Goal: Transaction & Acquisition: Purchase product/service

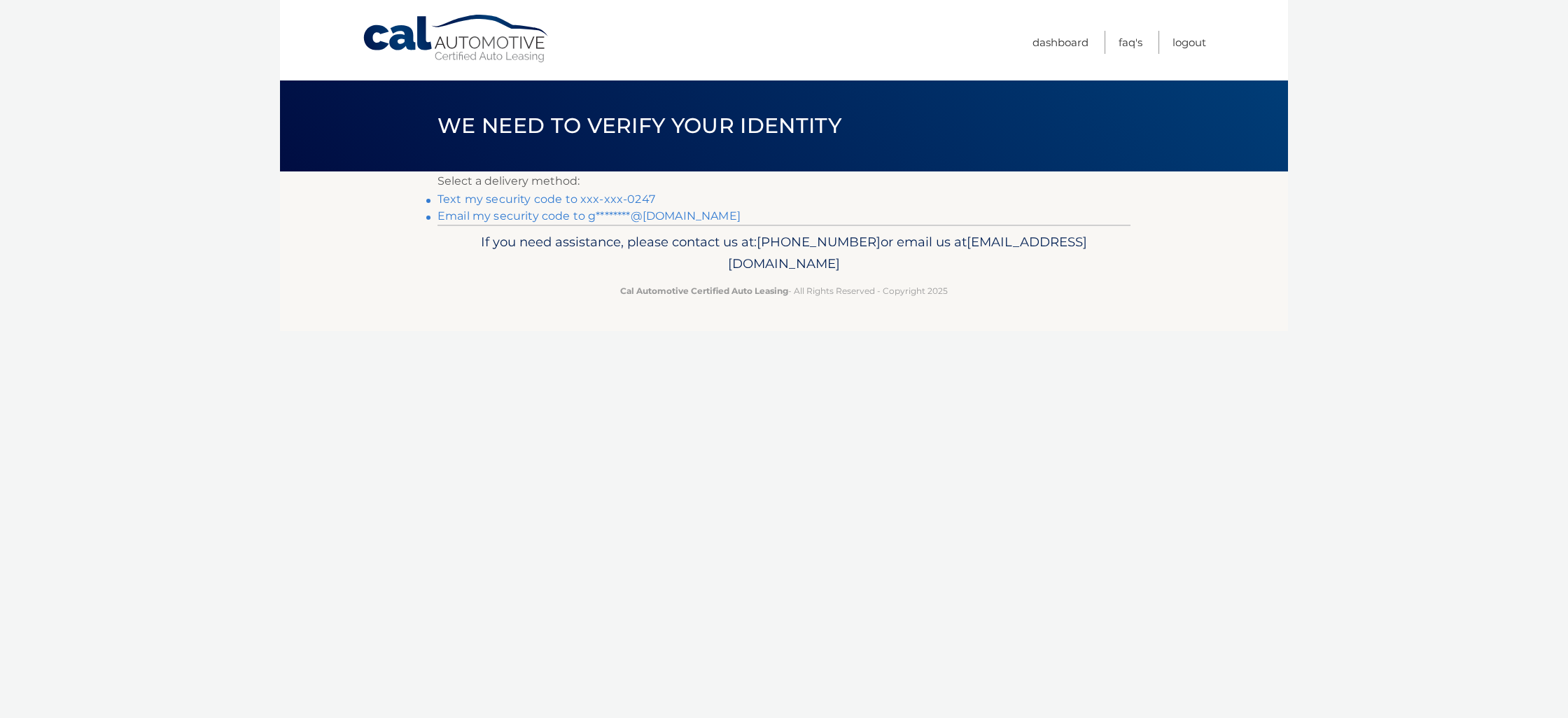
click at [569, 199] on link "Text my security code to xxx-xxx-0247" at bounding box center [547, 199] width 218 height 13
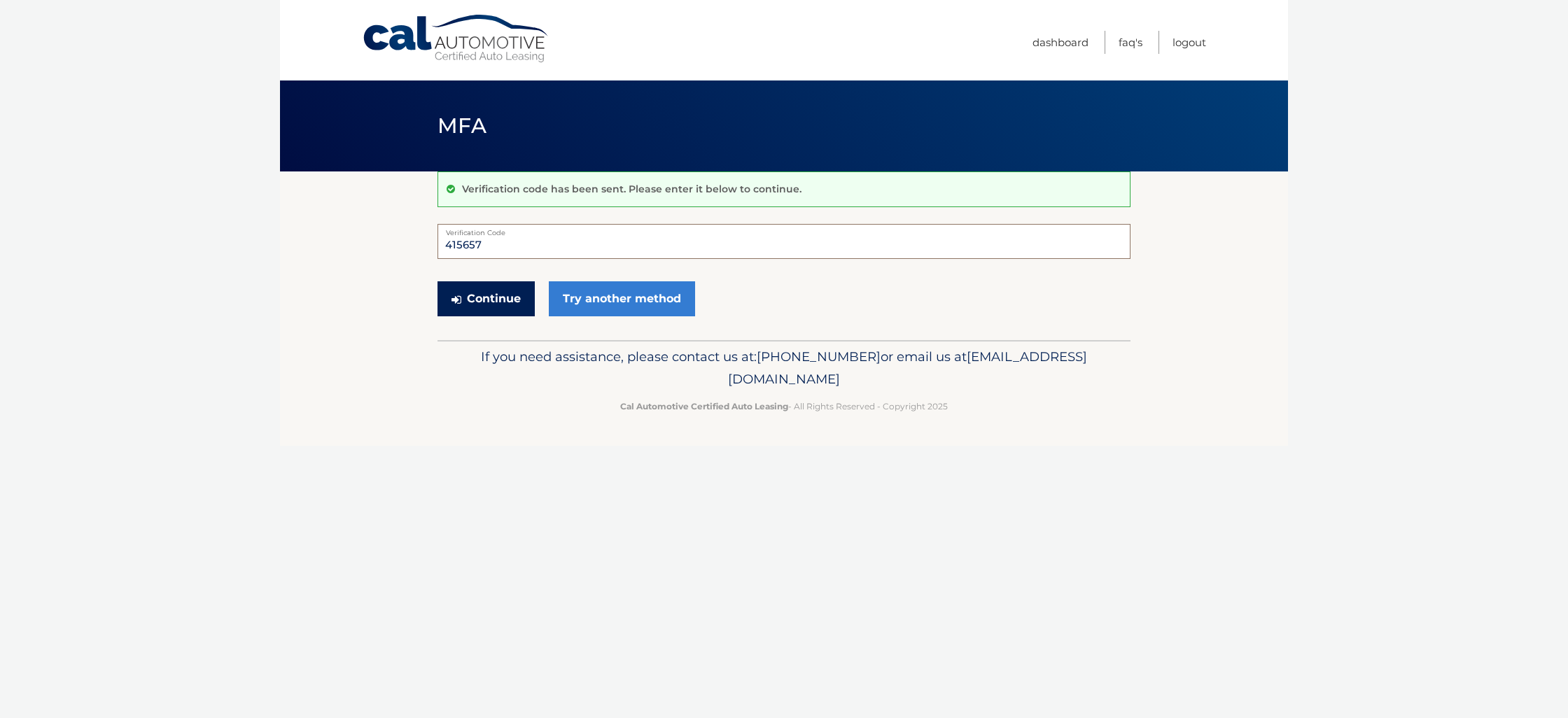
type input "415657"
click at [495, 307] on button "Continue" at bounding box center [486, 299] width 98 height 35
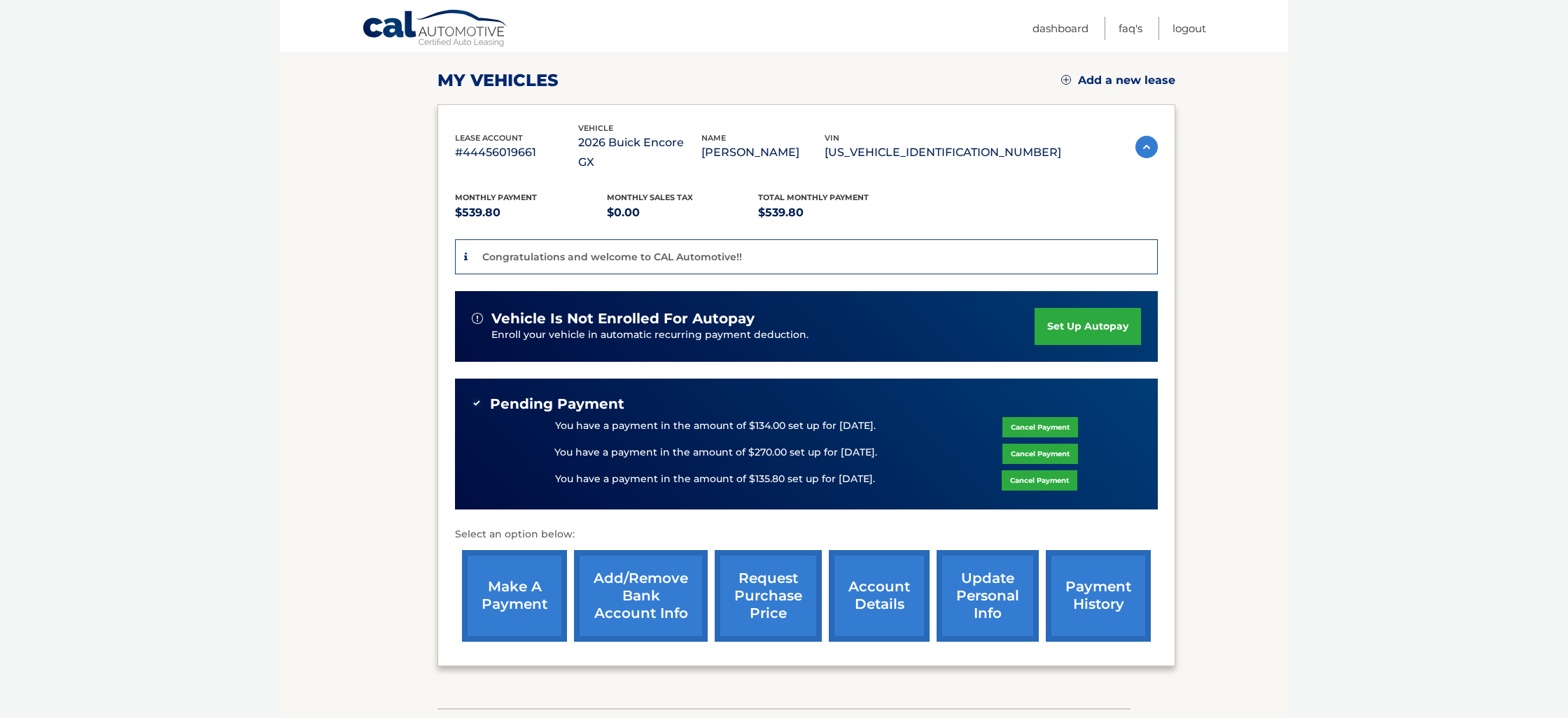
scroll to position [196, 0]
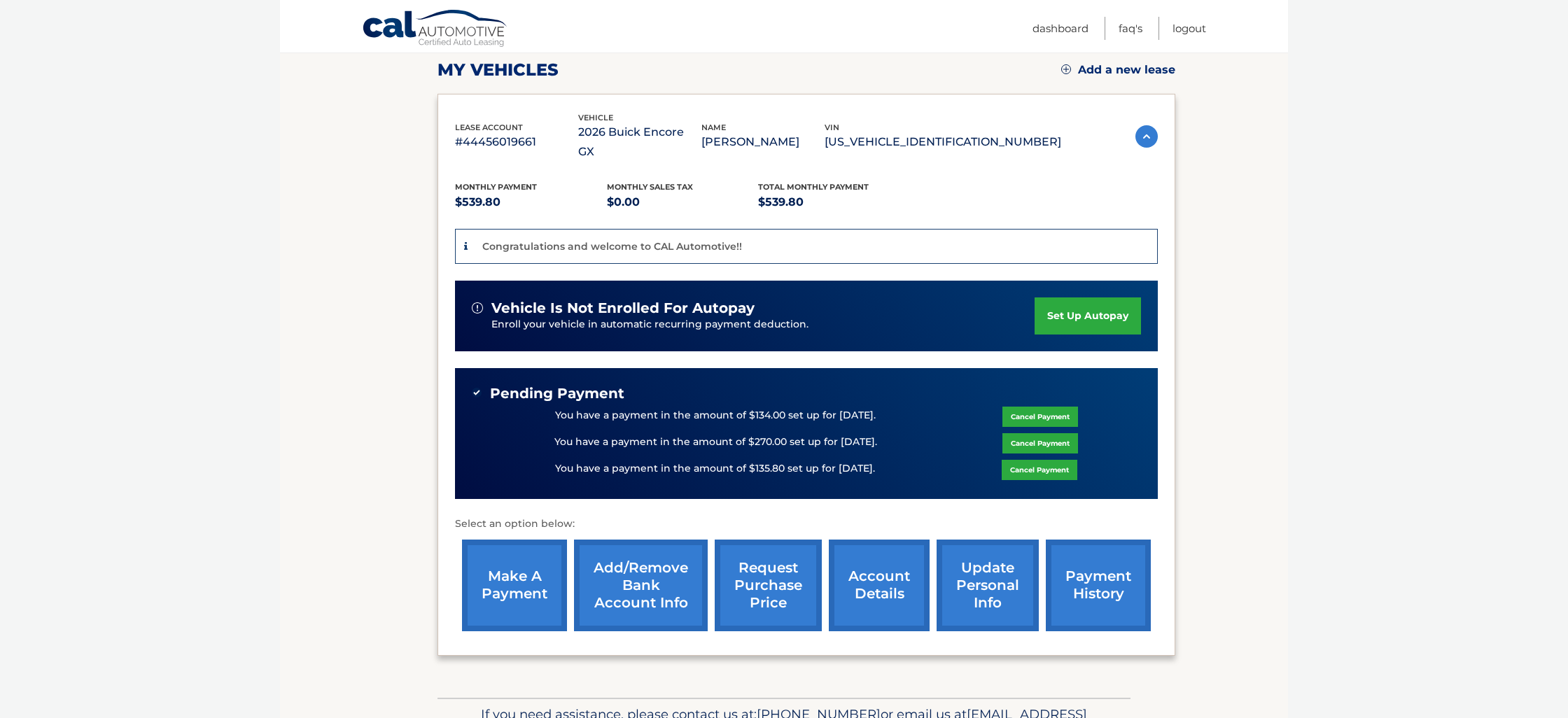
click at [1035, 434] on link "Cancel Payment" at bounding box center [1040, 444] width 75 height 21
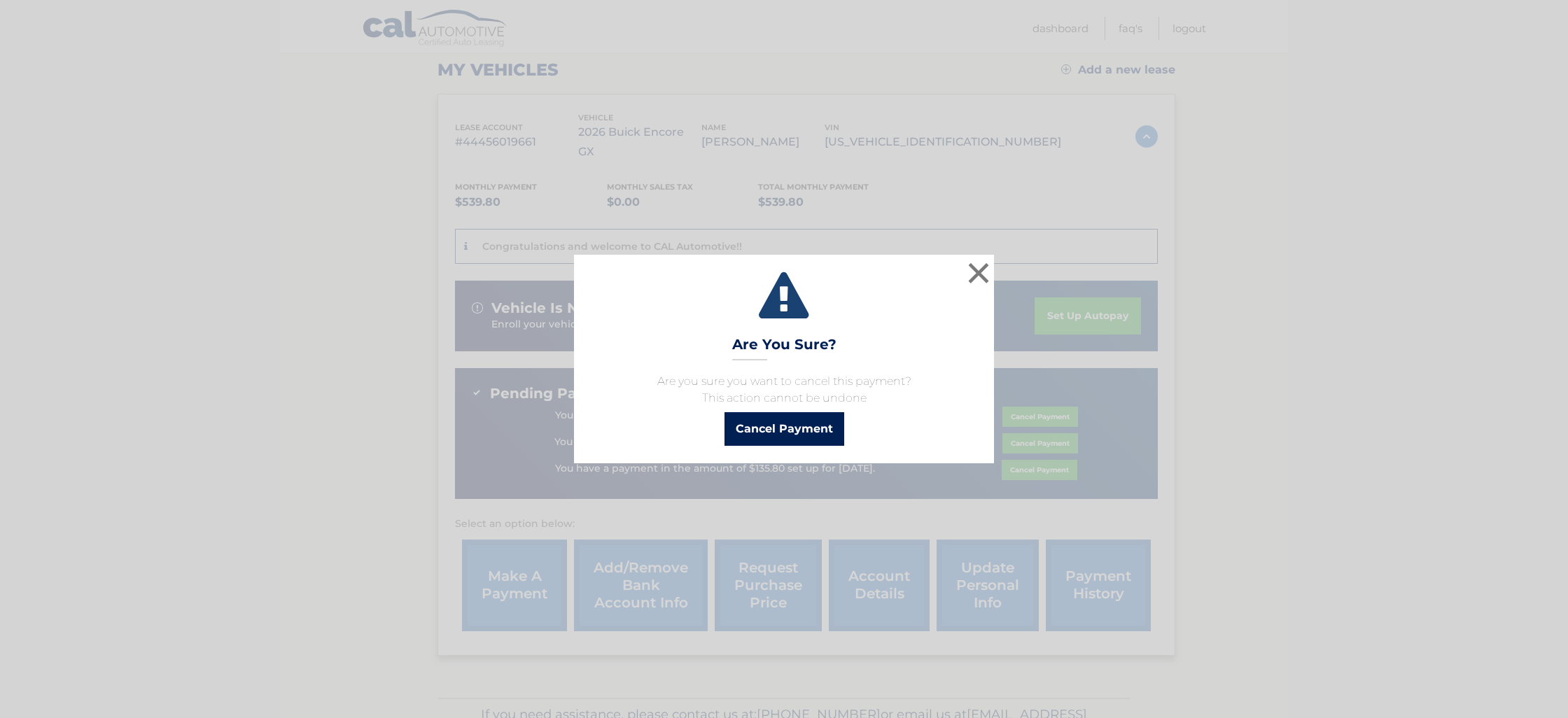
click at [781, 433] on button "Cancel Payment" at bounding box center [784, 429] width 120 height 34
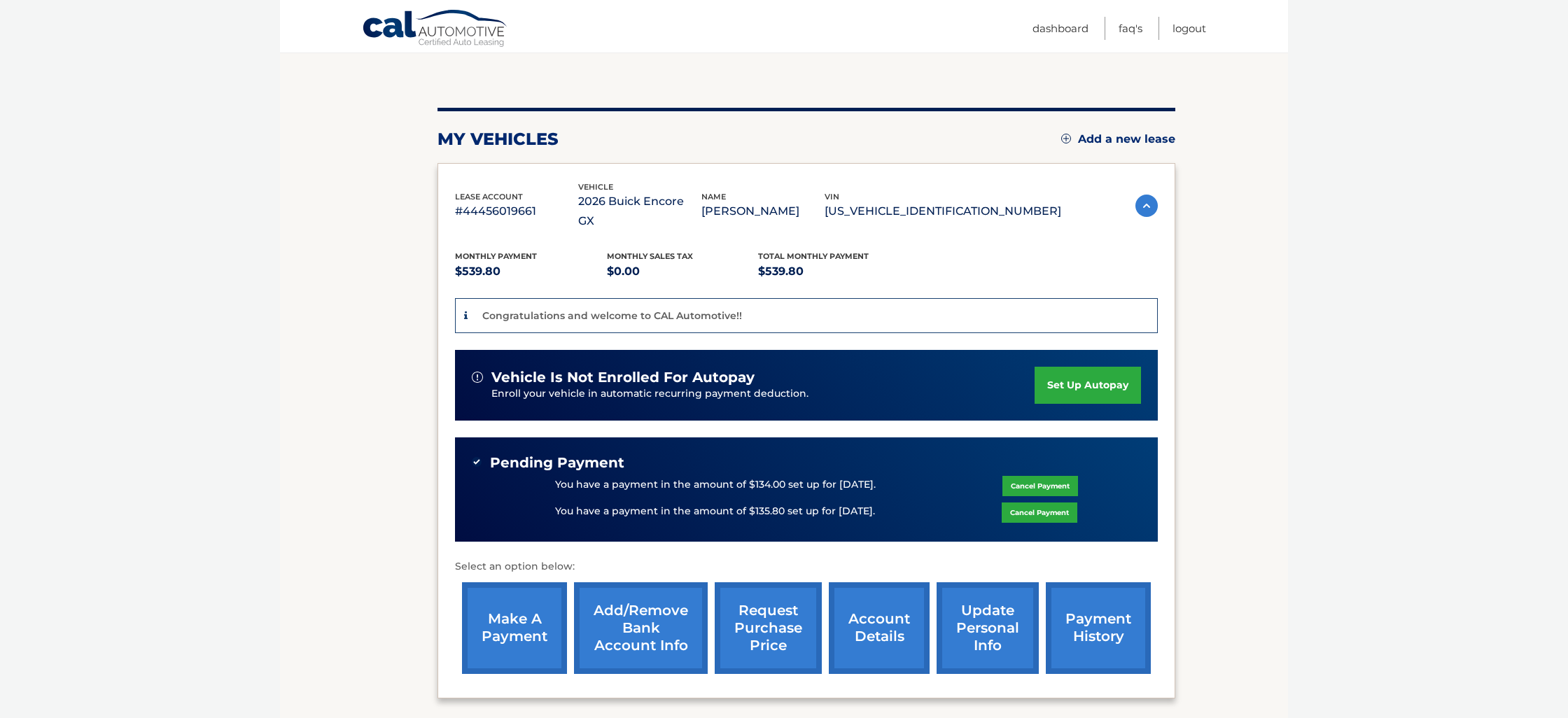
scroll to position [128, 0]
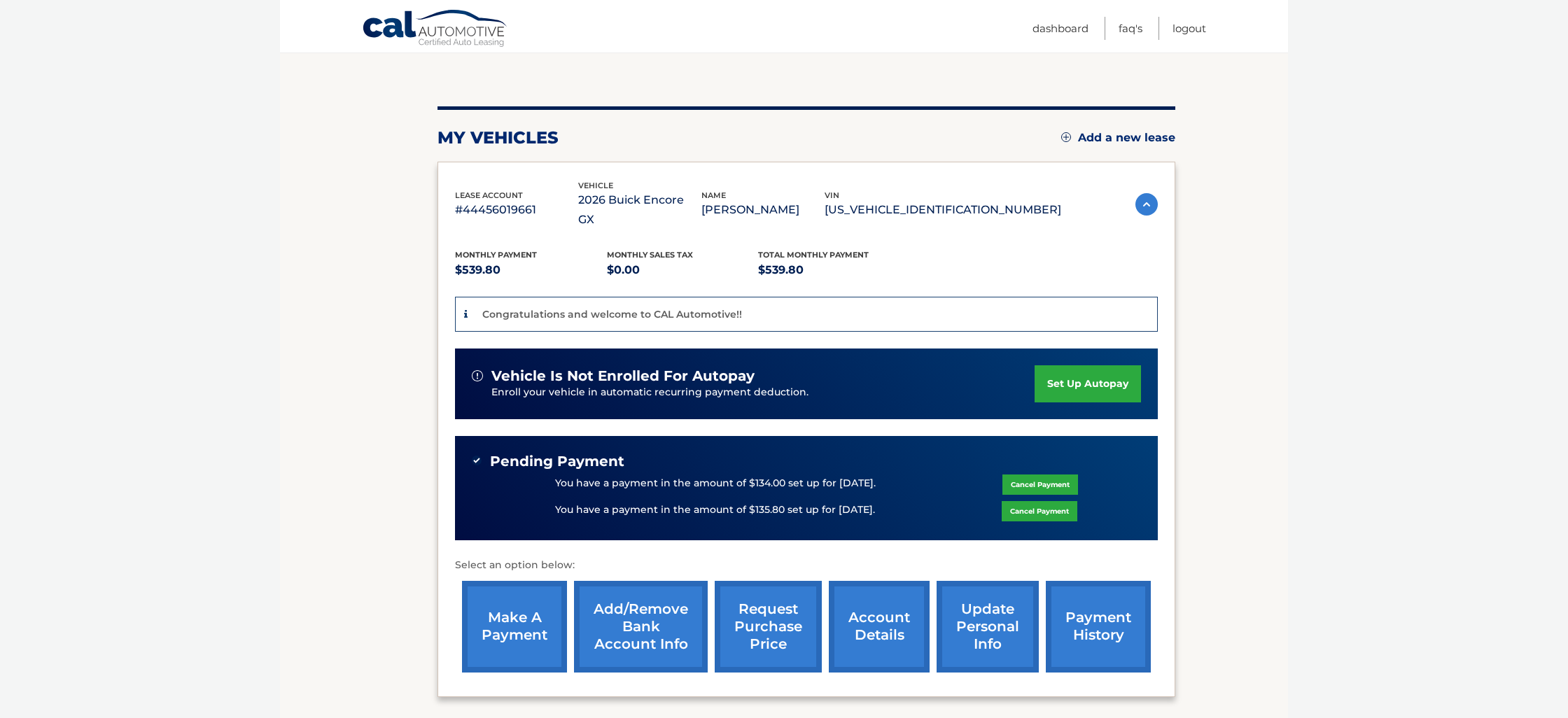
click at [1021, 475] on link "Cancel Payment" at bounding box center [1040, 485] width 75 height 21
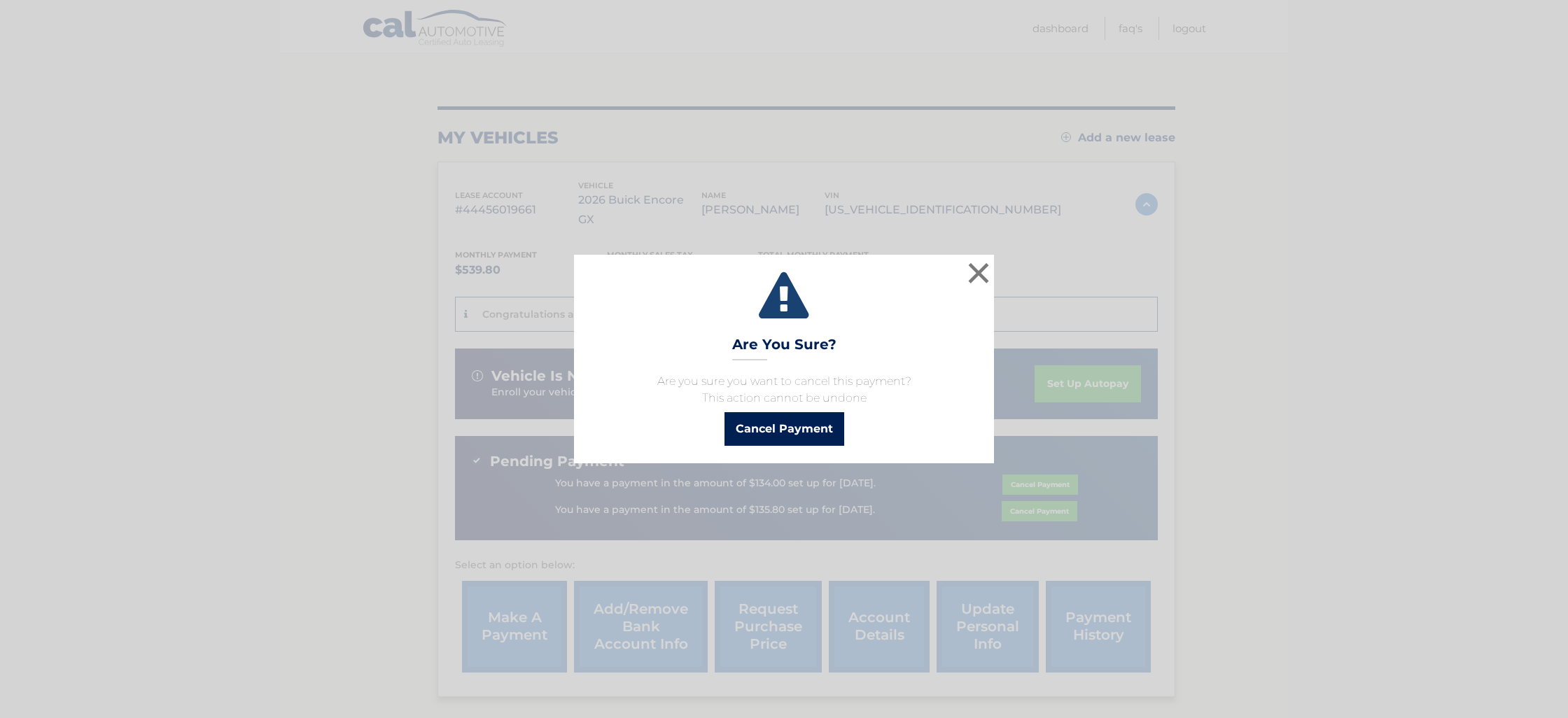
click at [779, 426] on button "Cancel Payment" at bounding box center [784, 429] width 120 height 34
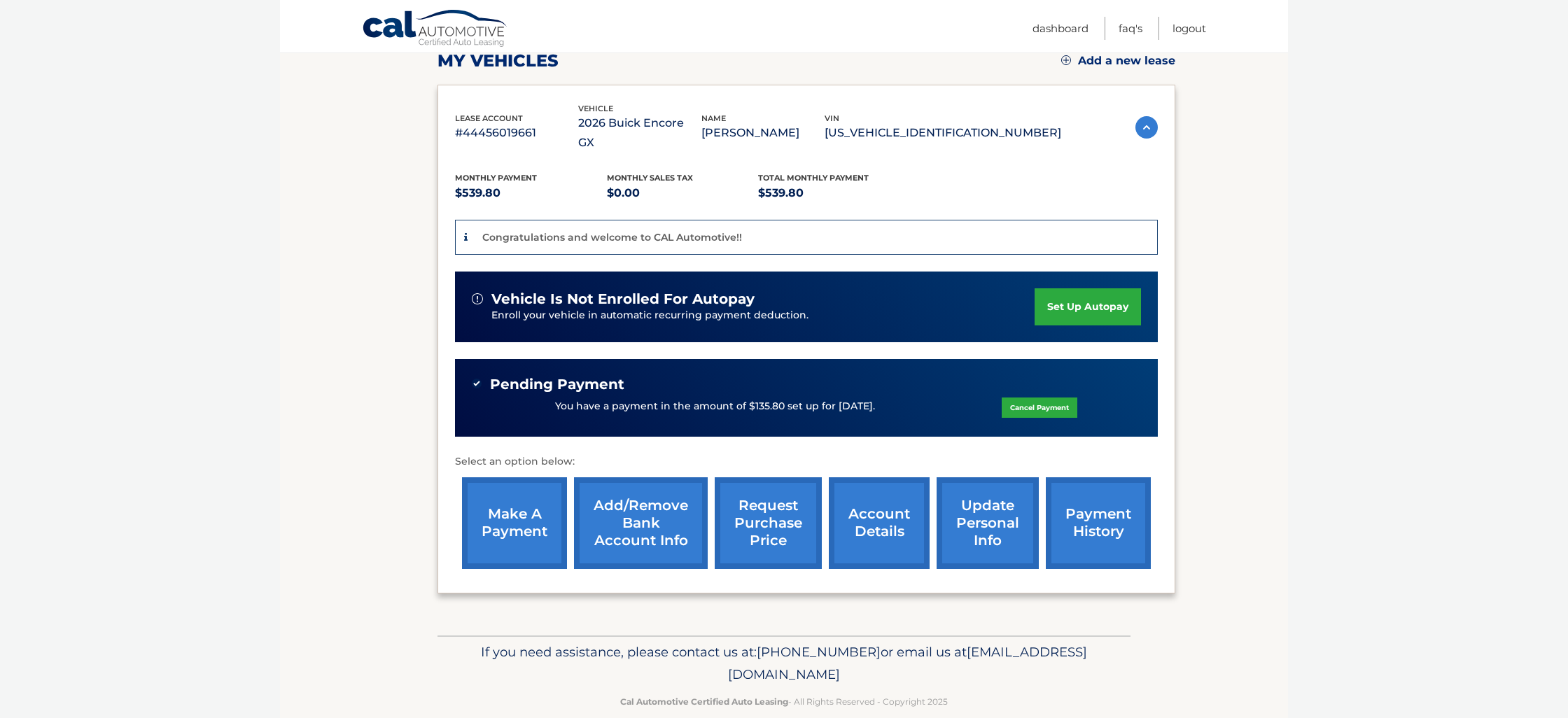
scroll to position [204, 0]
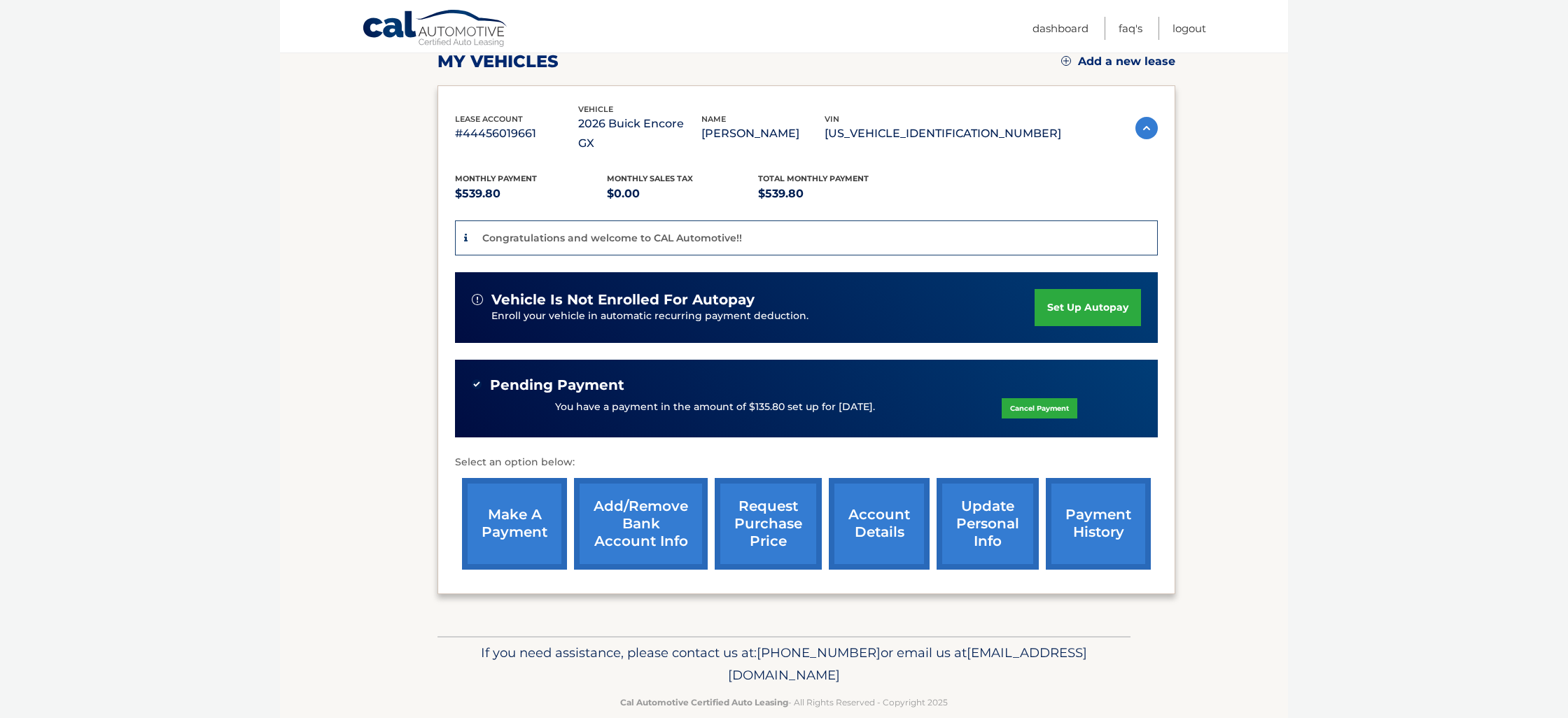
click at [506, 503] on link "make a payment" at bounding box center [515, 524] width 105 height 91
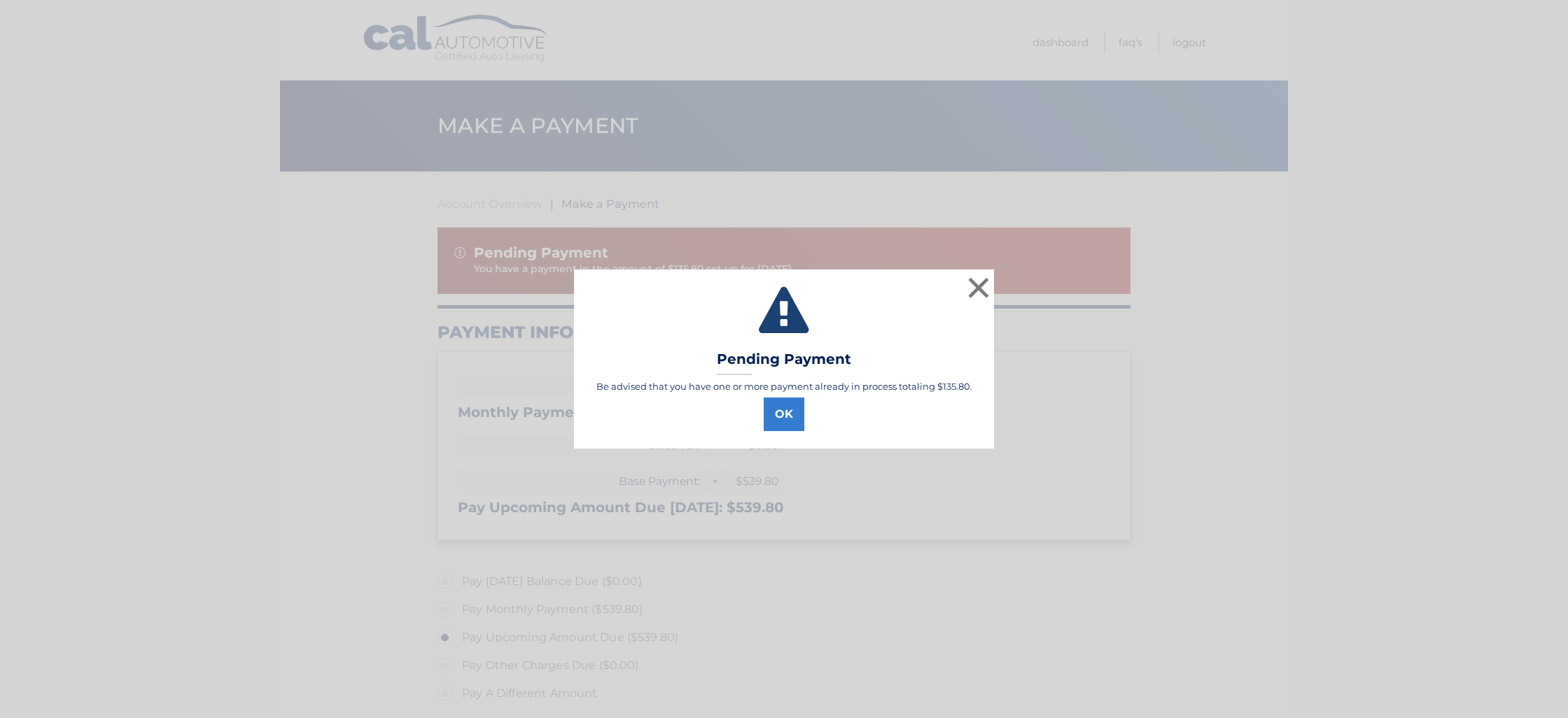
select select "ODk1ZWI1MDItYzFmNy00YTA4LTkyODAtNzc4ZWE3MWQ4NGY0"
click at [797, 415] on button "OK" at bounding box center [784, 415] width 40 height 34
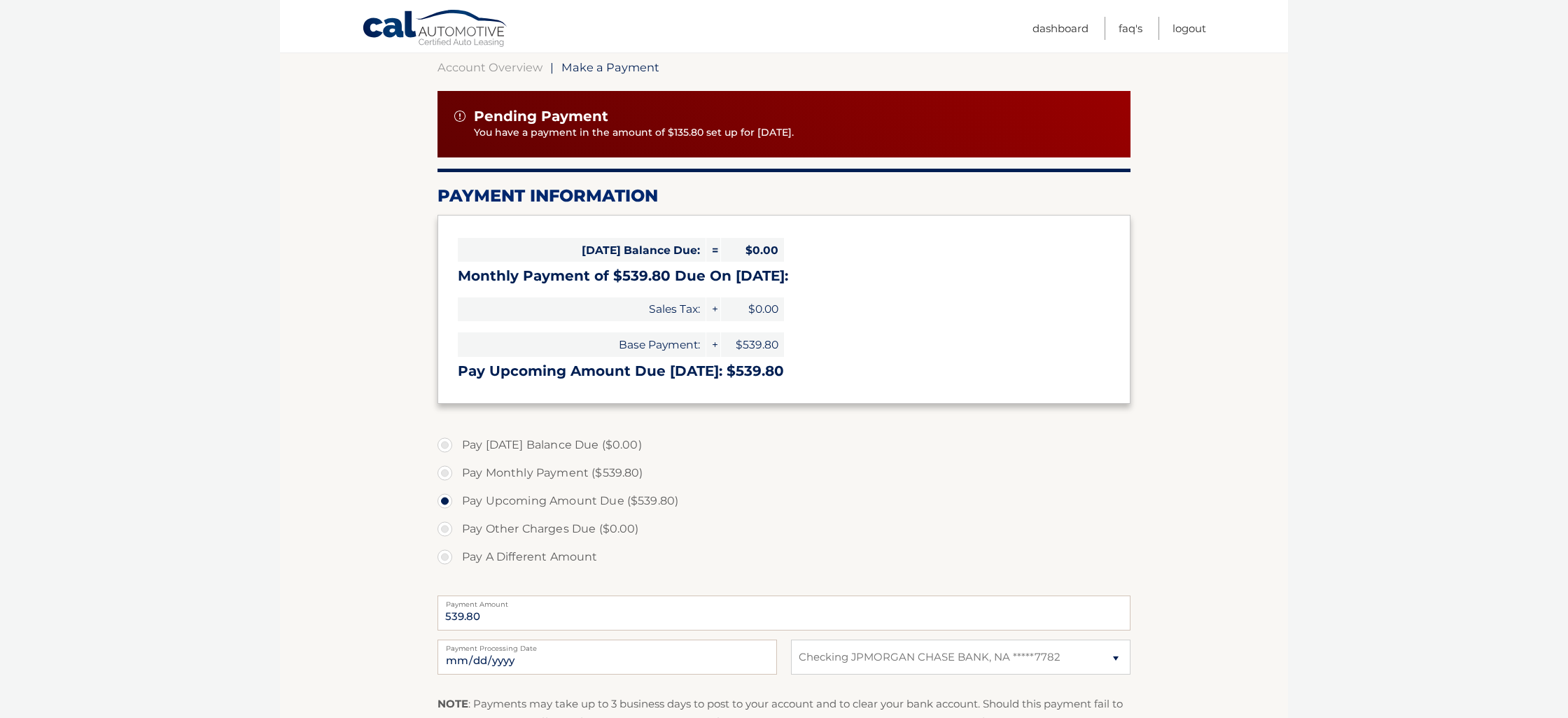
scroll to position [181, 0]
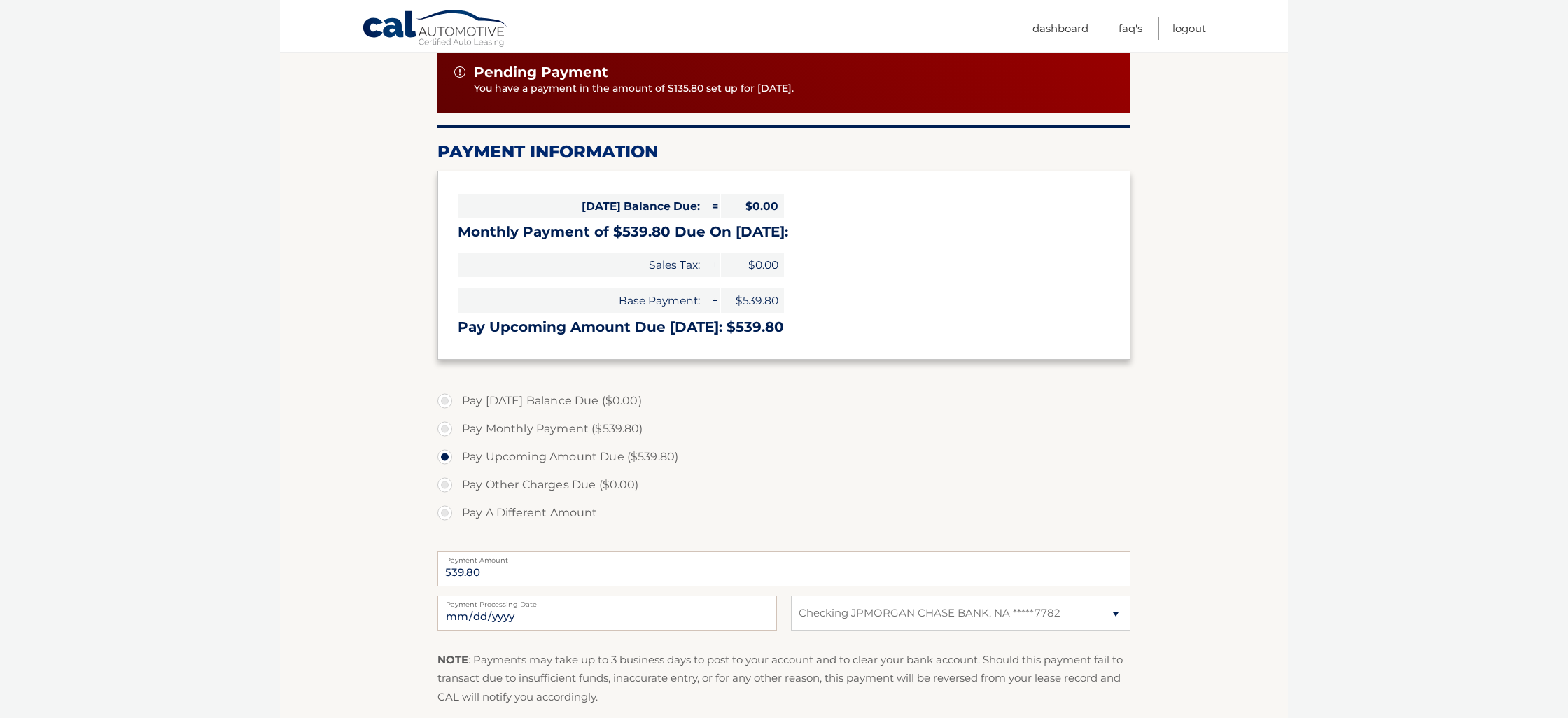
click at [446, 512] on label "Pay A Different Amount" at bounding box center [784, 513] width 693 height 28
click at [446, 512] on input "Pay A Different Amount" at bounding box center [450, 510] width 14 height 22
radio input "true"
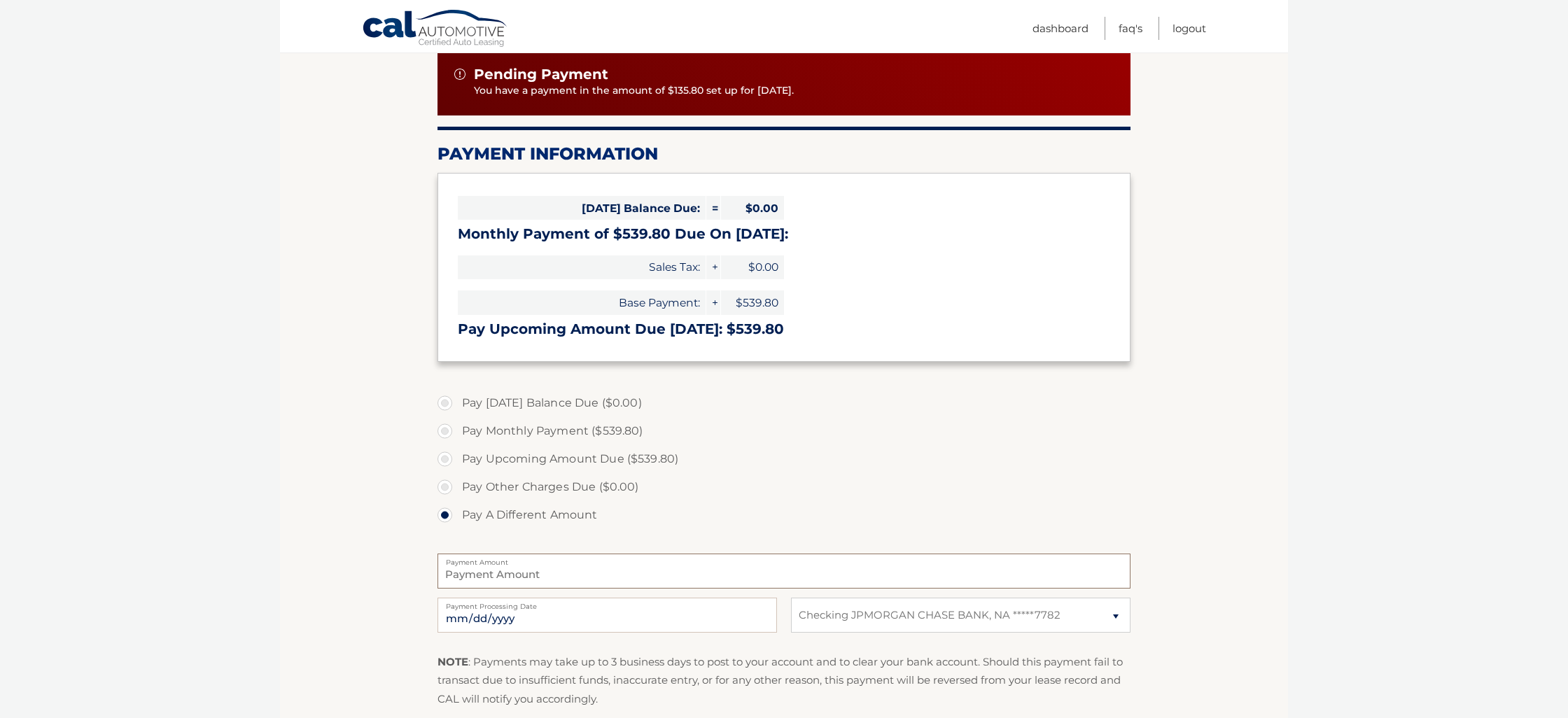
click at [507, 574] on input "Payment Amount" at bounding box center [784, 572] width 693 height 35
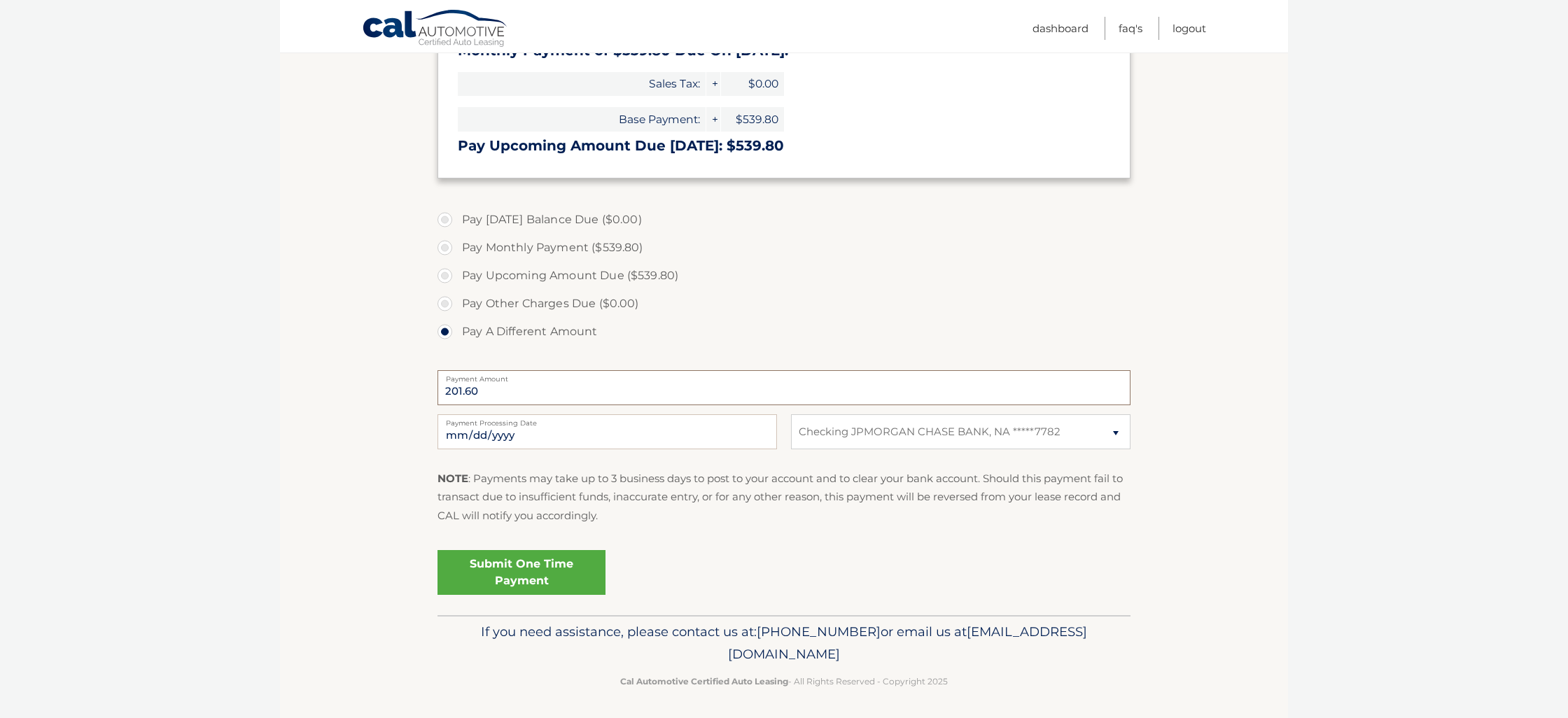
scroll to position [361, 0]
type input "201.60"
click at [481, 438] on input "2025-10-09" at bounding box center [607, 434] width 339 height 35
type input "2025-10-17"
click at [682, 489] on p "NOTE : Payments may take up to 3 business days to post to your account and to c…" at bounding box center [784, 498] width 693 height 56
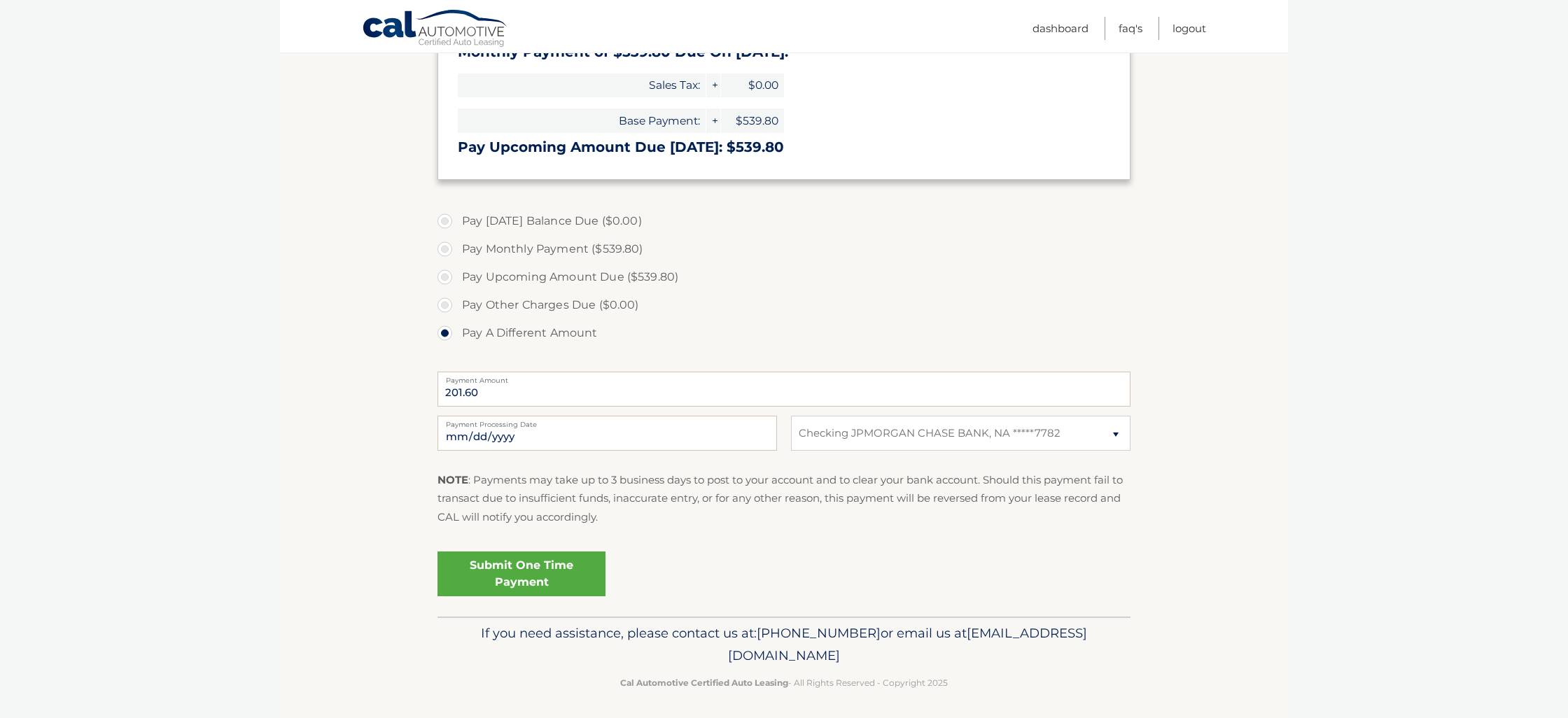
click at [521, 564] on link "Submit One Time Payment" at bounding box center [521, 574] width 168 height 45
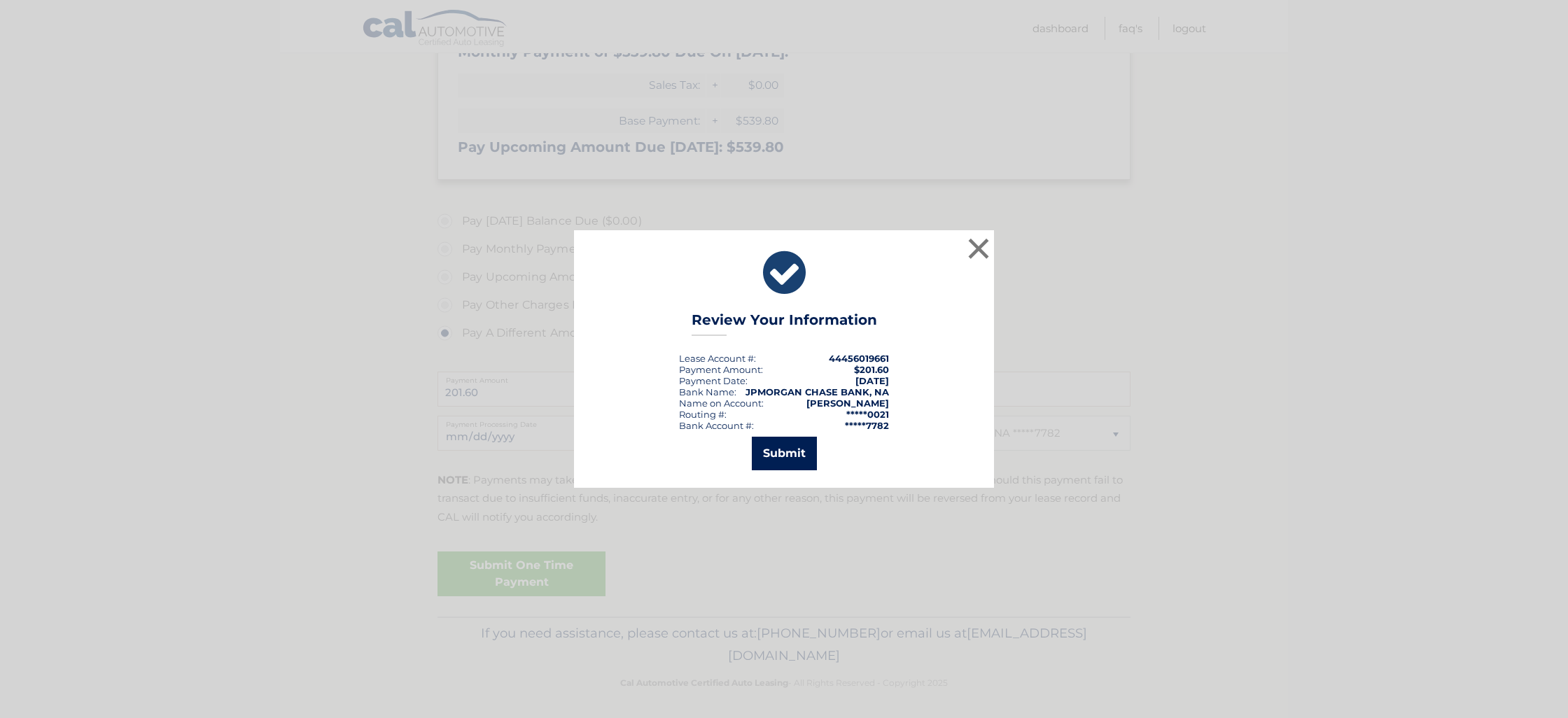
click at [779, 453] on button "Submit" at bounding box center [784, 454] width 65 height 34
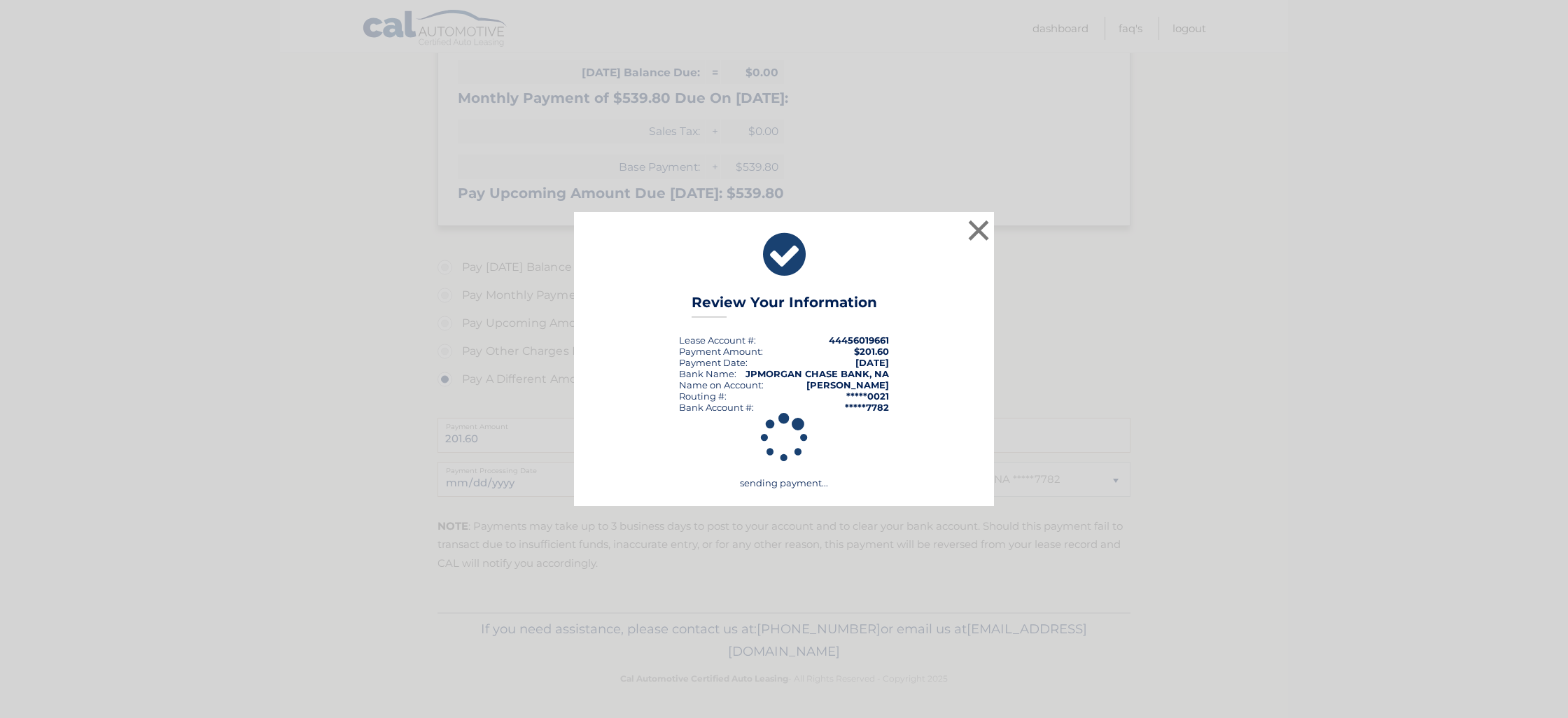
scroll to position [310, 0]
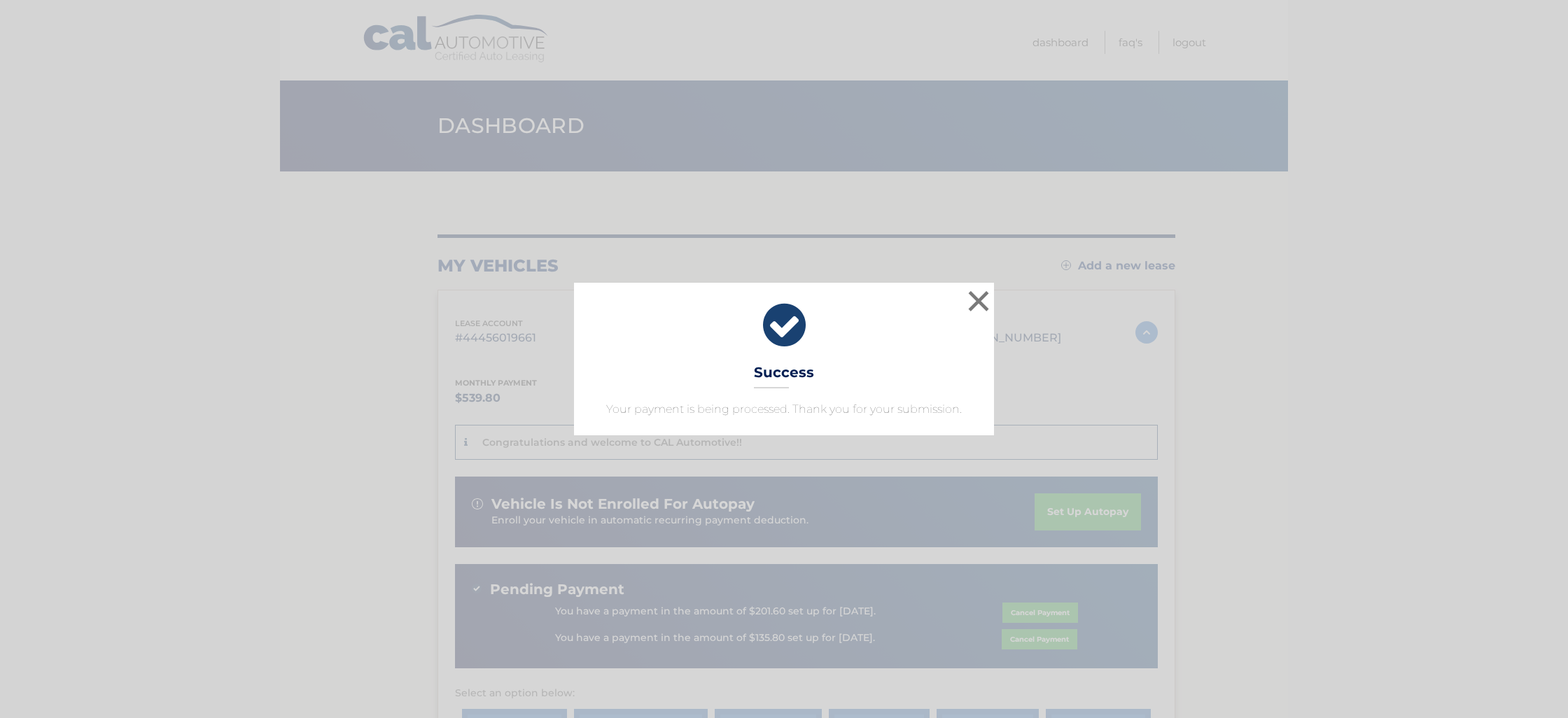
click at [973, 300] on button "×" at bounding box center [979, 301] width 28 height 28
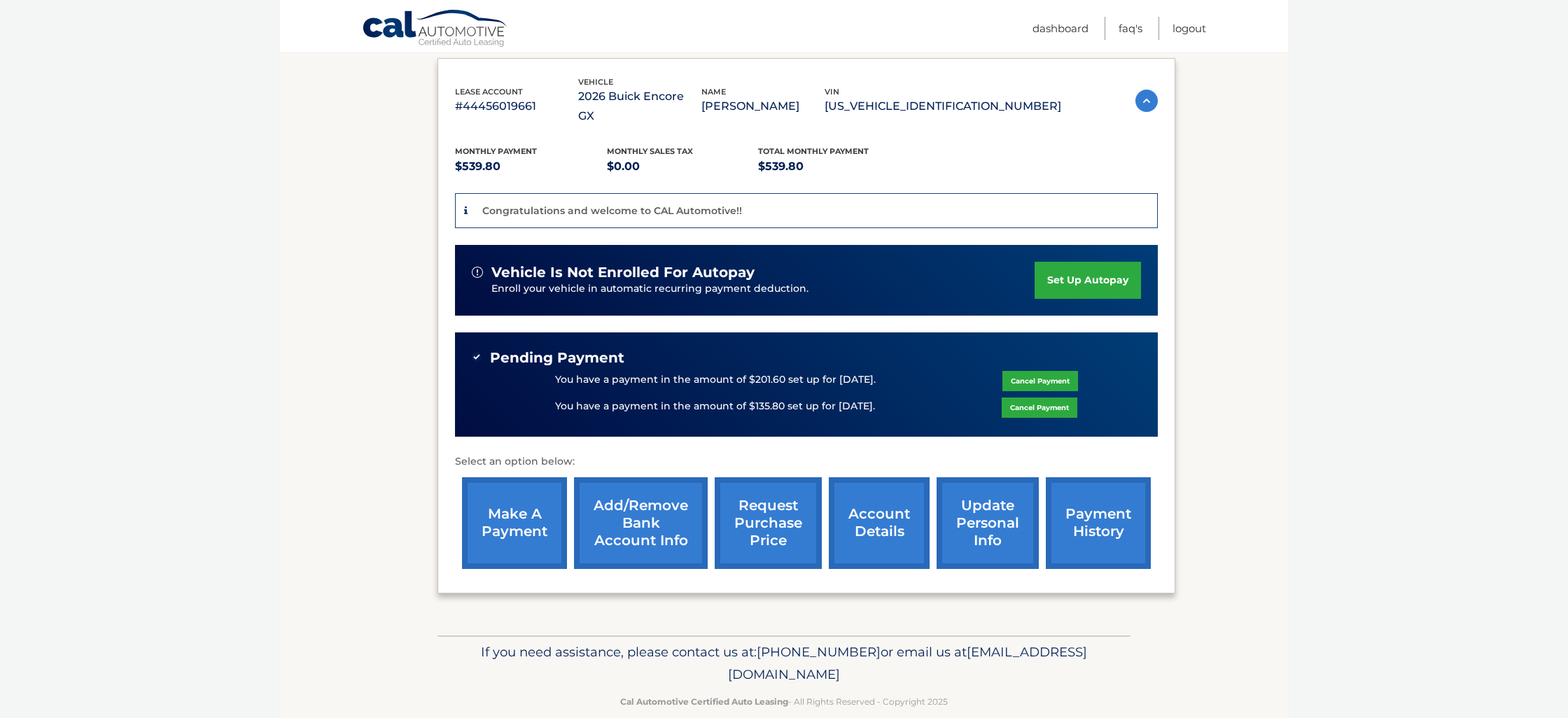
scroll to position [230, 0]
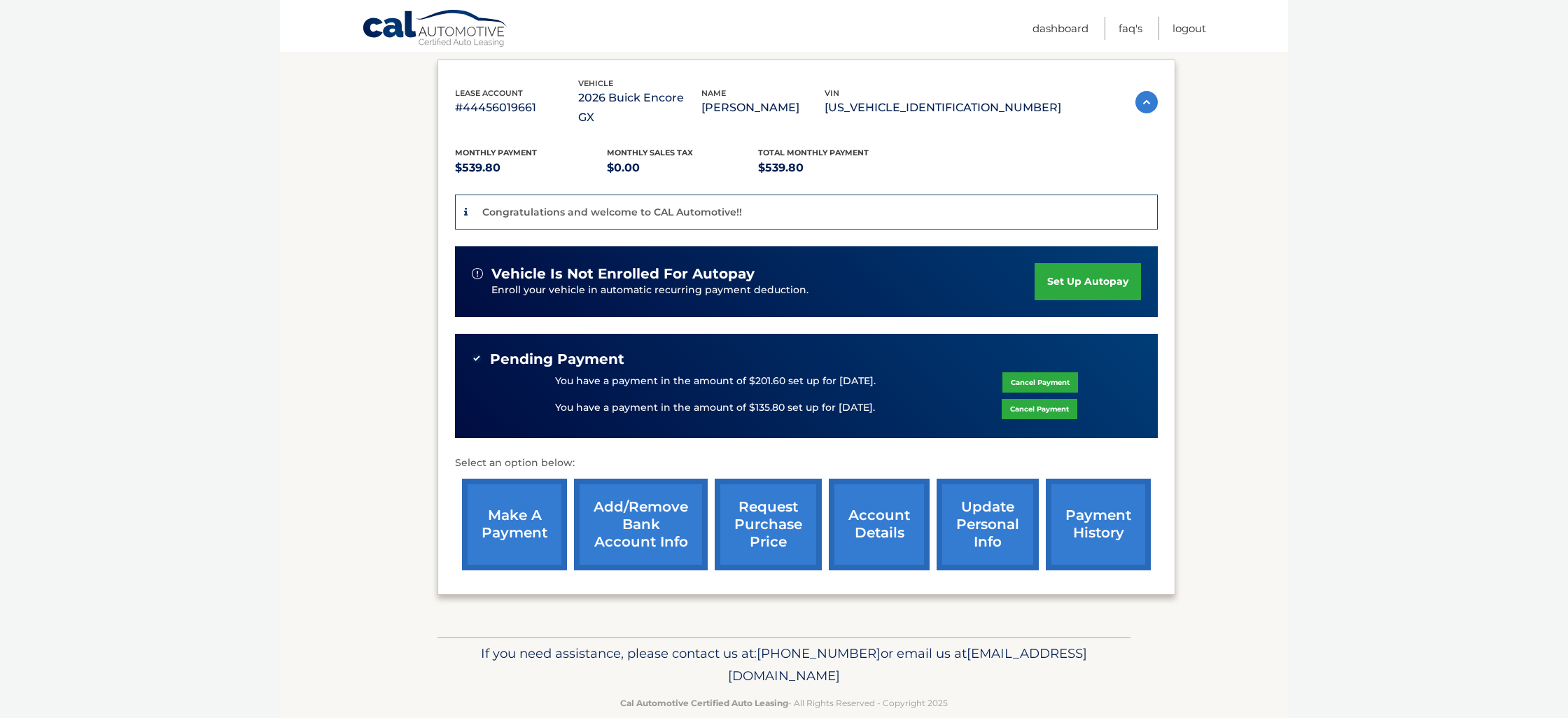
click at [491, 502] on link "make a payment" at bounding box center [515, 524] width 105 height 91
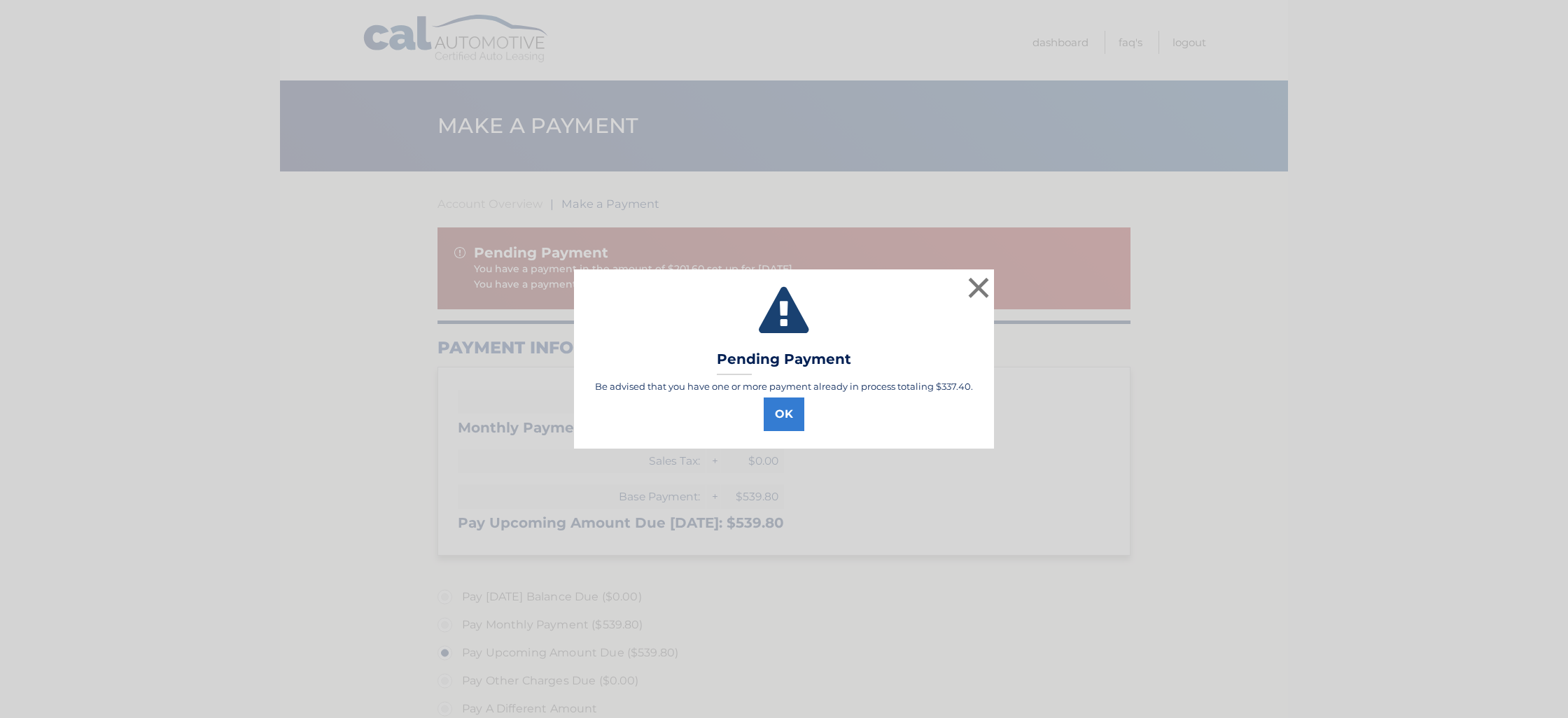
select select "ODk1ZWI1MDItYzFmNy00YTA4LTkyODAtNzc4ZWE3MWQ4NGY0"
click at [789, 422] on button "OK" at bounding box center [784, 415] width 40 height 34
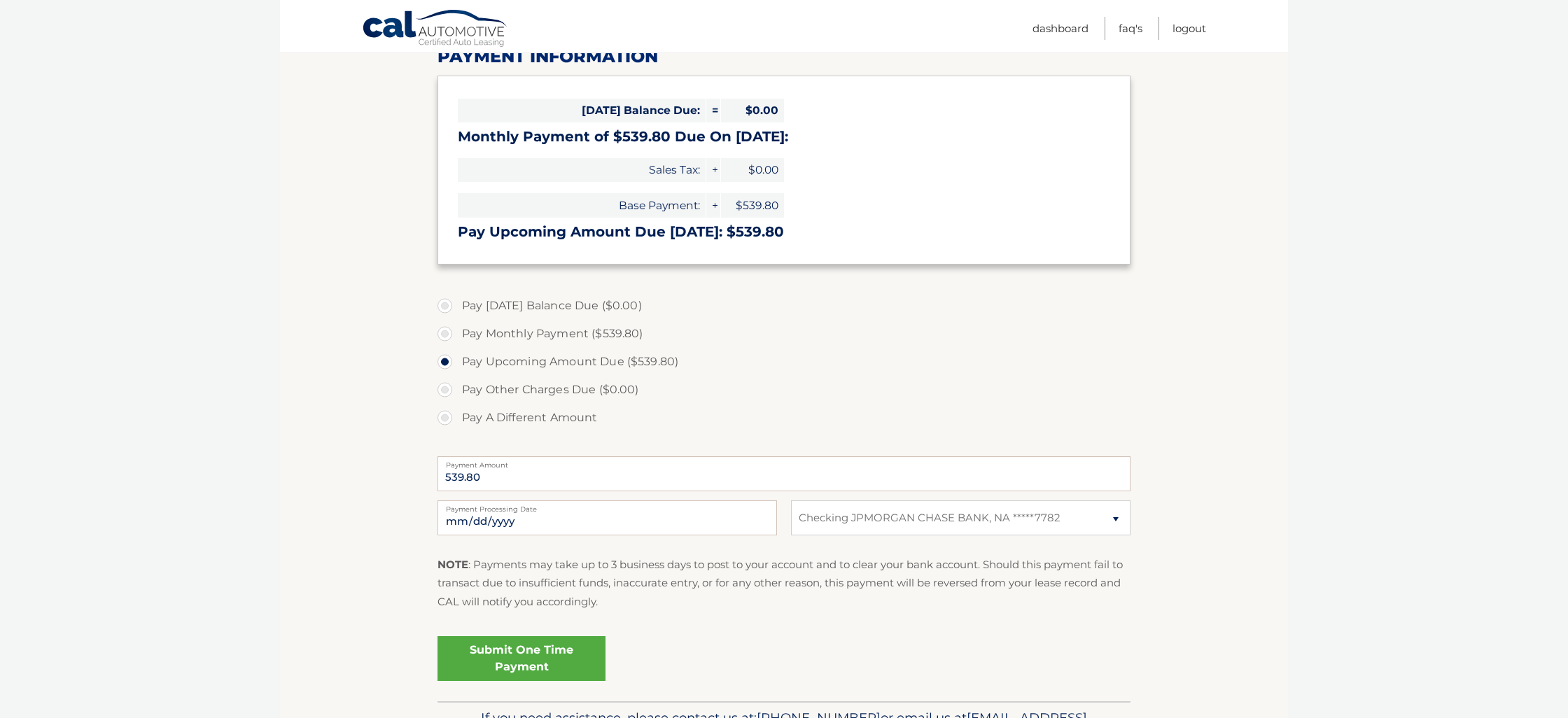
scroll to position [290, 0]
click at [447, 407] on label "Pay A Different Amount" at bounding box center [784, 418] width 693 height 28
click at [447, 407] on input "Pay A Different Amount" at bounding box center [450, 415] width 14 height 22
radio input "true"
click at [501, 484] on input "Payment Amount" at bounding box center [784, 475] width 693 height 35
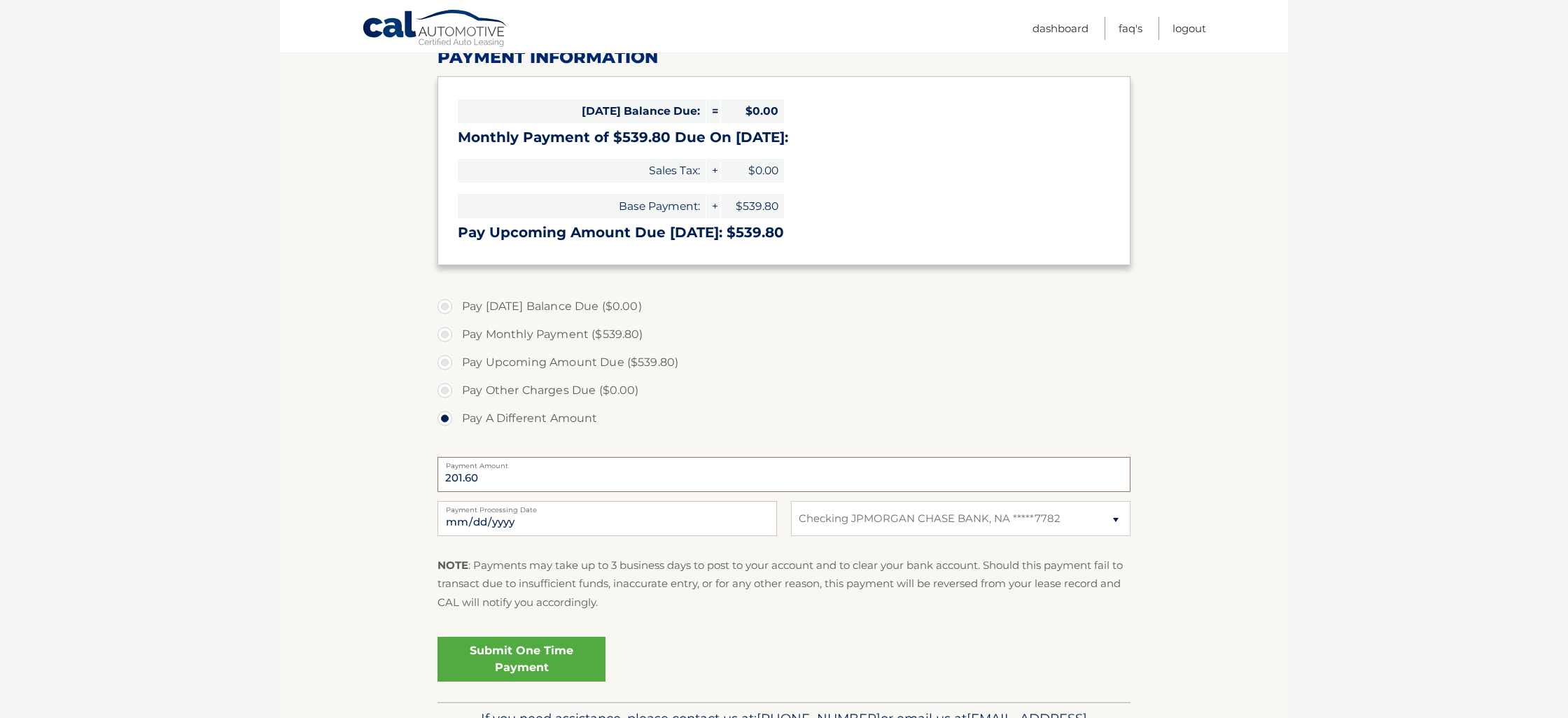
type input "201.60"
click at [495, 520] on input "2025-10-09" at bounding box center [607, 519] width 339 height 35
type input "2025-10-24"
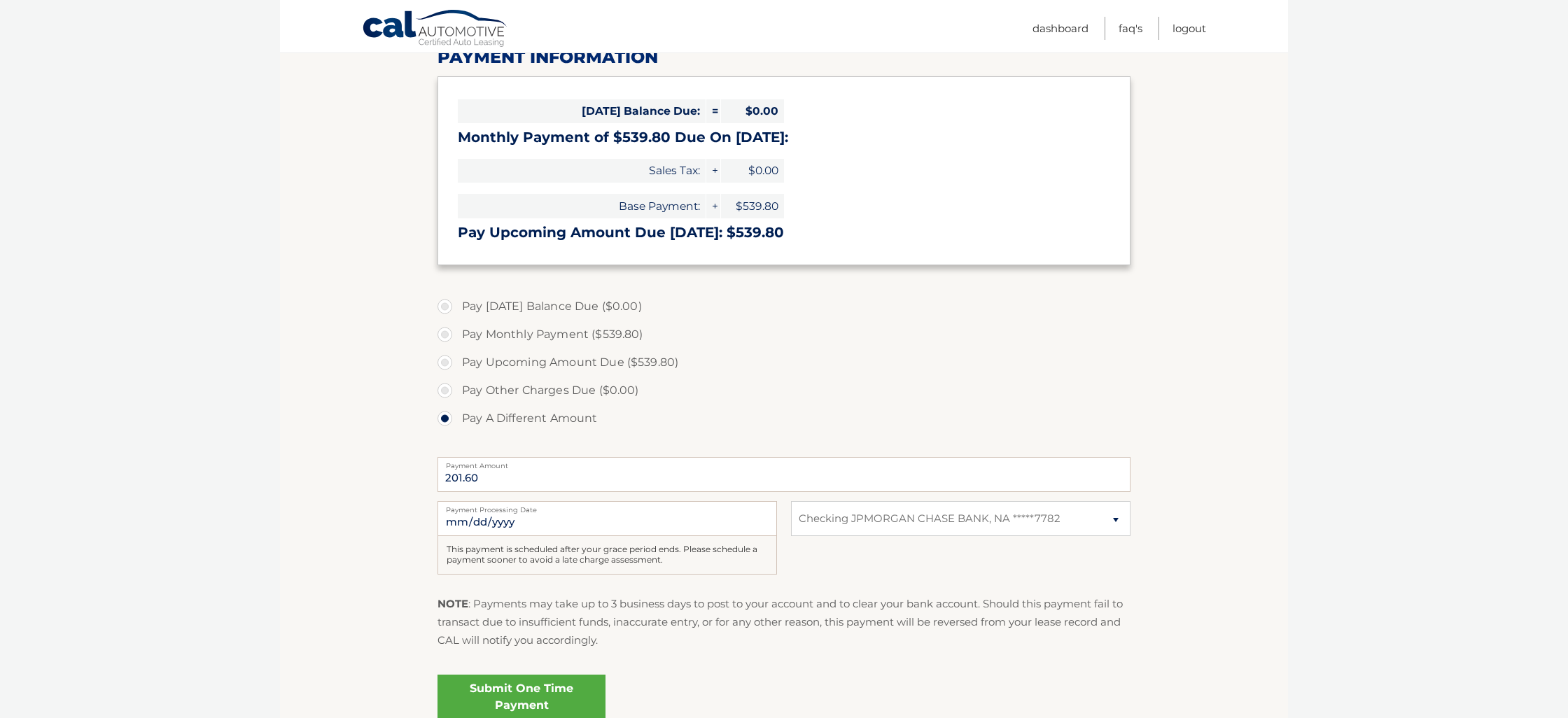
click at [694, 615] on p "NOTE : Payments may take up to 3 business days to post to your account and to c…" at bounding box center [784, 623] width 693 height 56
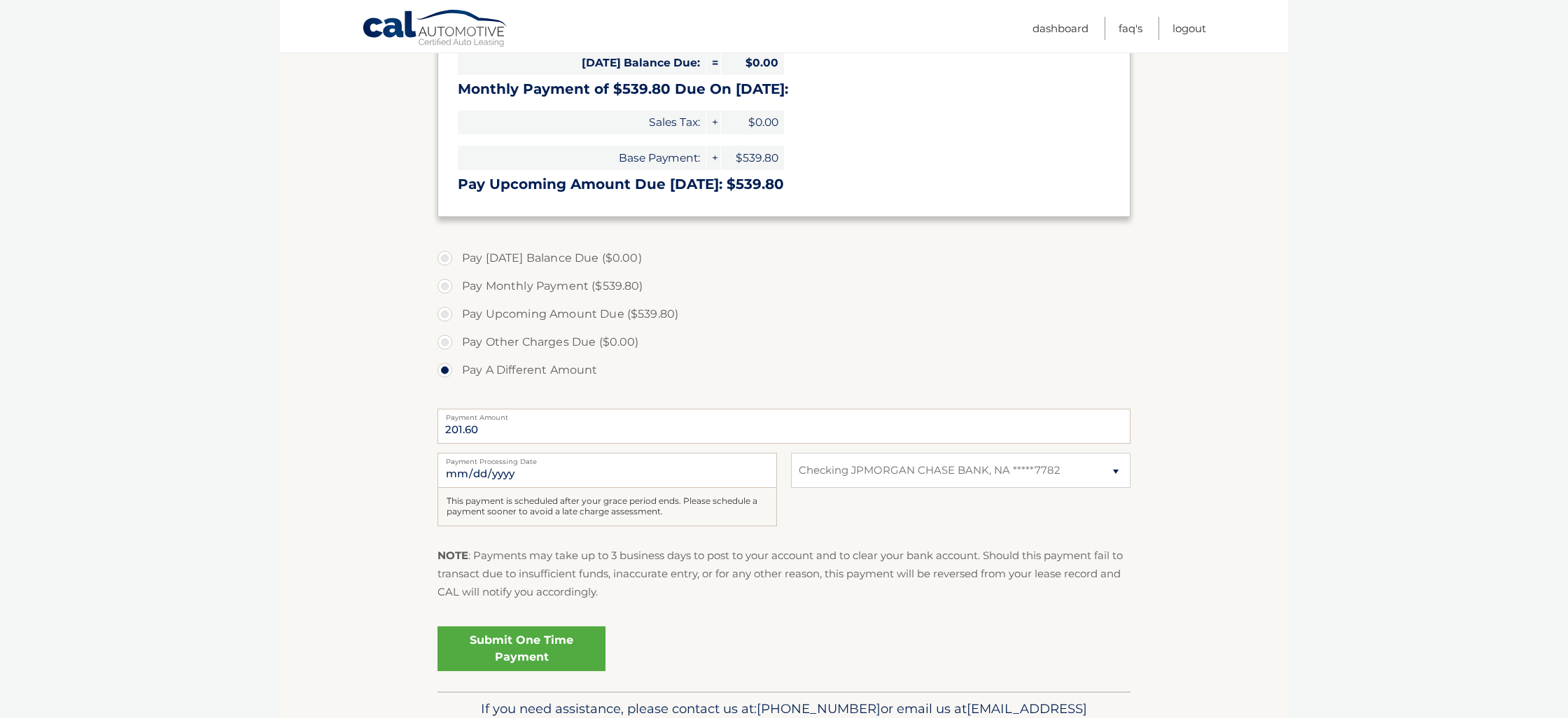
scroll to position [341, 0]
click at [526, 633] on link "Submit One Time Payment" at bounding box center [521, 646] width 168 height 45
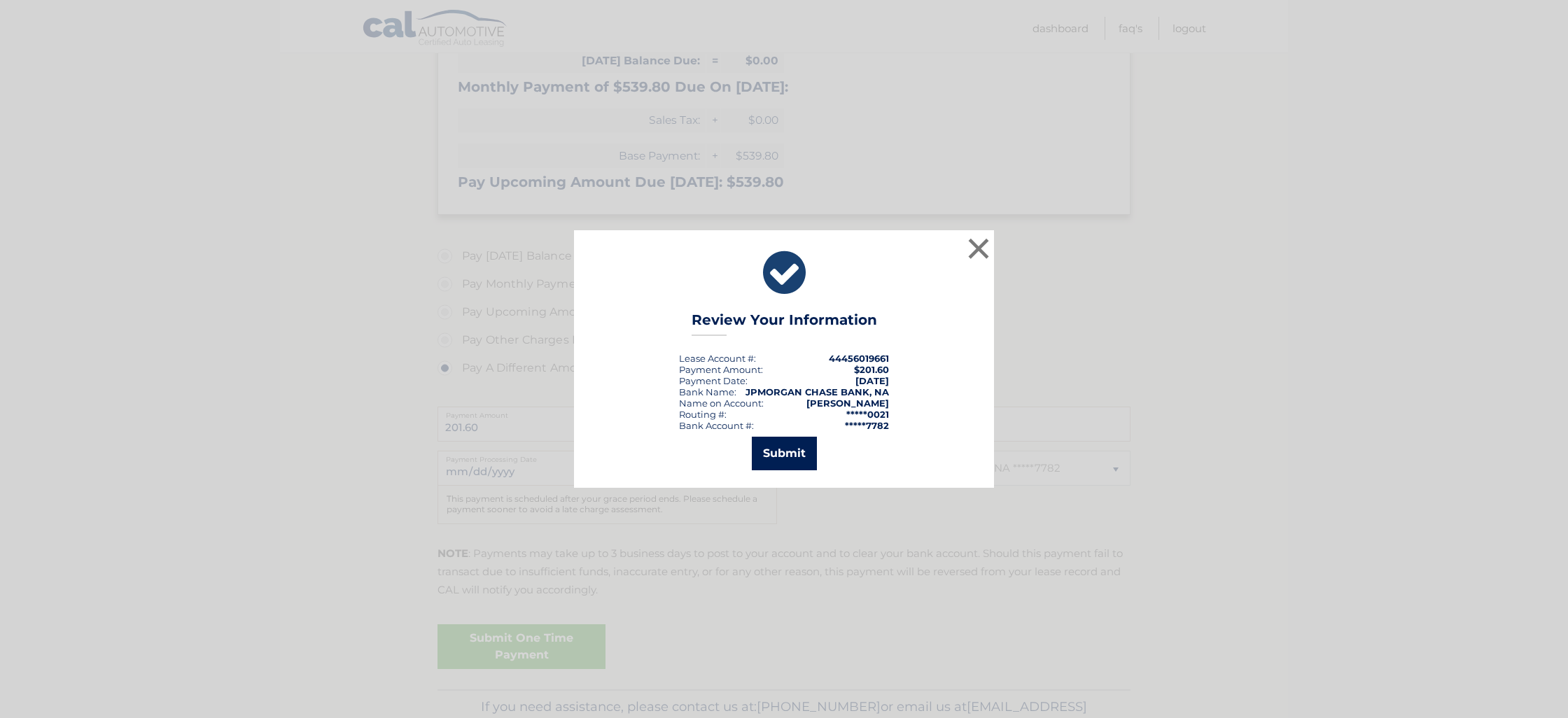
click at [783, 450] on button "Submit" at bounding box center [784, 454] width 65 height 34
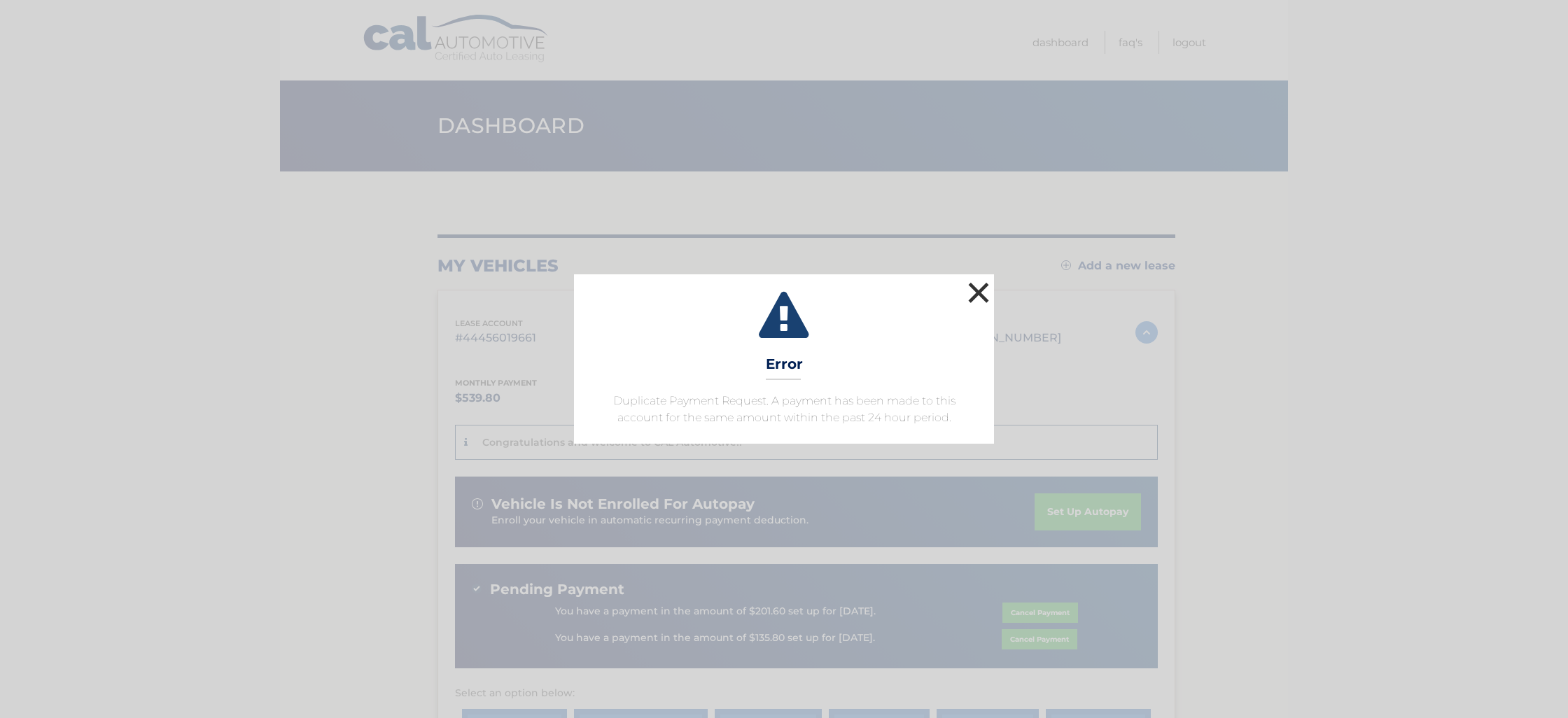
click at [977, 288] on button "×" at bounding box center [979, 293] width 28 height 28
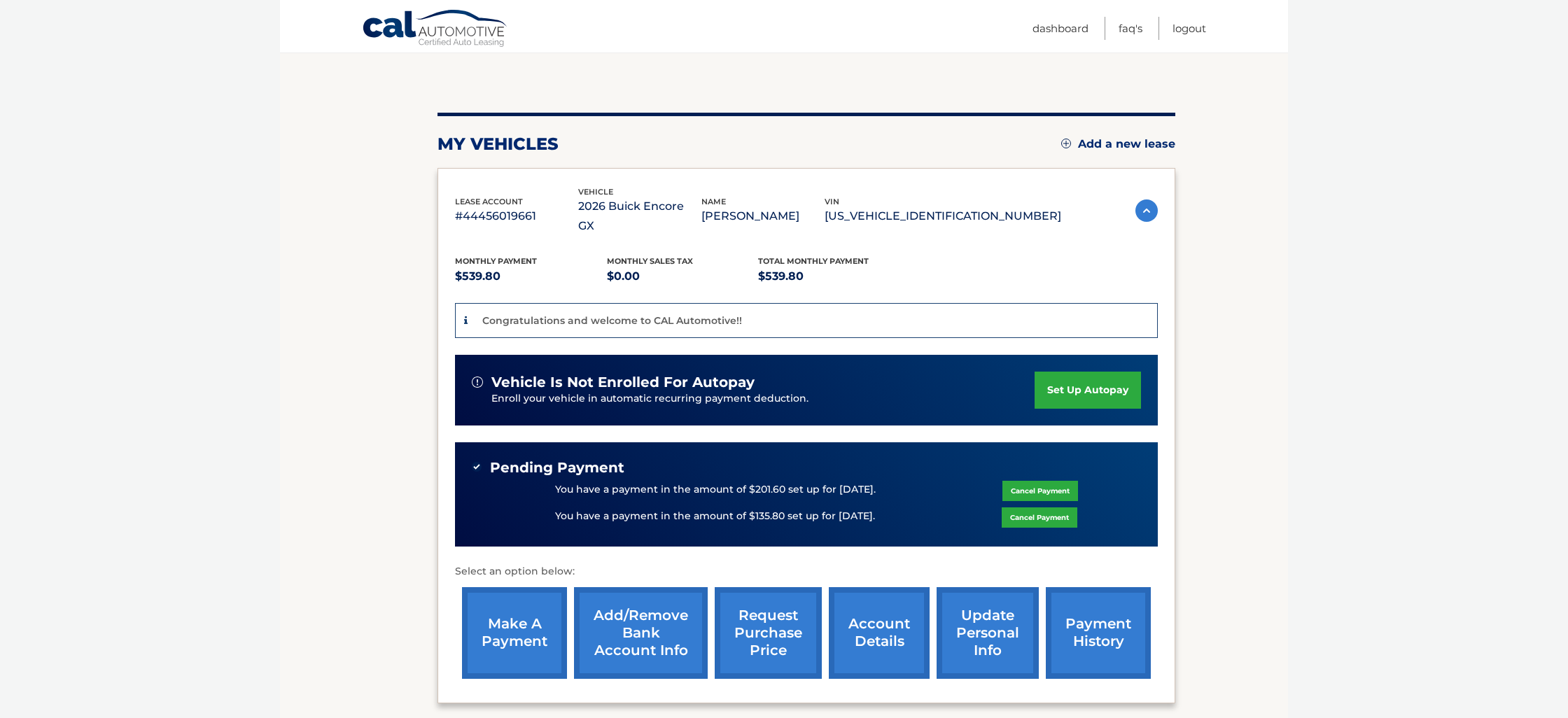
scroll to position [156, 0]
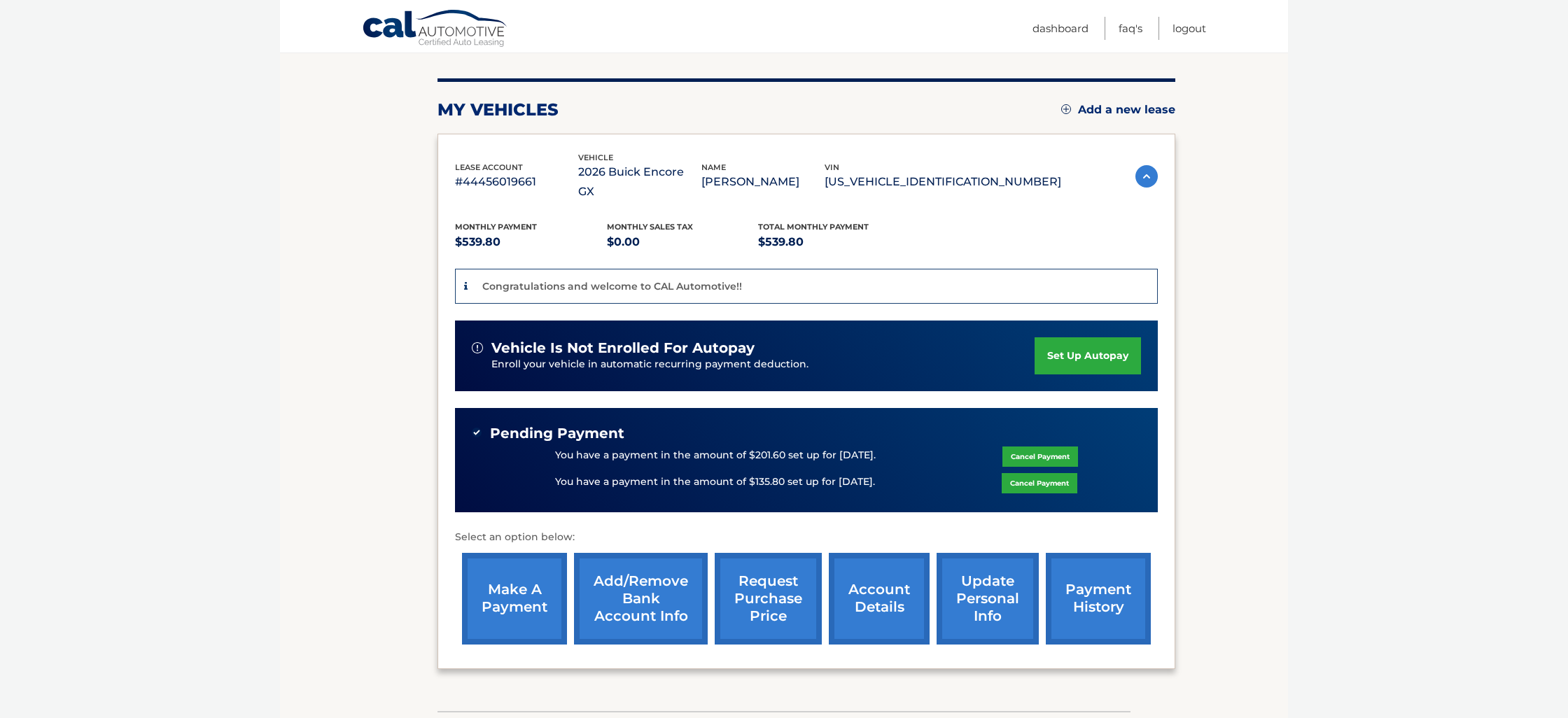
click at [507, 581] on link "make a payment" at bounding box center [515, 599] width 105 height 91
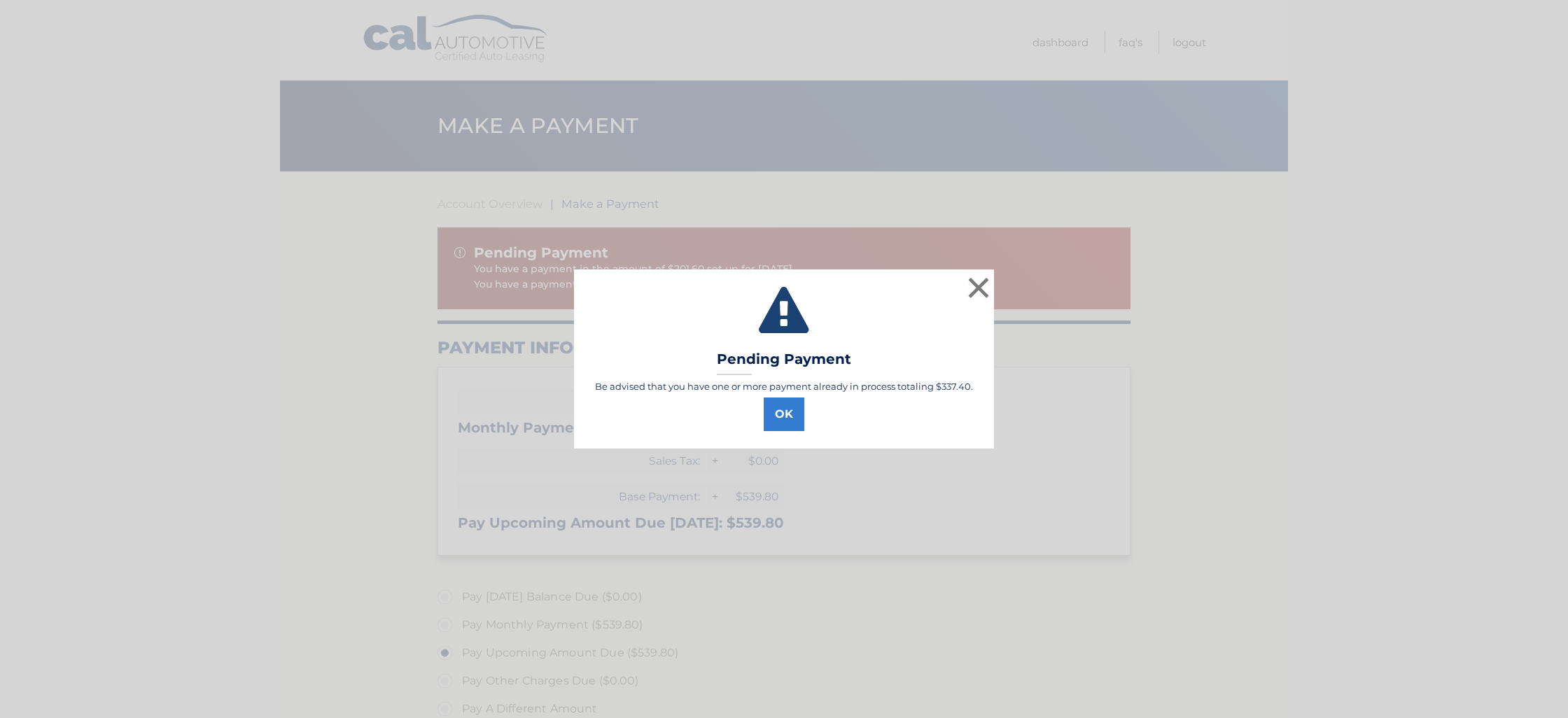
select select "ODk1ZWI1MDItYzFmNy00YTA4LTkyODAtNzc4ZWE3MWQ4NGY0"
click at [795, 412] on button "OK" at bounding box center [784, 415] width 40 height 34
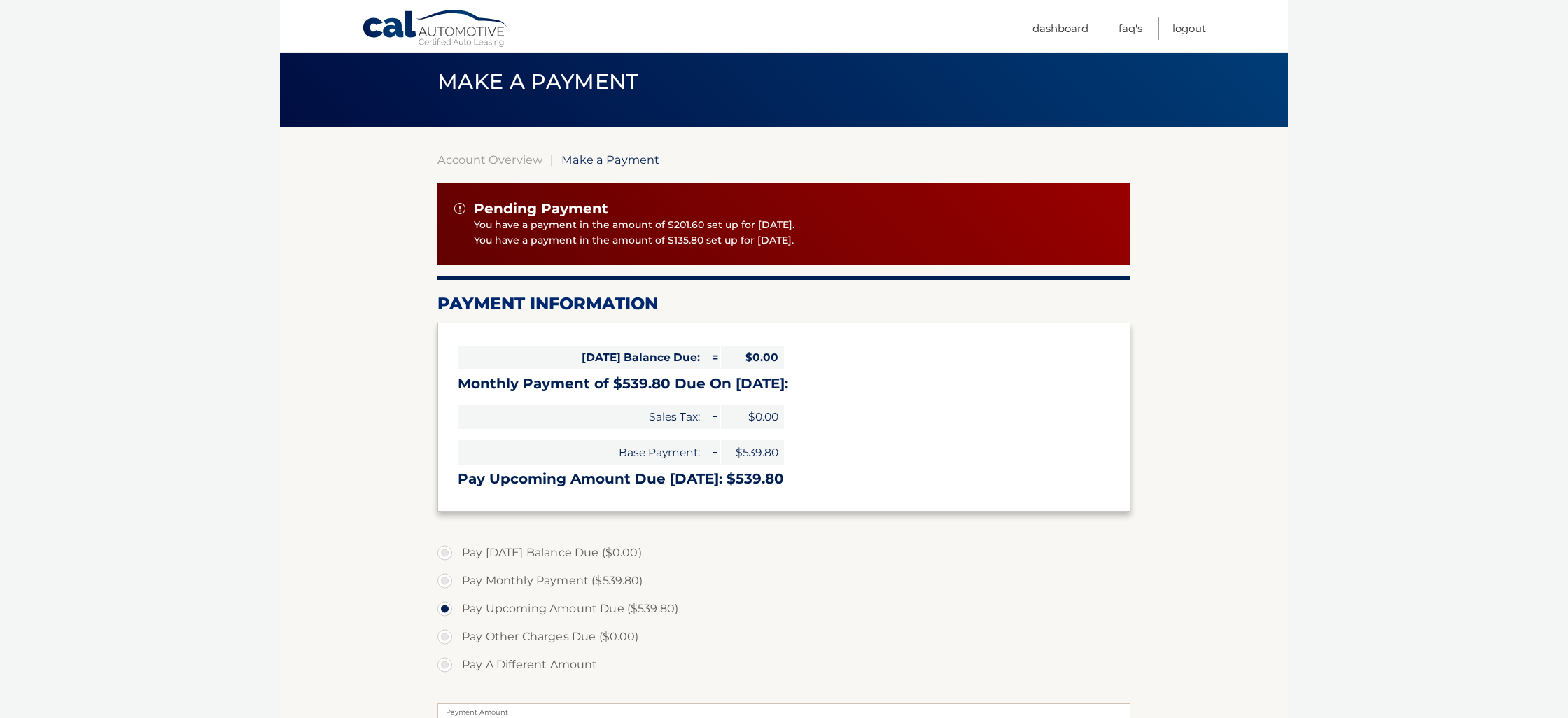
scroll to position [204, 0]
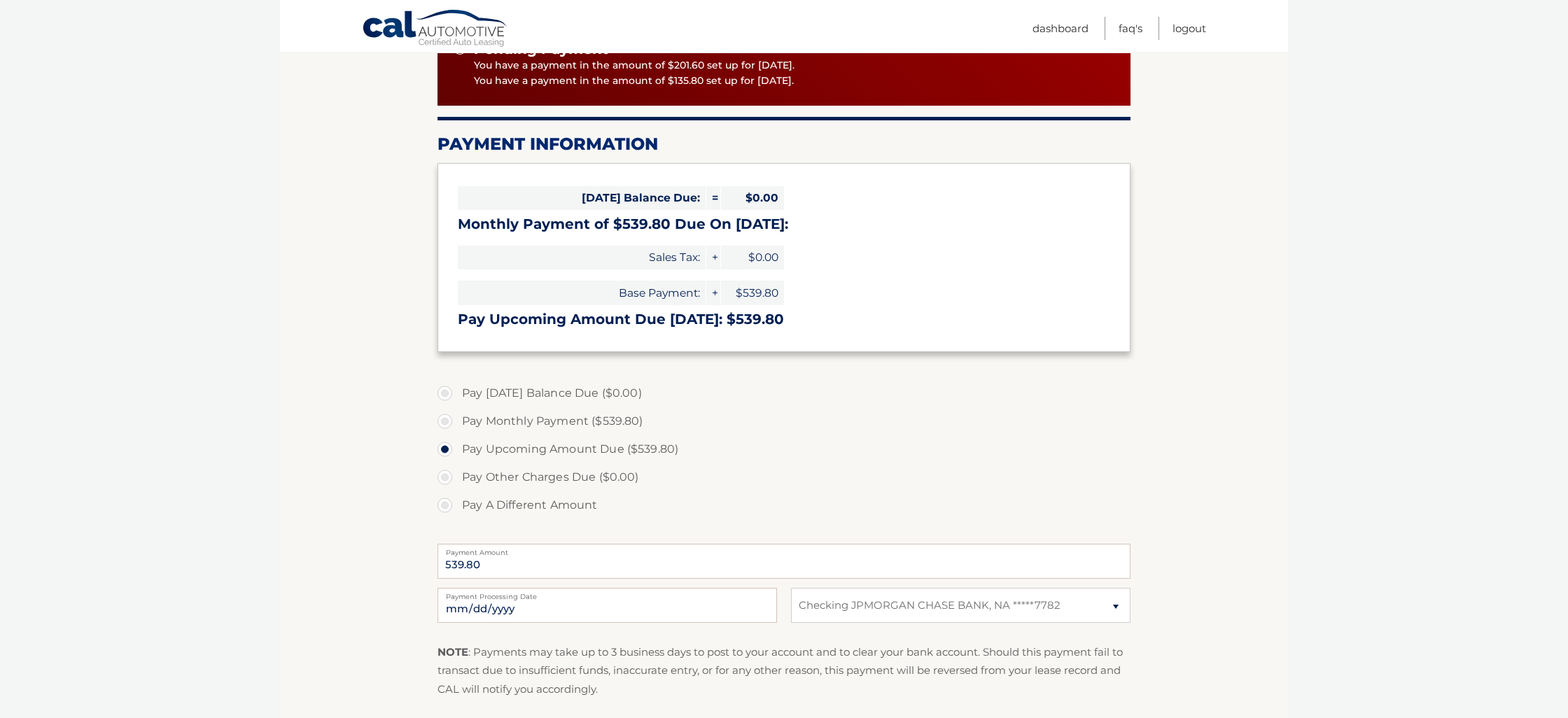
click at [456, 502] on label "Pay A Different Amount" at bounding box center [784, 505] width 693 height 28
click at [456, 502] on input "Pay A Different Amount" at bounding box center [450, 502] width 14 height 22
radio input "true"
click at [479, 547] on label "Payment Amount" at bounding box center [784, 550] width 693 height 11
click at [479, 547] on input "Payment Amount" at bounding box center [784, 562] width 693 height 35
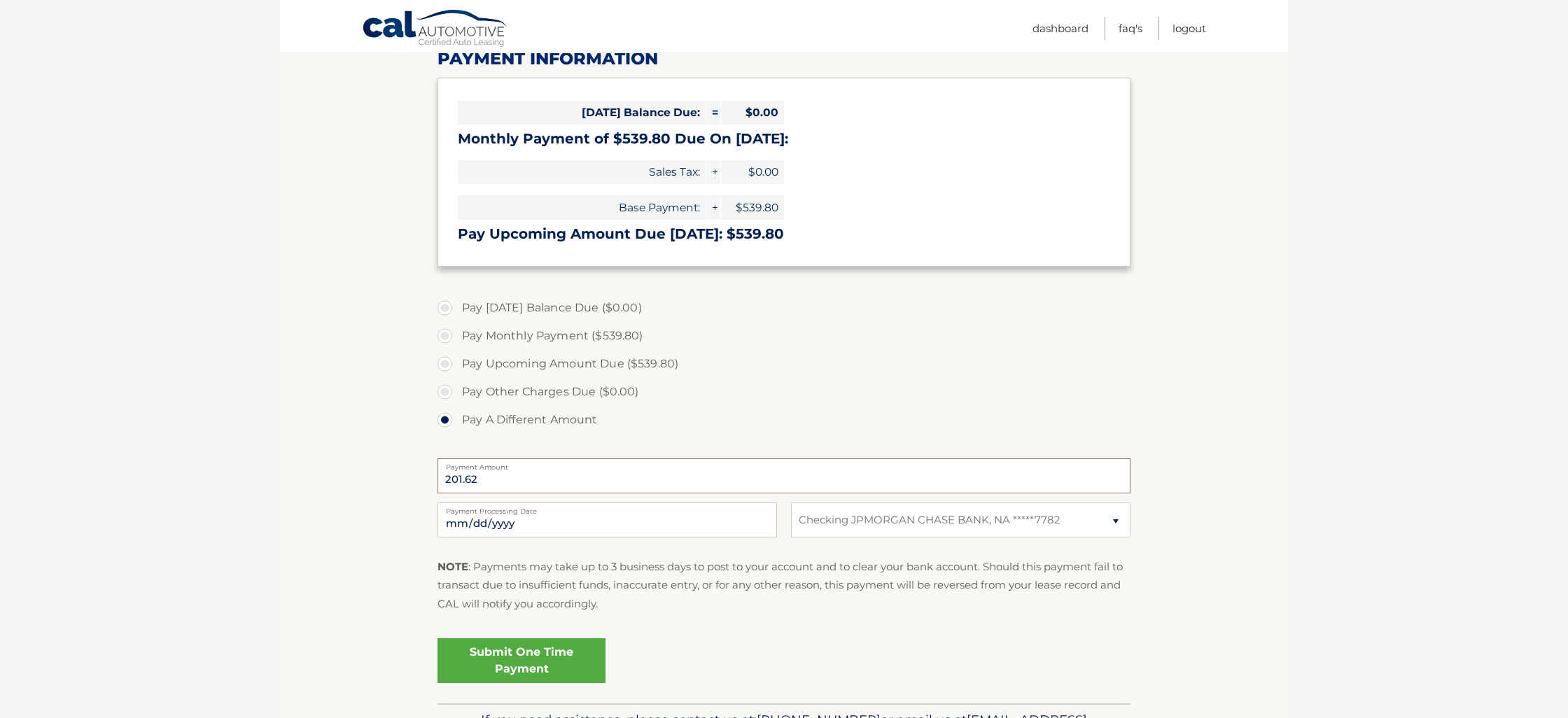
scroll to position [297, 0]
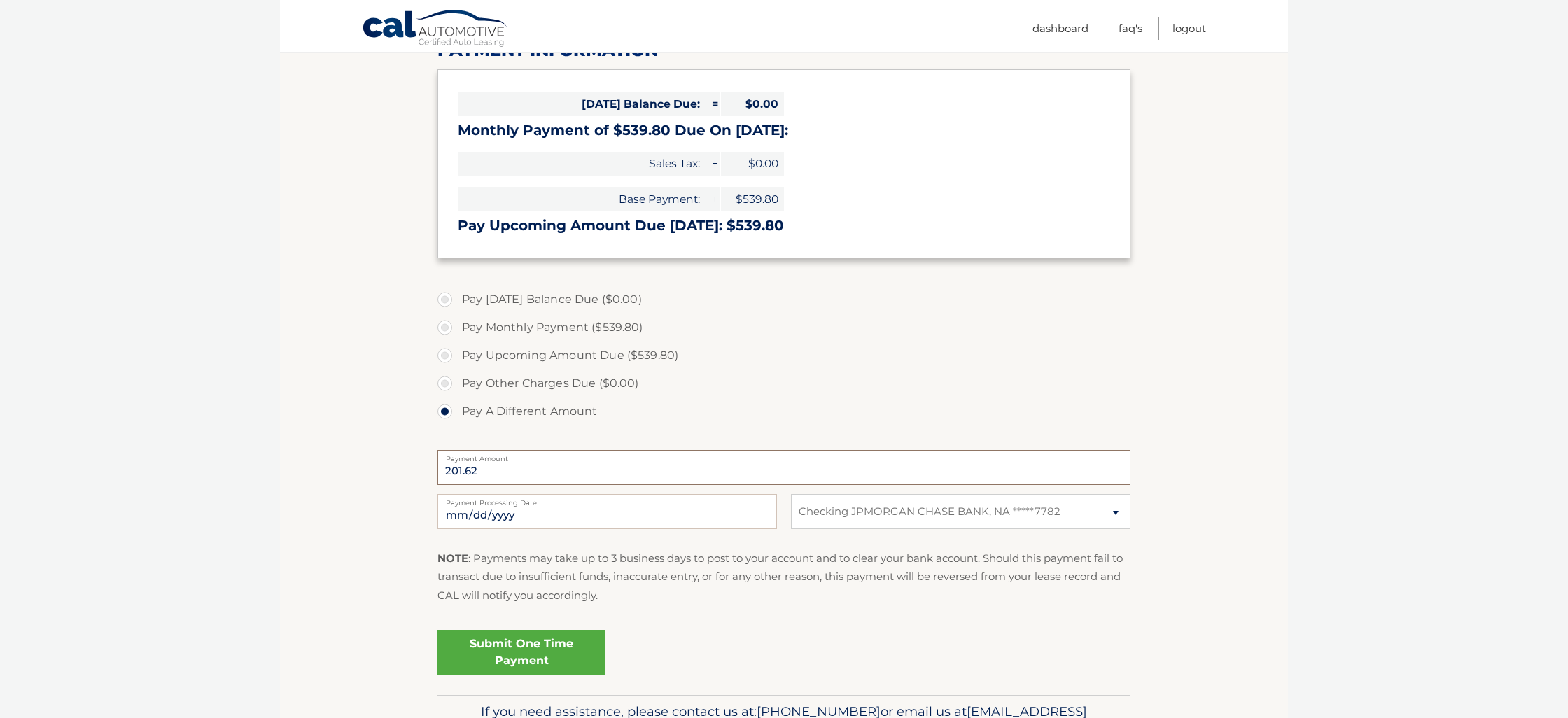
type input "201.62"
click at [482, 511] on input "2025-10-09" at bounding box center [607, 511] width 339 height 35
click at [509, 512] on input "2025-10-09" at bounding box center [607, 512] width 339 height 35
type input "2025-10-24"
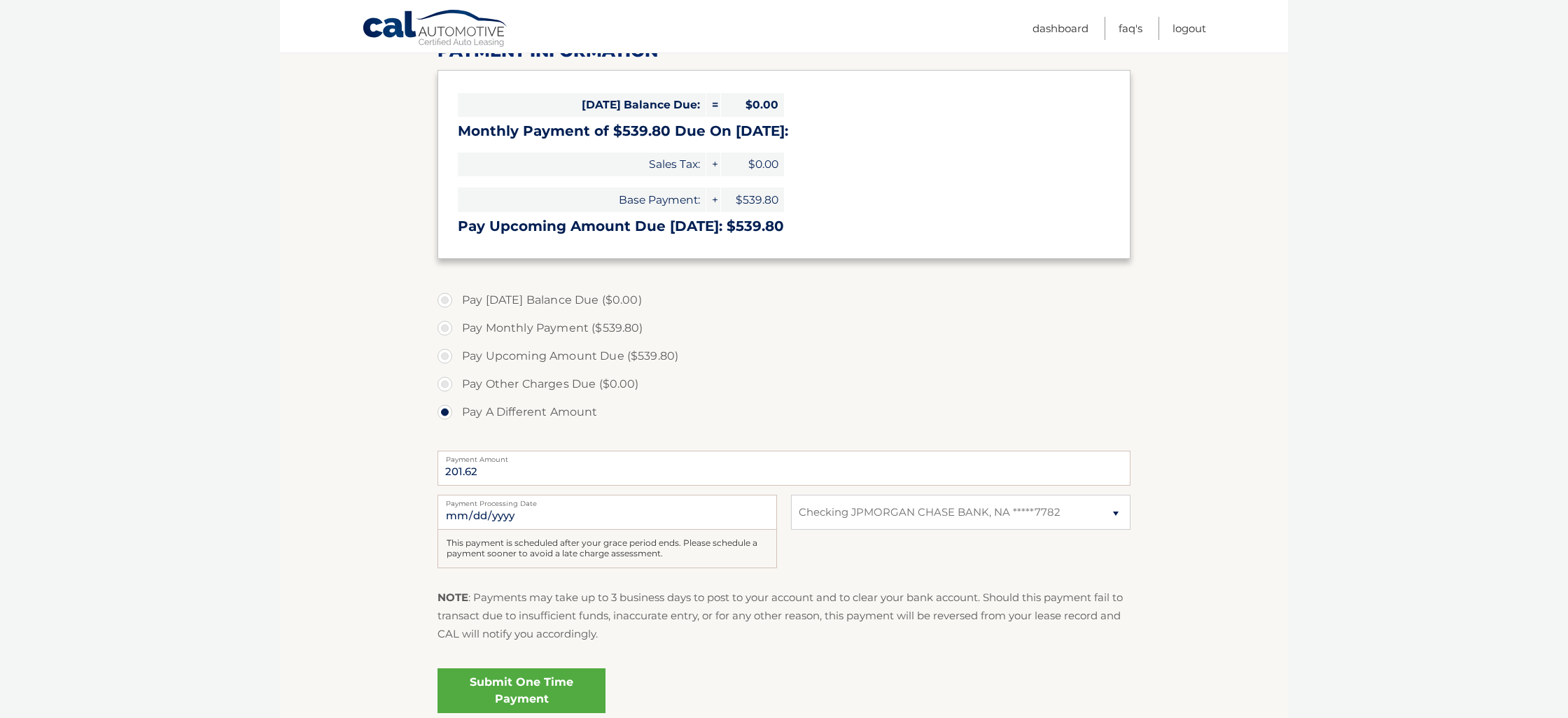
click at [521, 691] on link "Submit One Time Payment" at bounding box center [521, 691] width 168 height 45
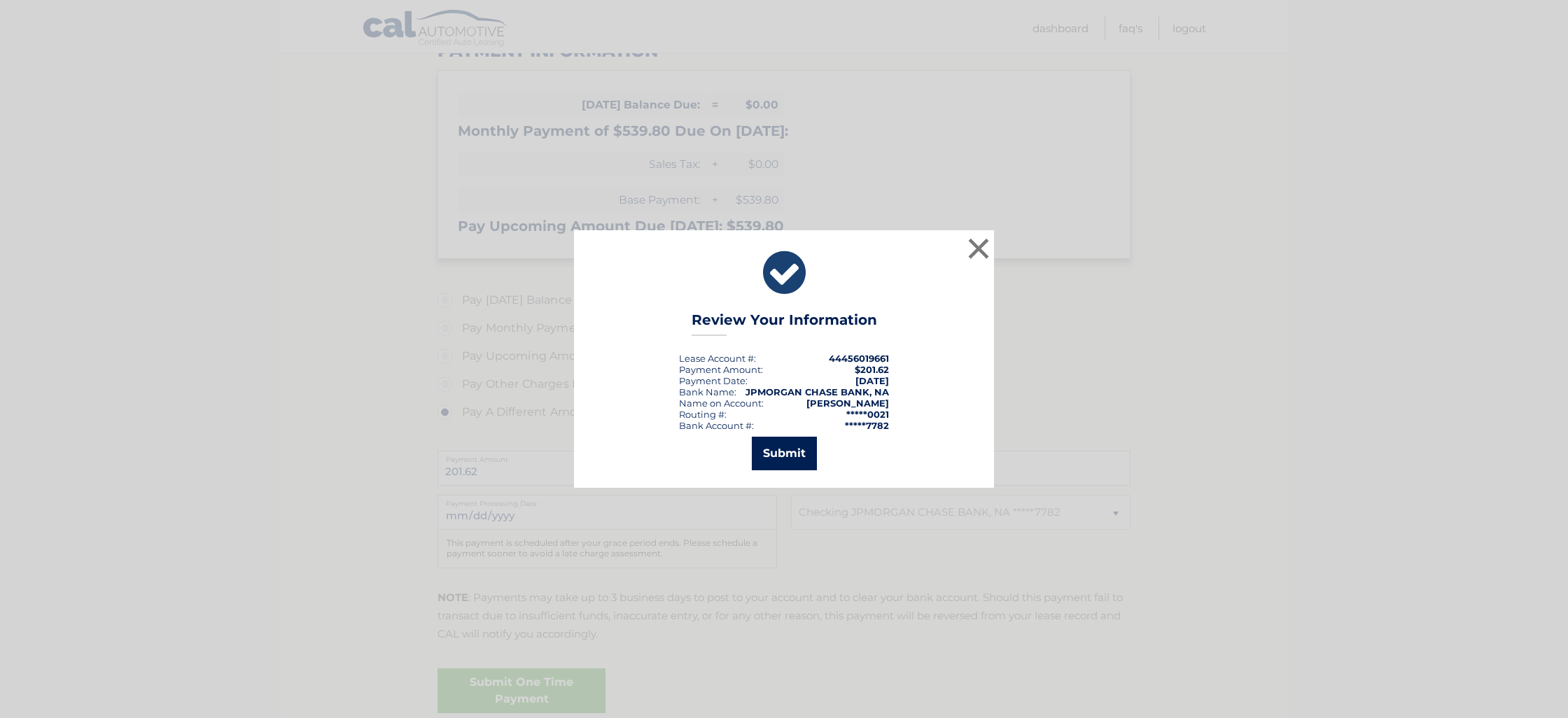
click at [777, 447] on button "Submit" at bounding box center [784, 454] width 65 height 34
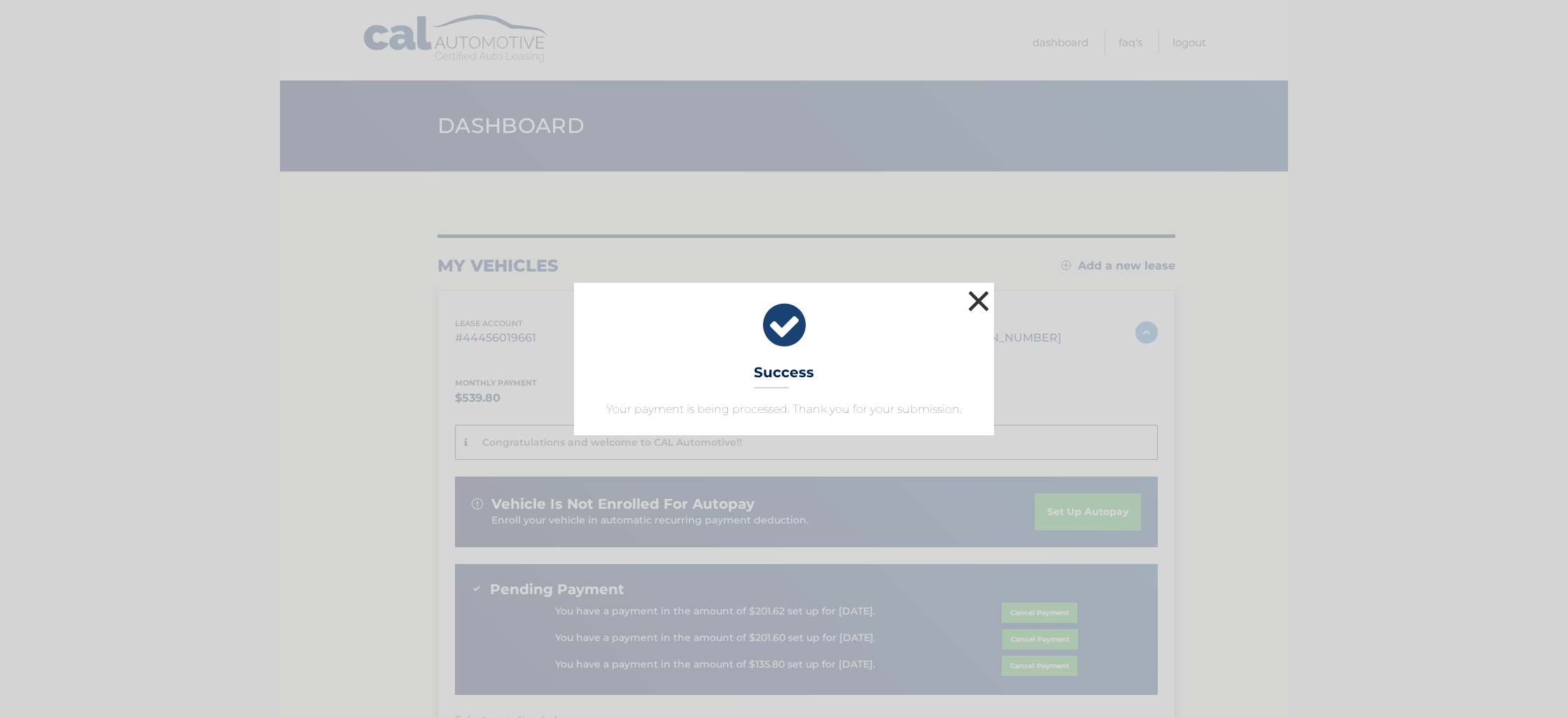
click at [981, 303] on button "×" at bounding box center [979, 301] width 28 height 28
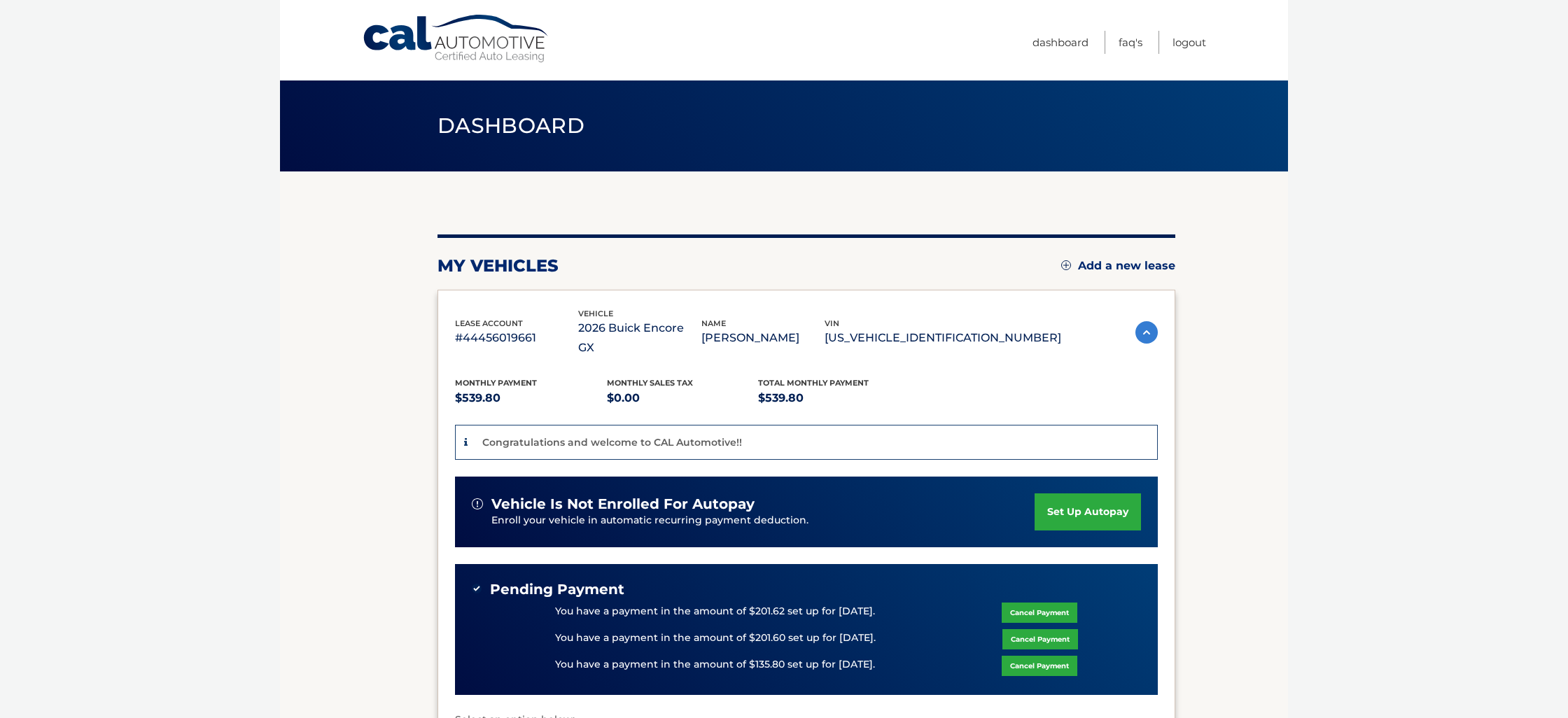
click at [1023, 656] on link "Cancel Payment" at bounding box center [1039, 666] width 75 height 21
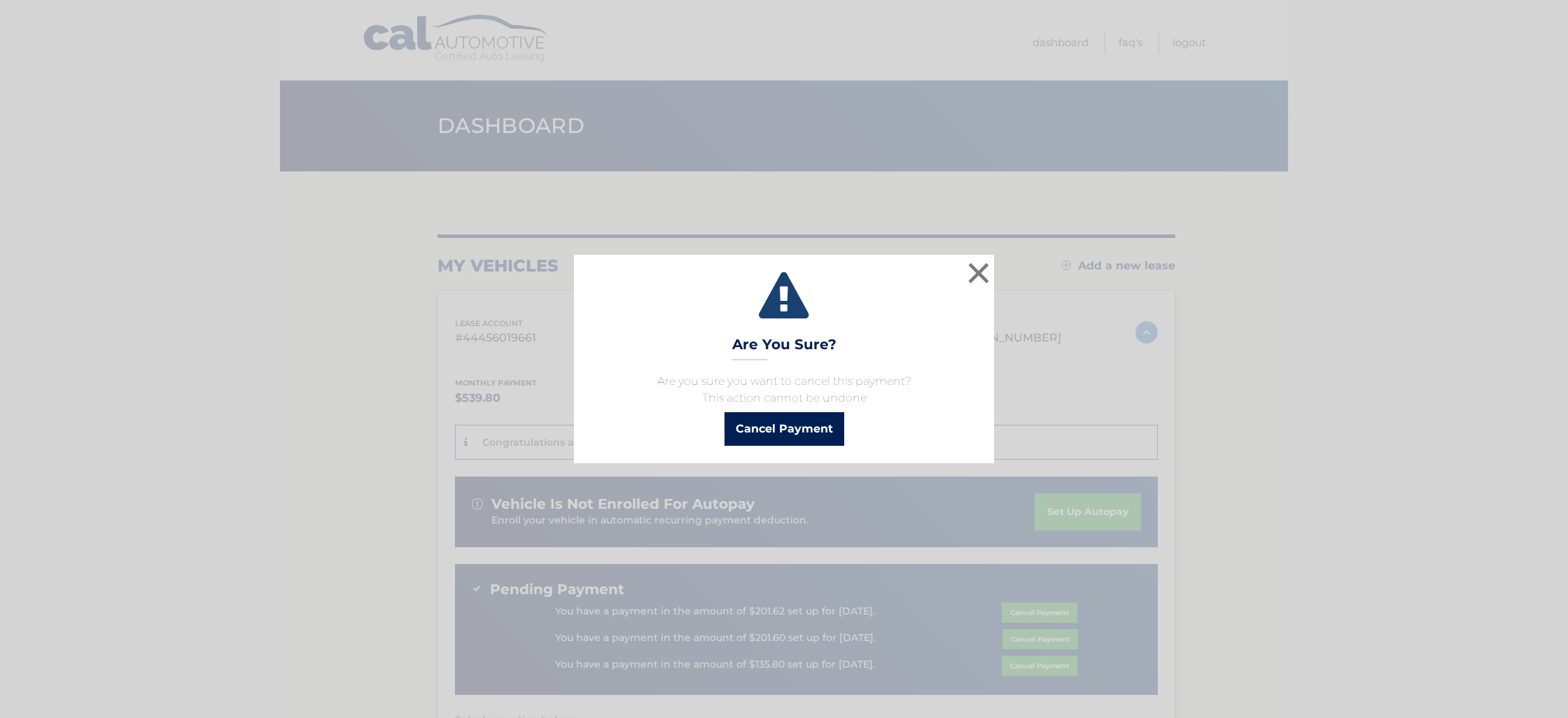
click at [825, 427] on button "Cancel Payment" at bounding box center [784, 429] width 120 height 34
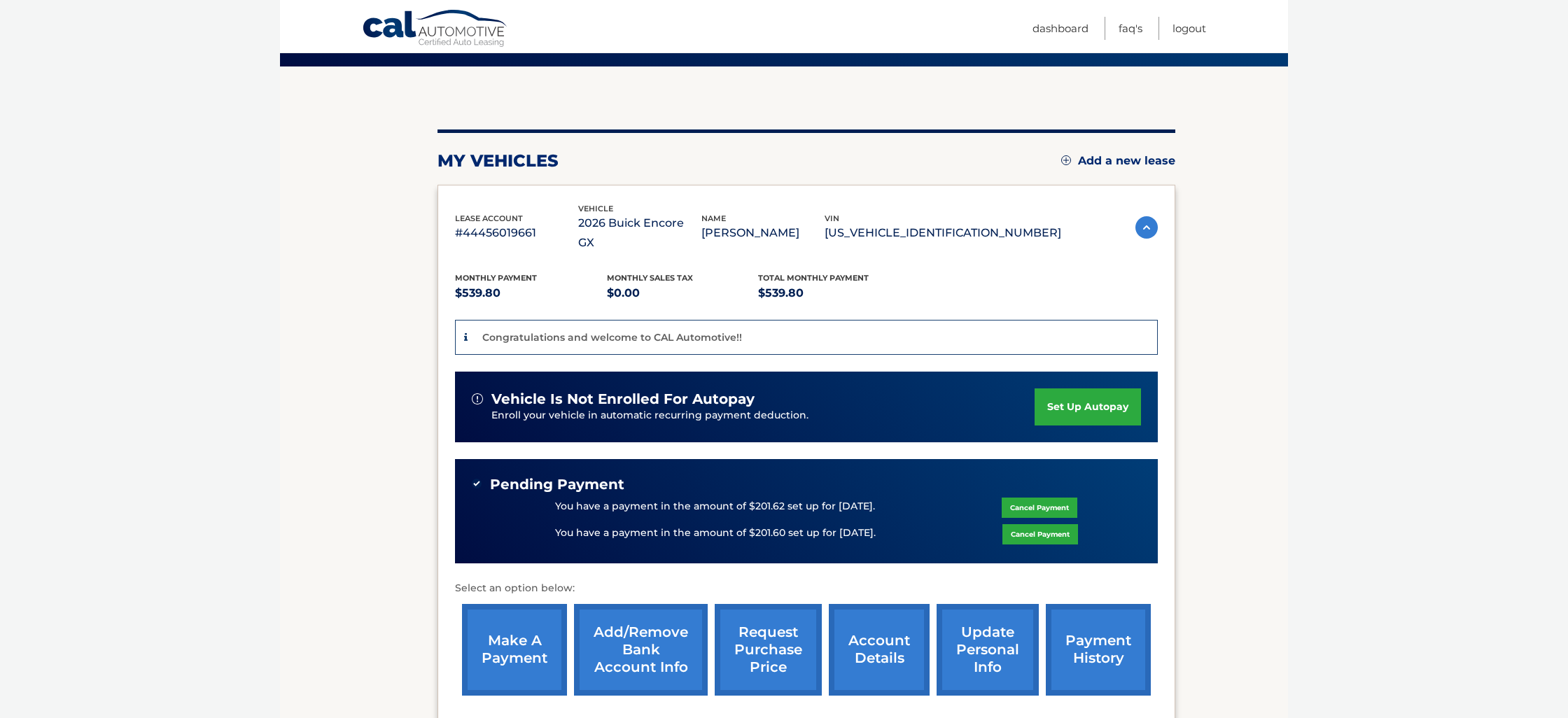
scroll to position [152, 0]
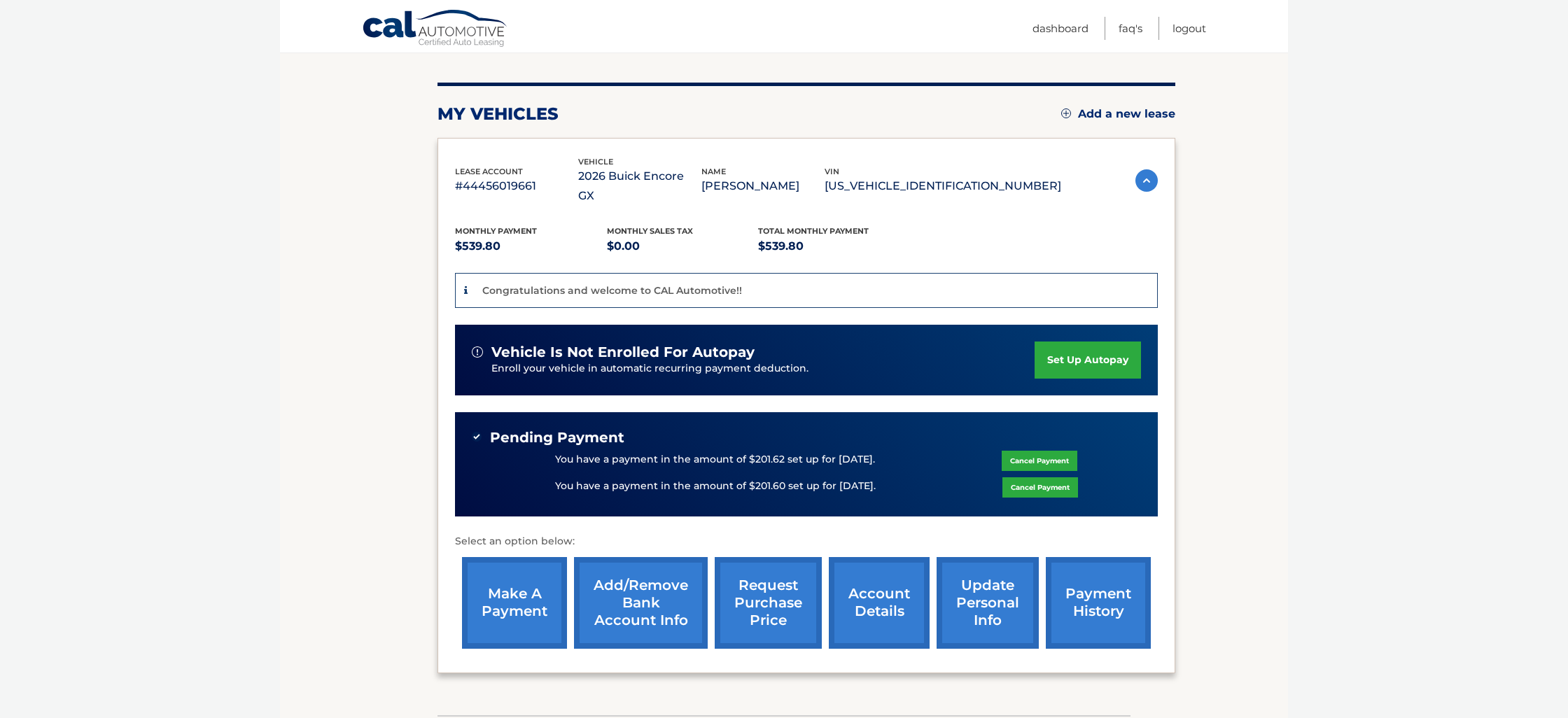
click at [524, 573] on link "make a payment" at bounding box center [515, 603] width 105 height 91
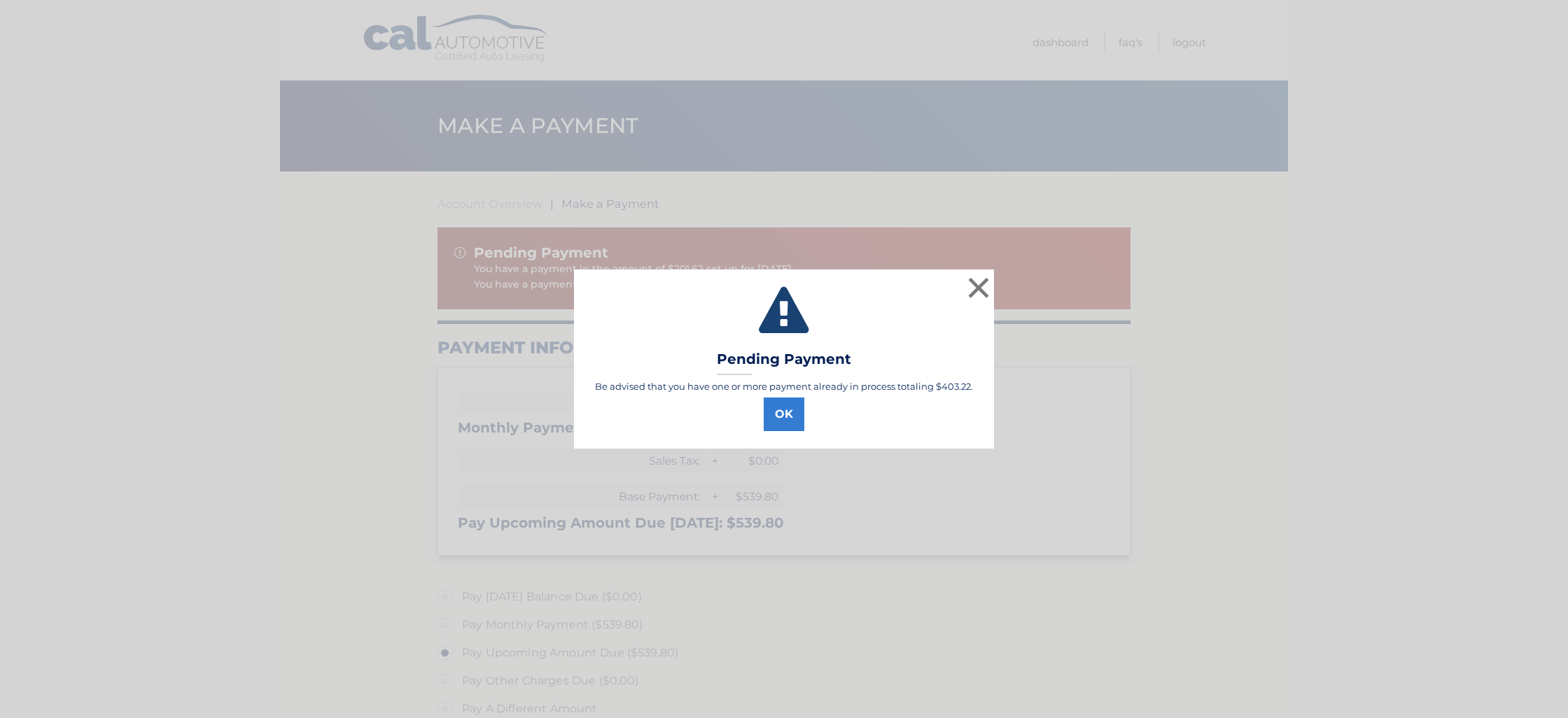
select select "ODk1ZWI1MDItYzFmNy00YTA4LTkyODAtNzc4ZWE3MWQ4NGY0"
click at [787, 415] on button "OK" at bounding box center [784, 415] width 40 height 34
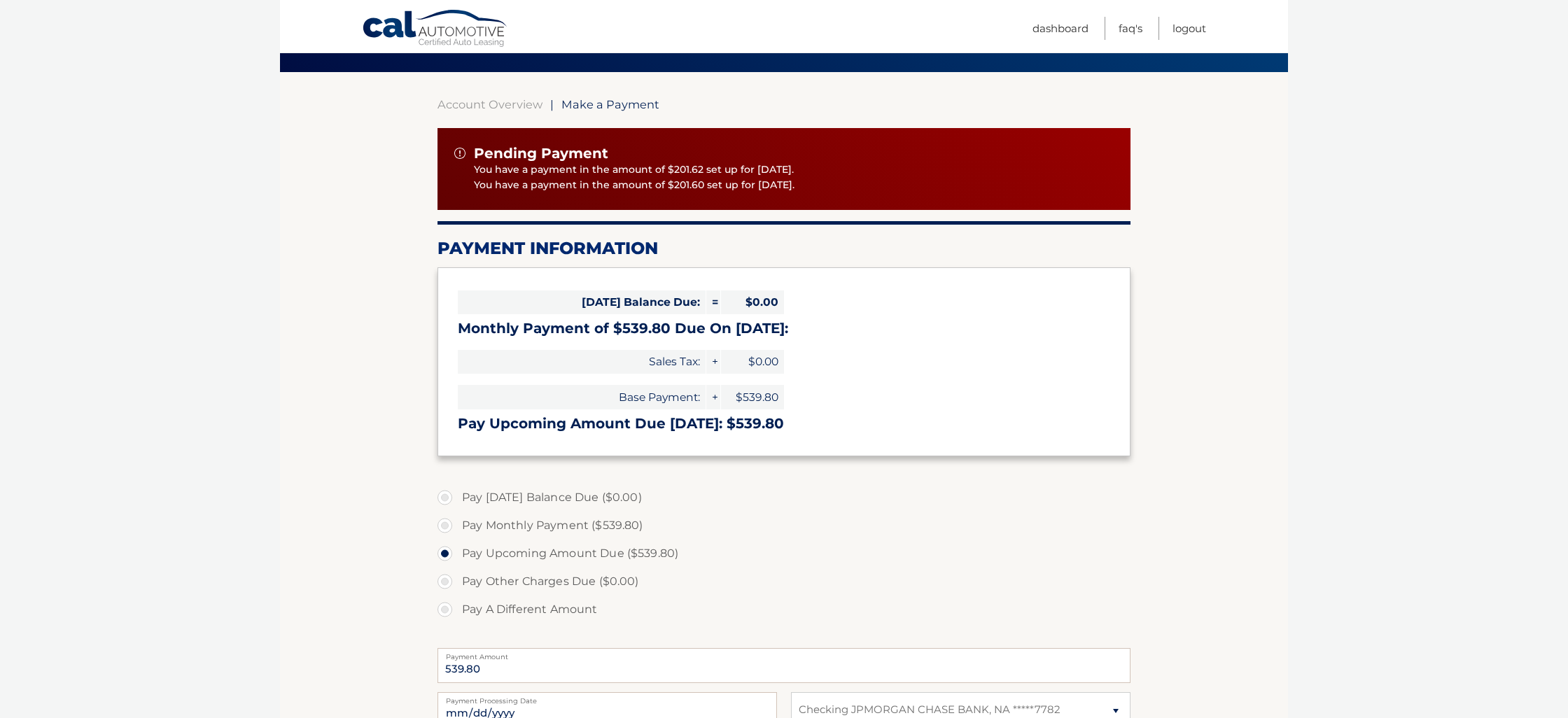
scroll to position [131, 0]
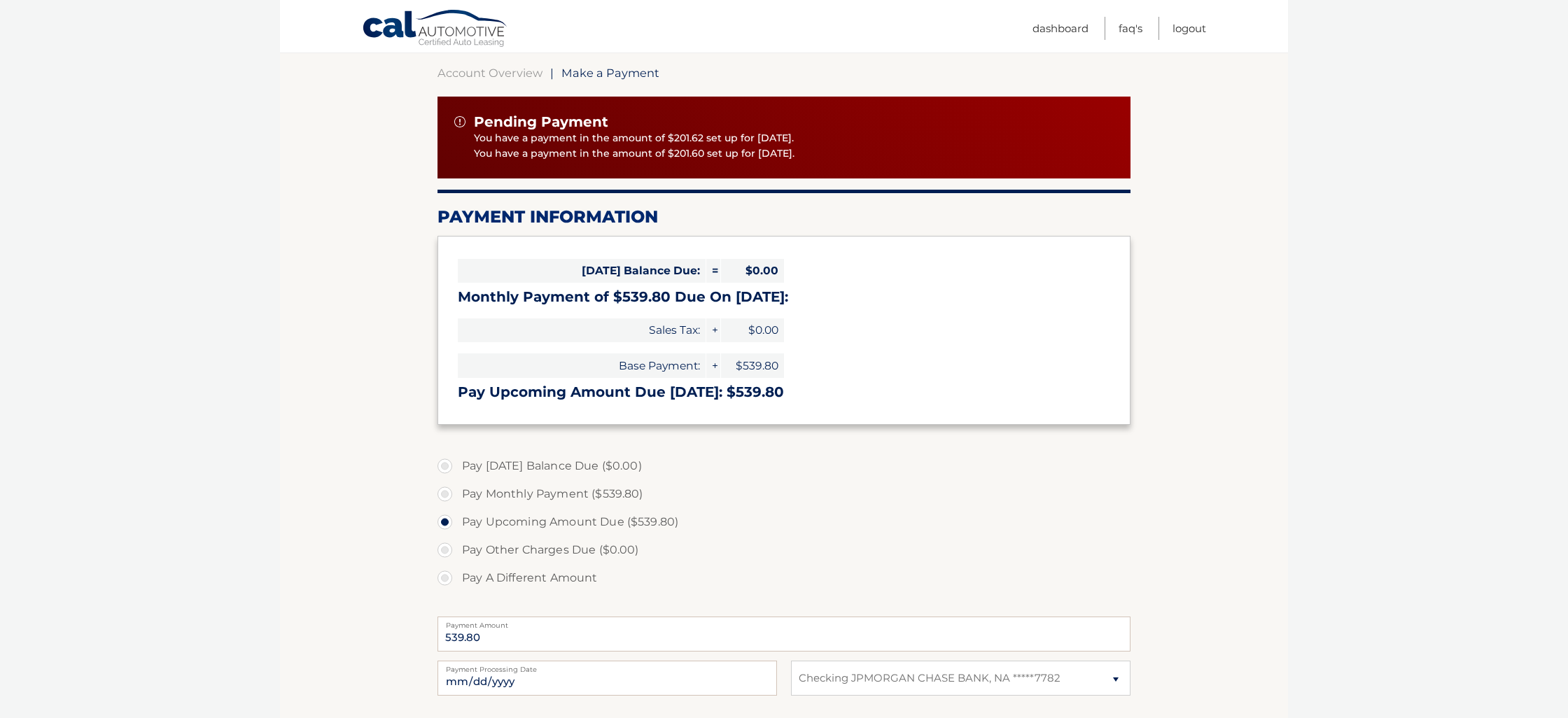
click at [446, 577] on label "Pay A Different Amount" at bounding box center [784, 578] width 693 height 28
click at [446, 577] on input "Pay A Different Amount" at bounding box center [450, 575] width 14 height 22
radio input "true"
click at [492, 629] on input "Payment Amount" at bounding box center [784, 634] width 693 height 35
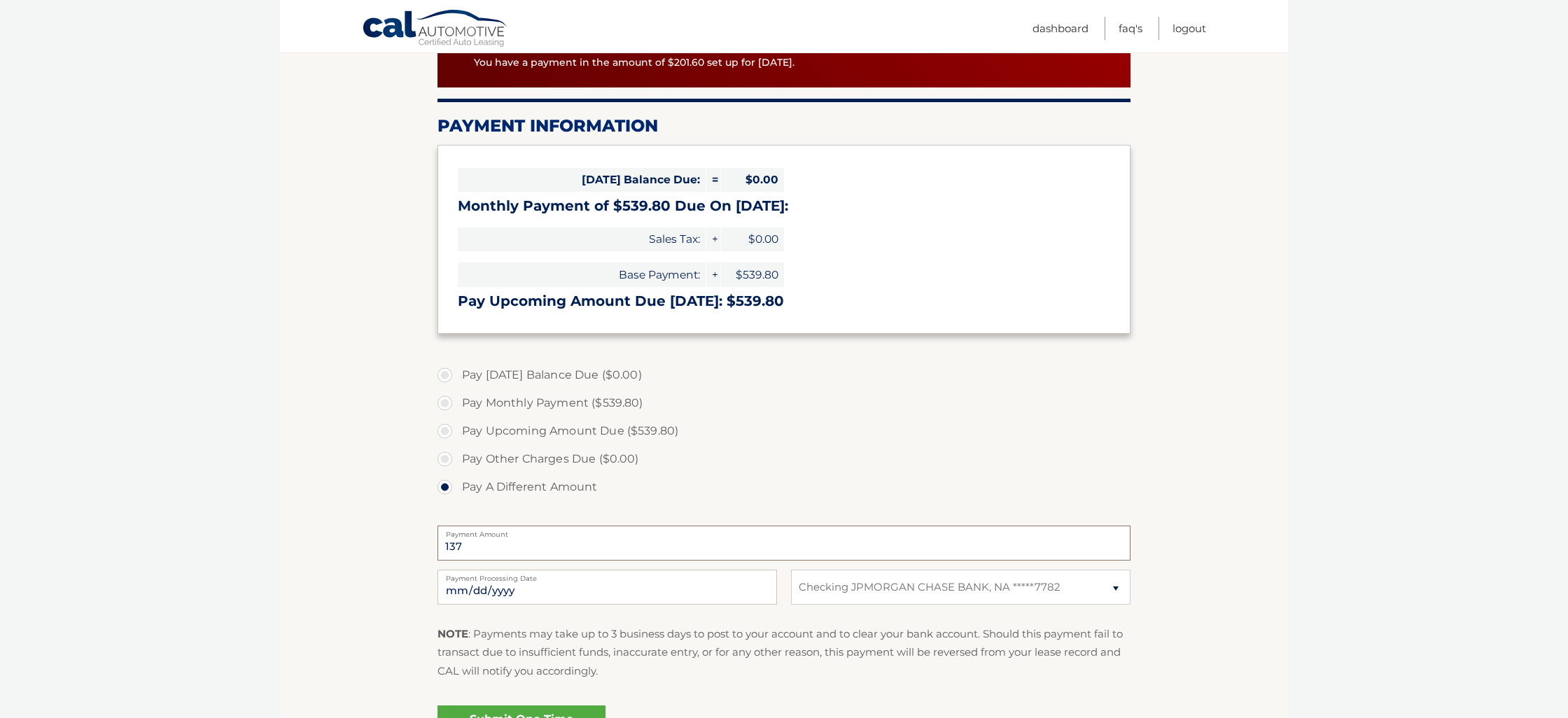
type input "137"
click at [472, 593] on input "2025-10-09" at bounding box center [607, 588] width 339 height 35
type input "2025-10-10"
click at [721, 641] on p "NOTE : Payments may take up to 3 business days to post to your account and to c…" at bounding box center [784, 652] width 693 height 56
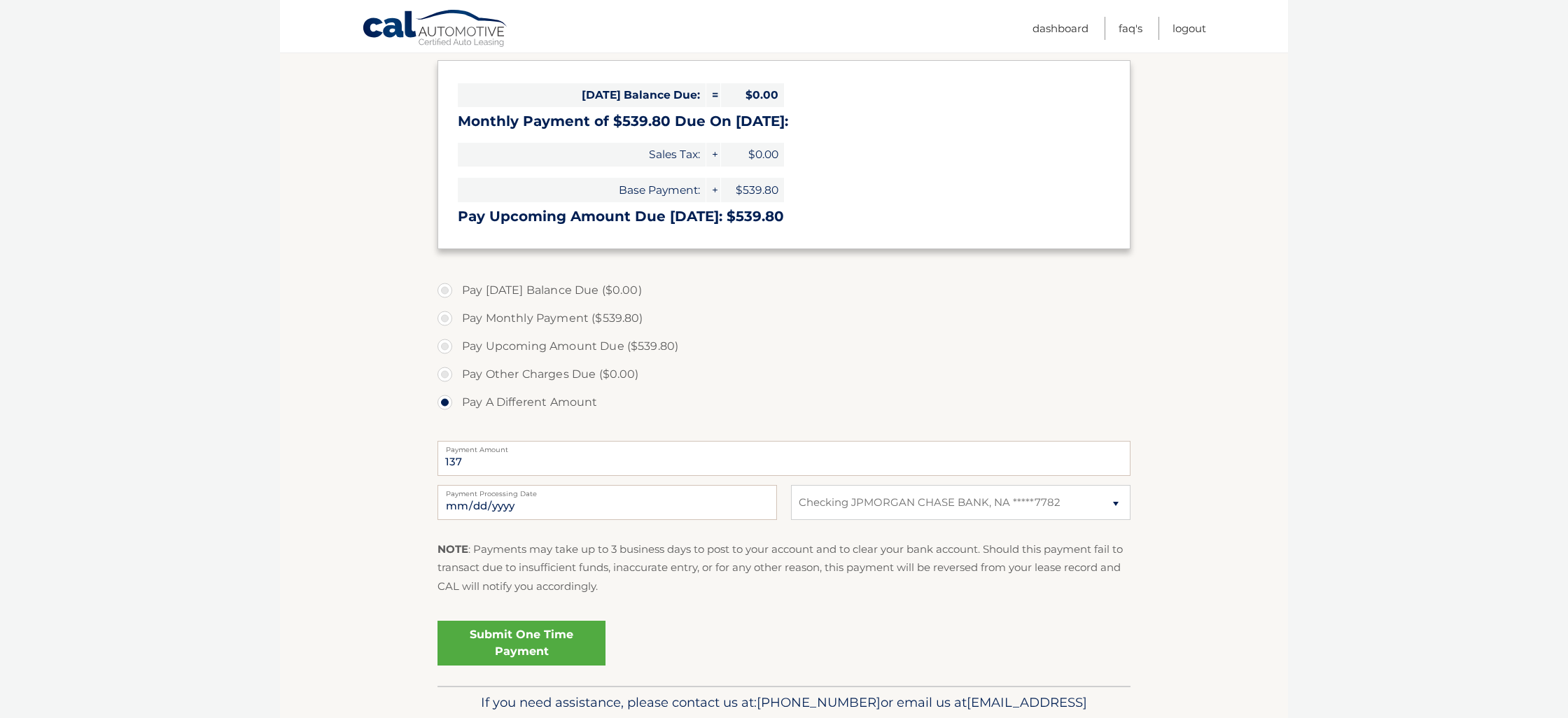
click at [544, 623] on link "Submit One Time Payment" at bounding box center [521, 643] width 168 height 45
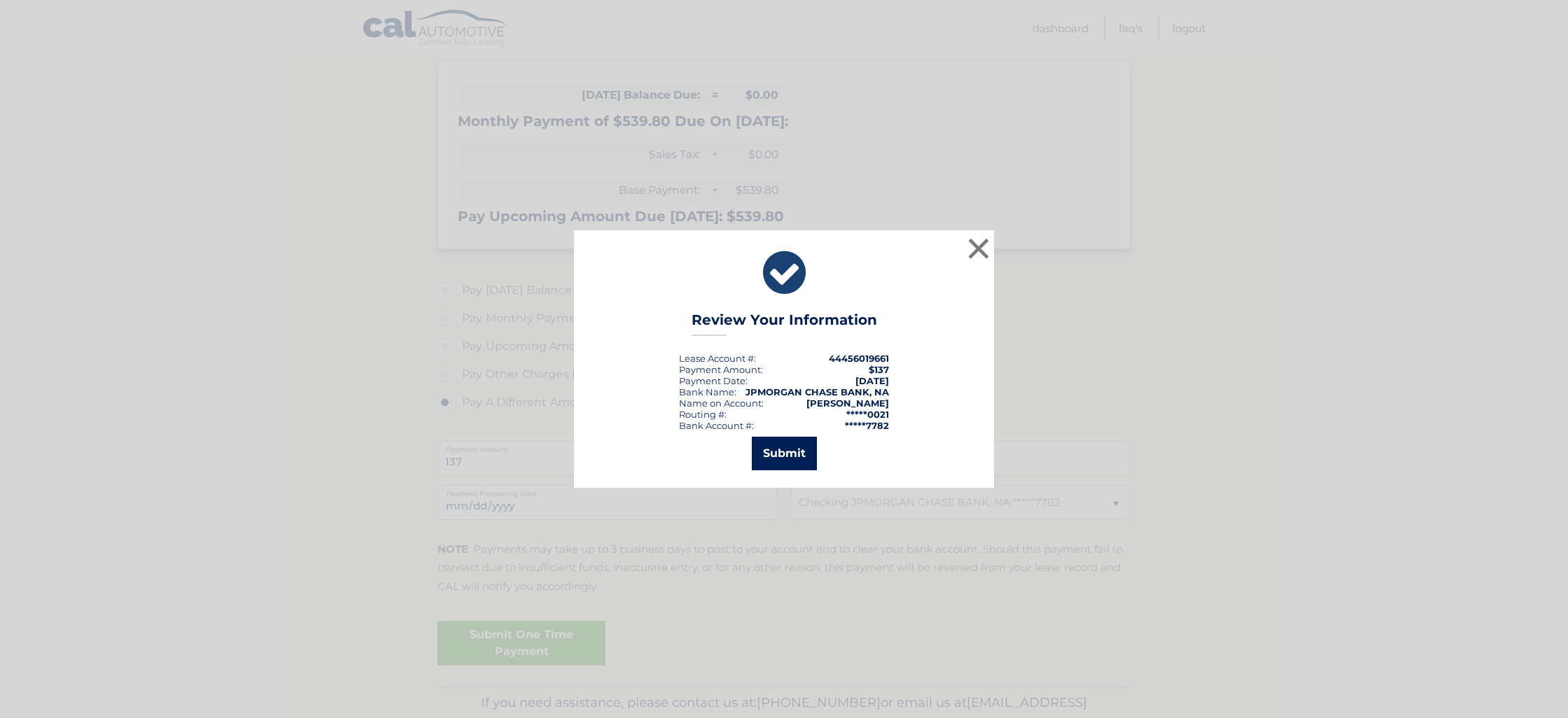
click at [772, 444] on button "Submit" at bounding box center [784, 454] width 65 height 34
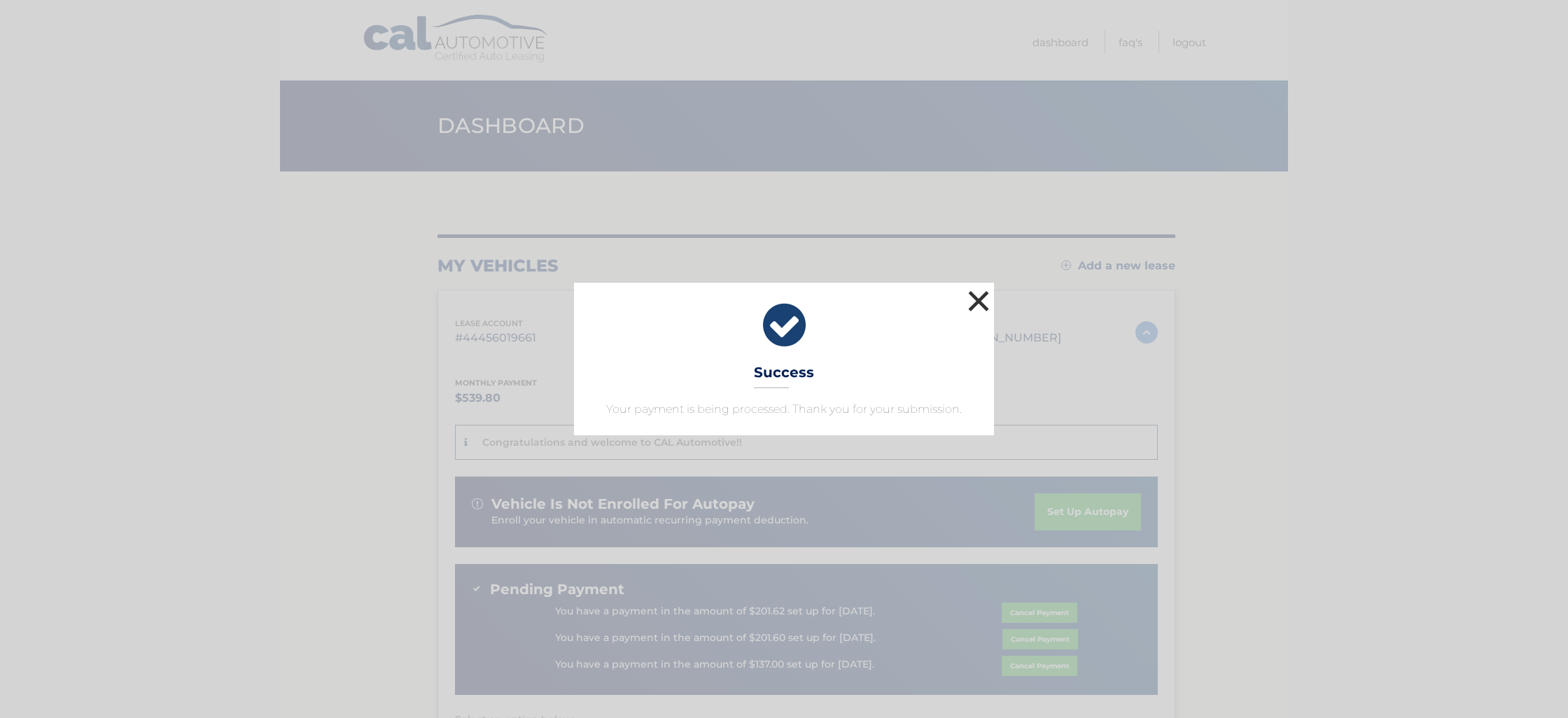
click at [979, 298] on button "×" at bounding box center [979, 301] width 28 height 28
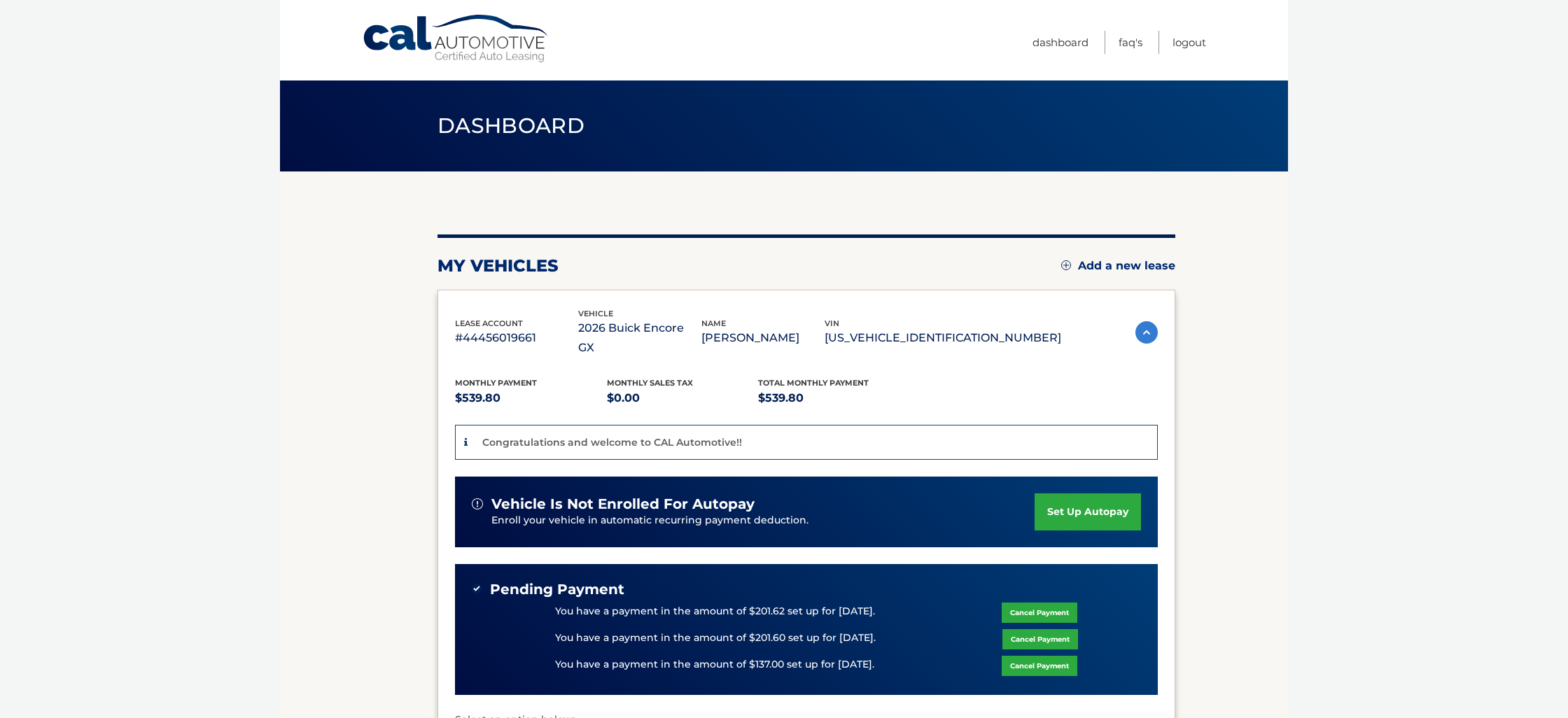
click at [1046, 656] on link "Cancel Payment" at bounding box center [1039, 666] width 75 height 21
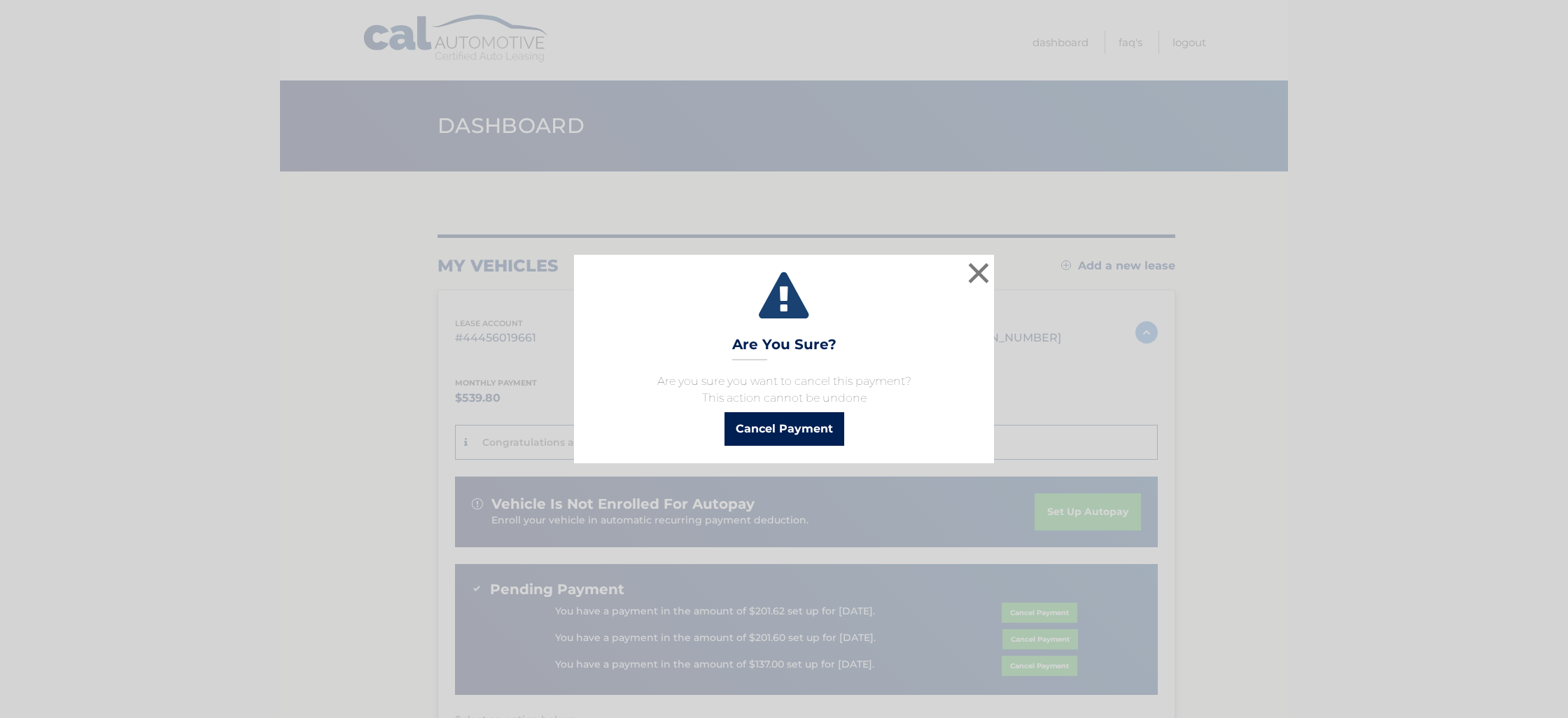
click at [807, 434] on button "Cancel Payment" at bounding box center [784, 429] width 120 height 34
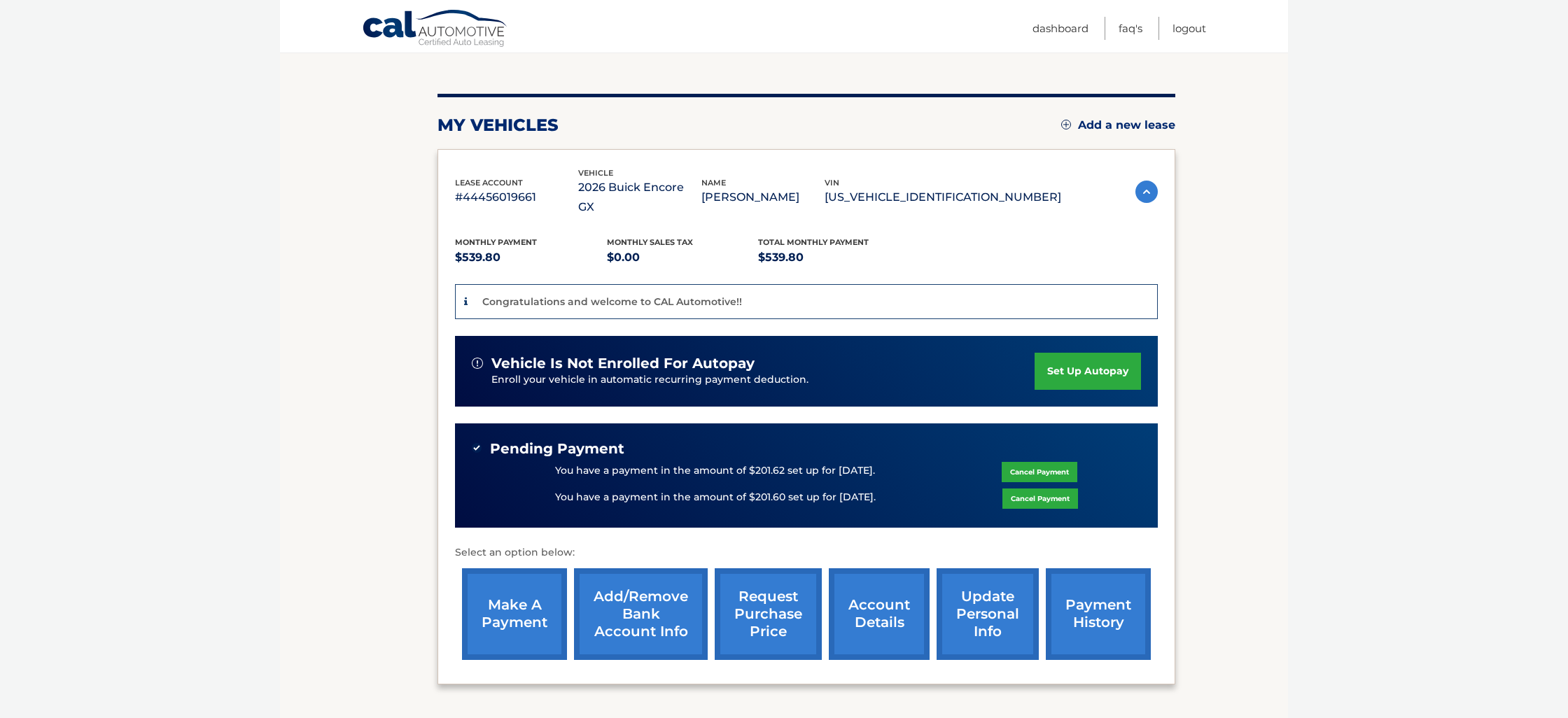
scroll to position [142, 0]
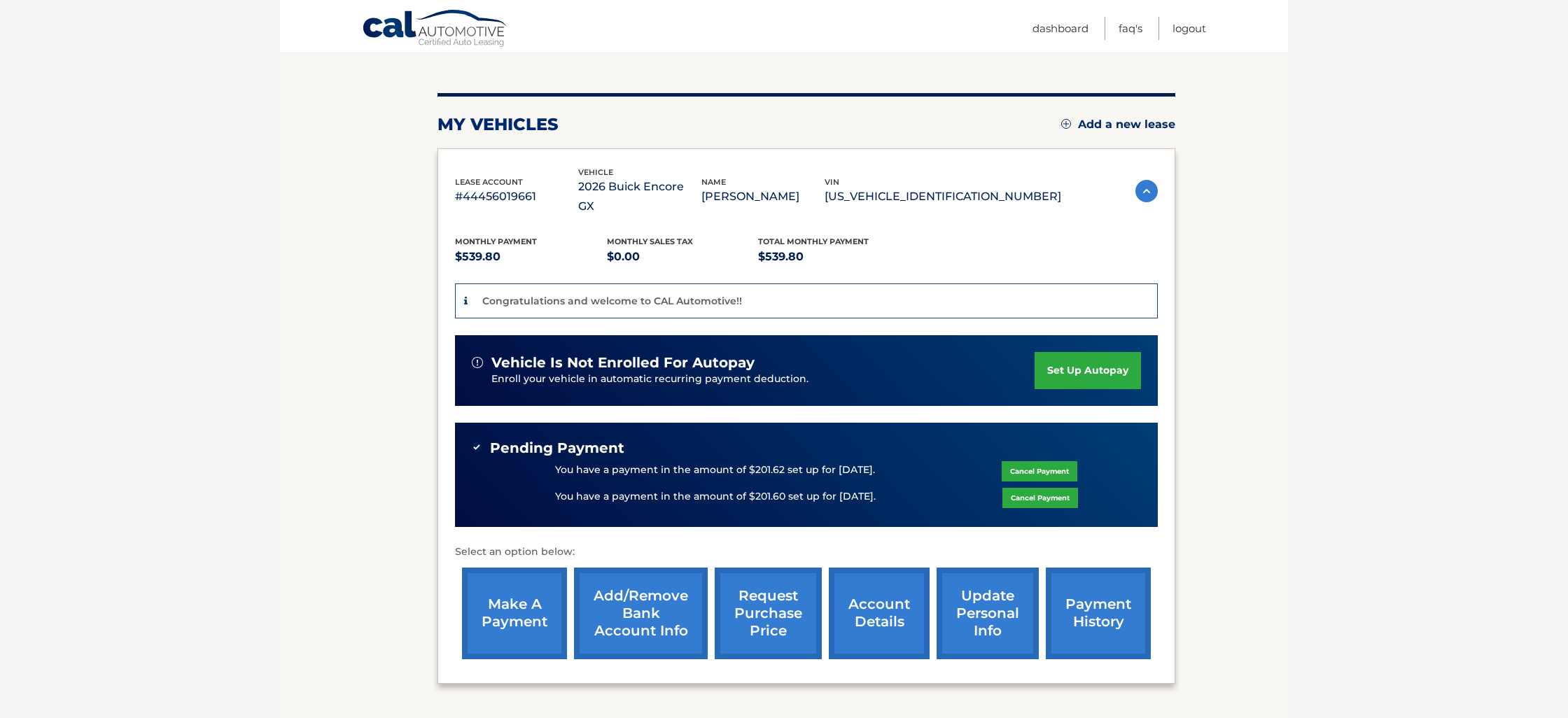
click at [526, 599] on link "make a payment" at bounding box center [515, 614] width 105 height 91
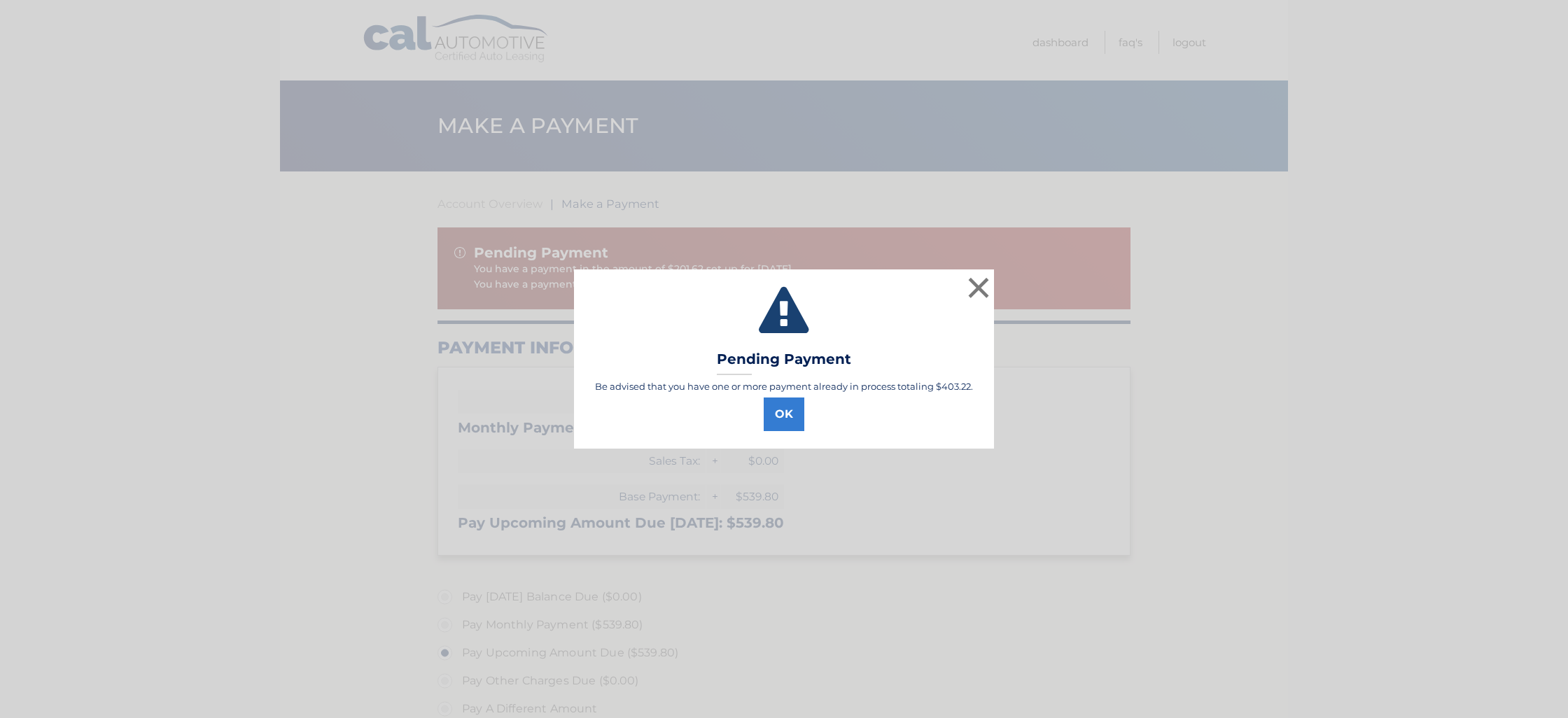
select select "ODk1ZWI1MDItYzFmNy00YTA4LTkyODAtNzc4ZWE3MWQ4NGY0"
click at [784, 417] on button "OK" at bounding box center [784, 415] width 40 height 34
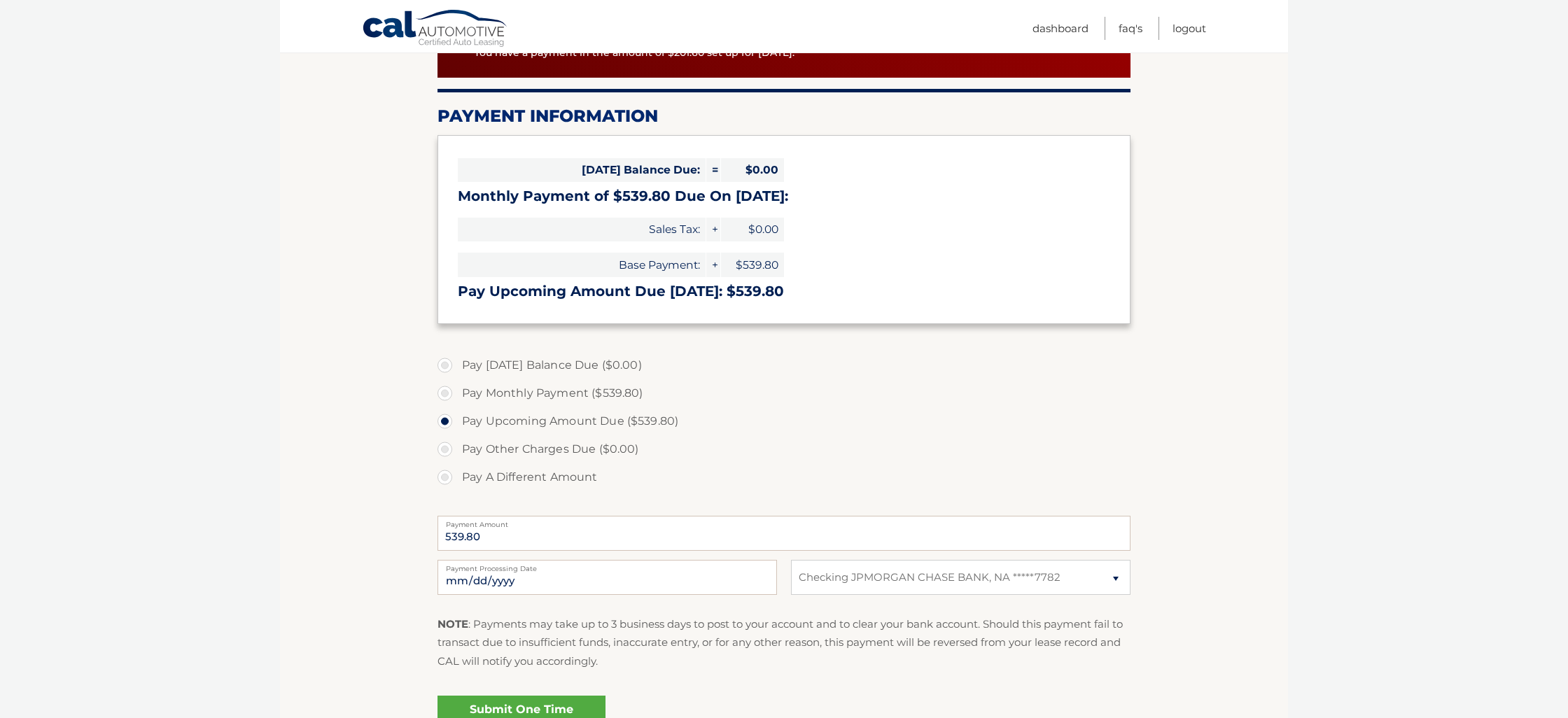
scroll to position [248, 0]
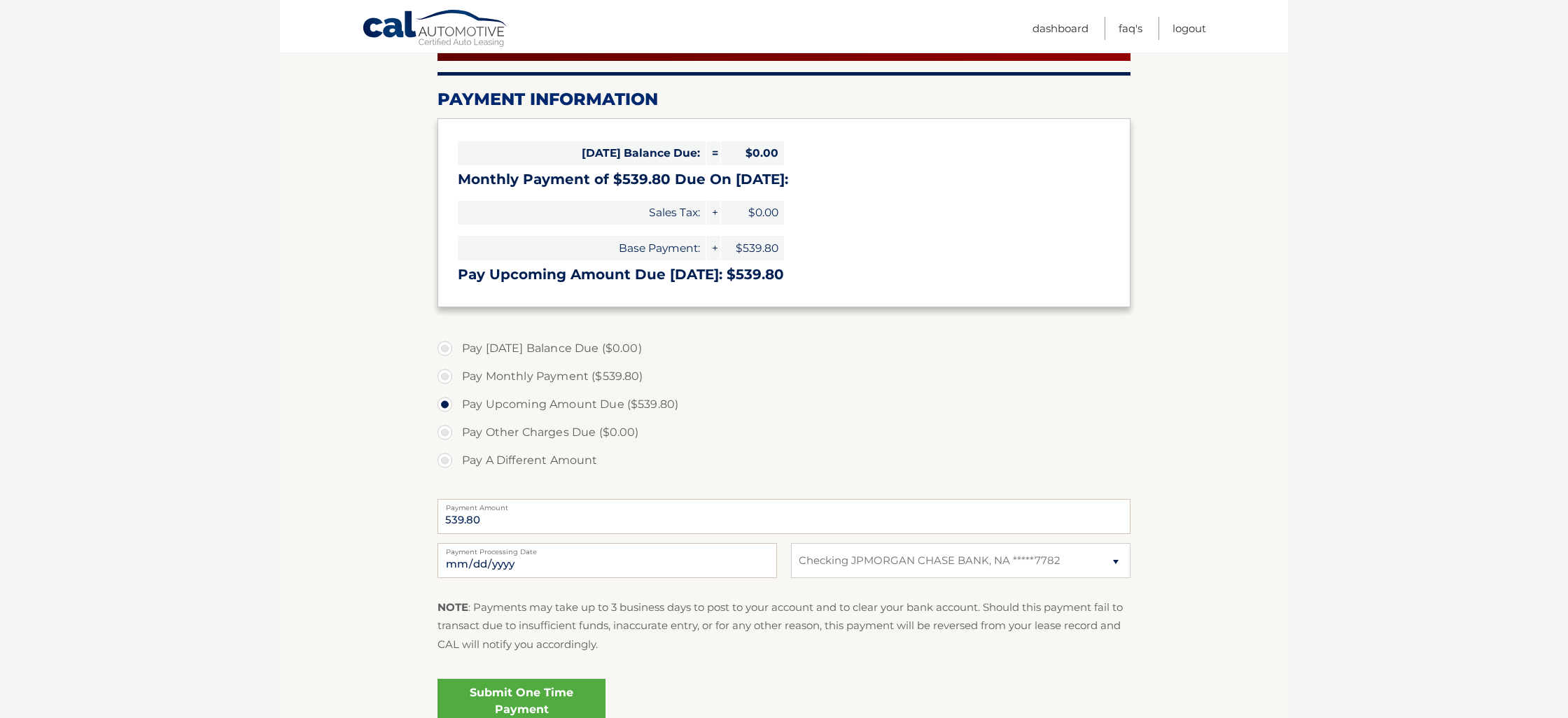
click at [447, 459] on label "Pay A Different Amount" at bounding box center [784, 460] width 693 height 28
click at [447, 459] on input "Pay A Different Amount" at bounding box center [450, 457] width 14 height 22
radio input "true"
click at [505, 533] on div "Payment Amount Payment Amount entry cannot exceed amount of 2 monthly payments." at bounding box center [784, 517] width 693 height 44
click at [511, 521] on input "Payment Amount" at bounding box center [784, 517] width 693 height 35
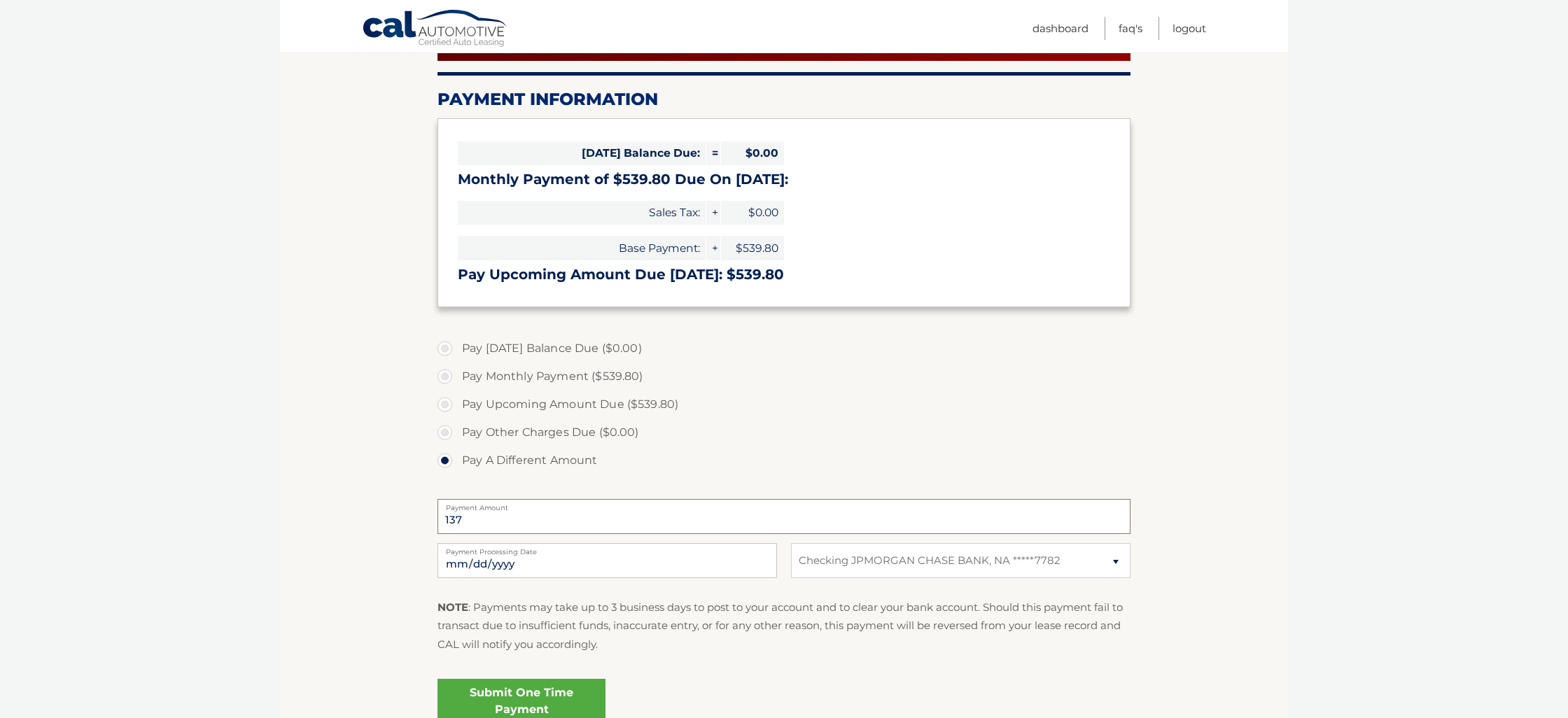
type input "137"
click at [502, 564] on input "[DATE]" at bounding box center [607, 561] width 339 height 35
type input "[DATE]"
click at [546, 700] on link "Submit One Time Payment" at bounding box center [521, 701] width 168 height 45
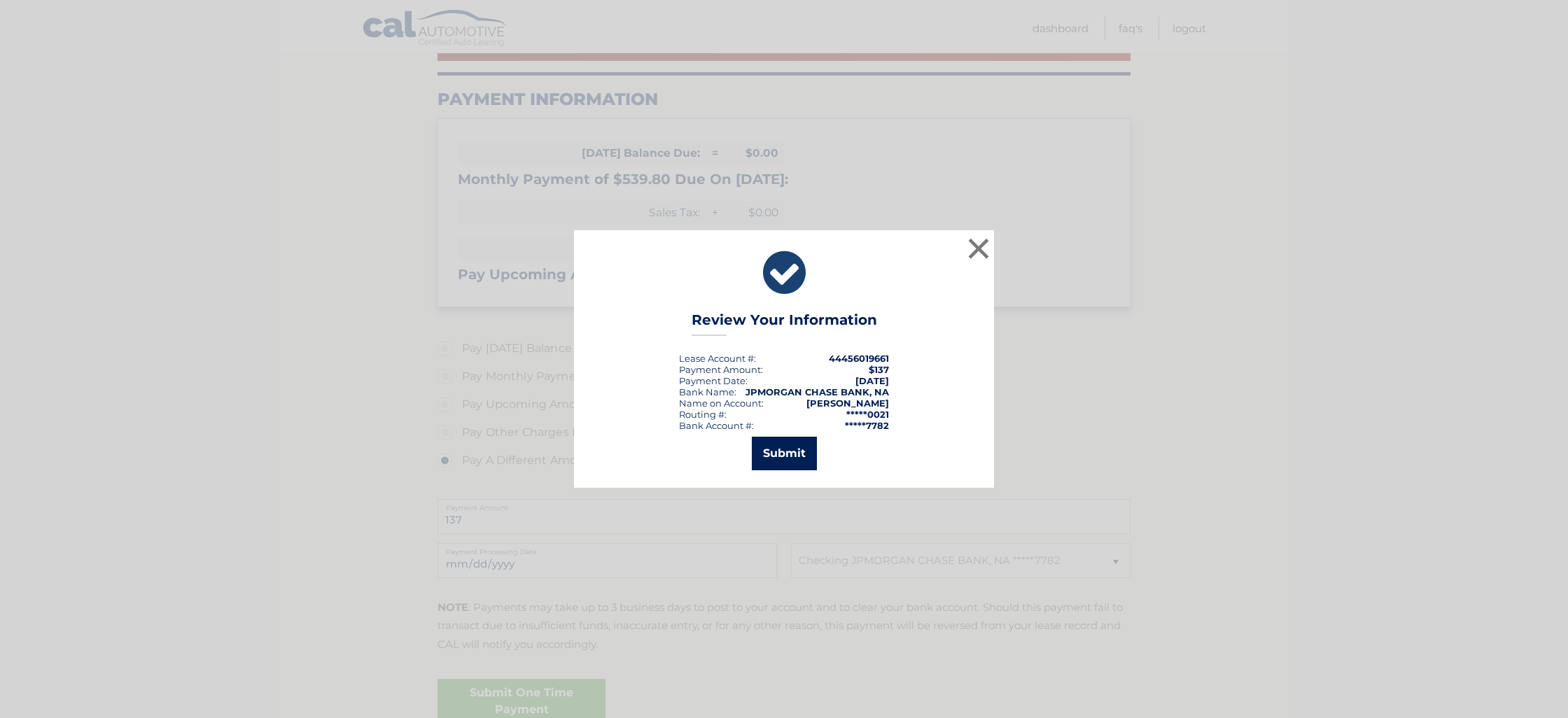
click at [780, 454] on button "Submit" at bounding box center [784, 454] width 65 height 34
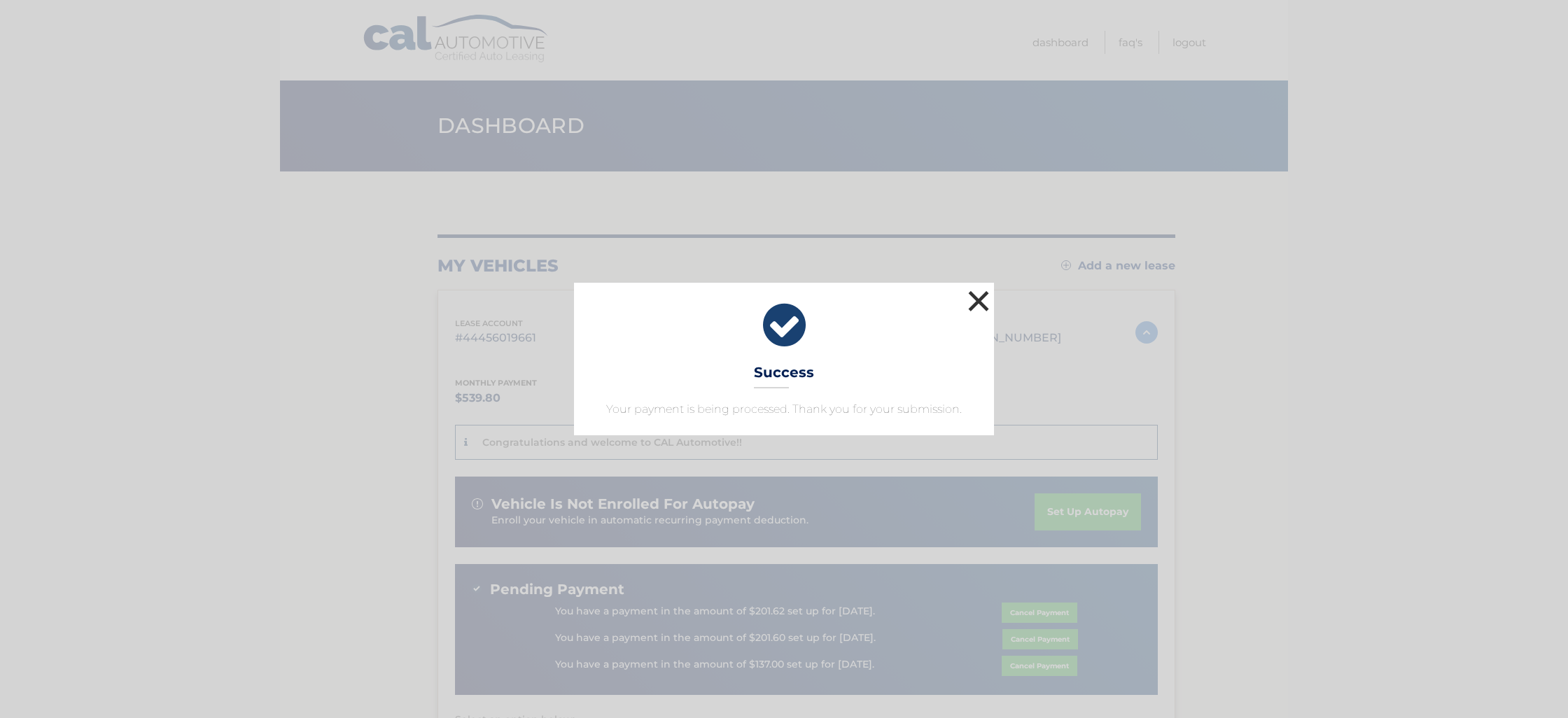
click at [976, 305] on button "×" at bounding box center [979, 301] width 28 height 28
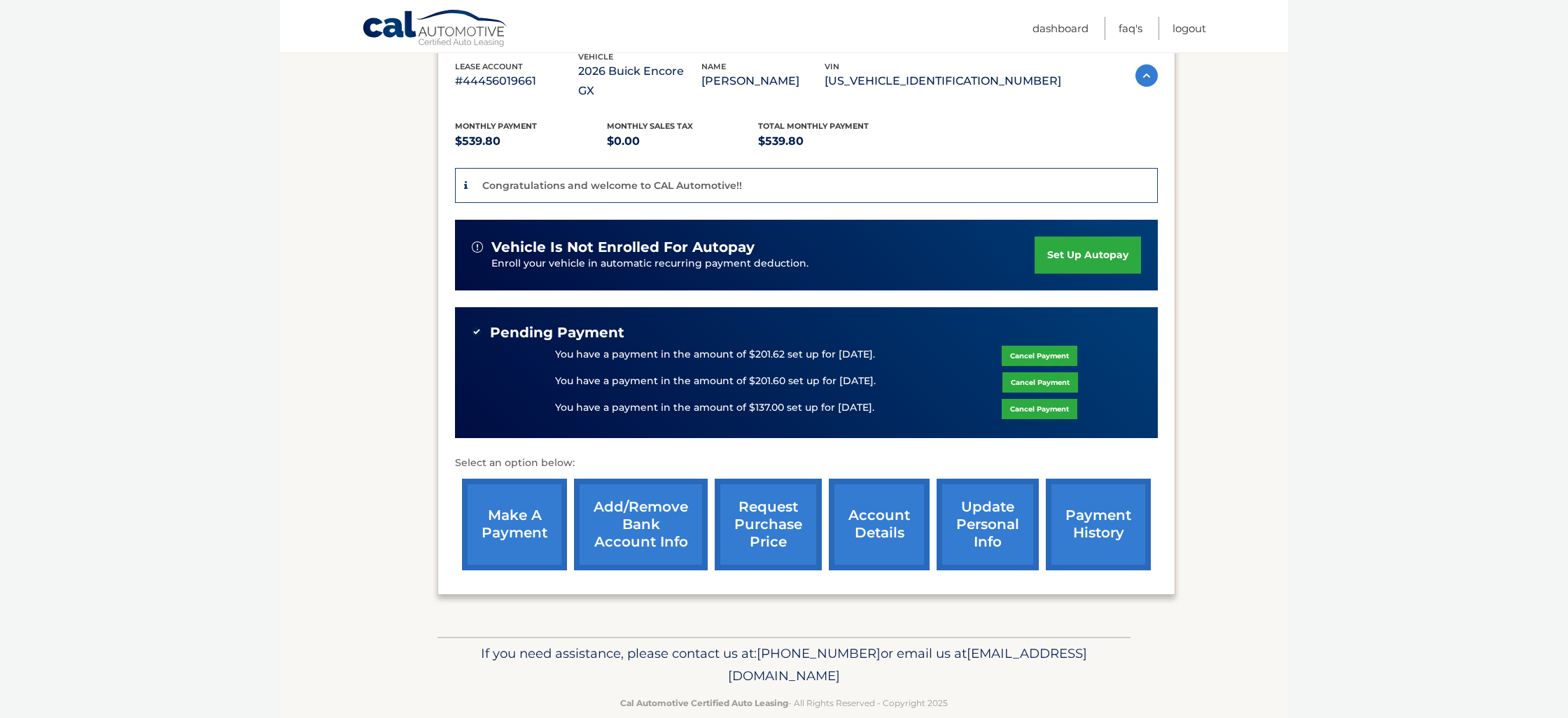
scroll to position [256, 0]
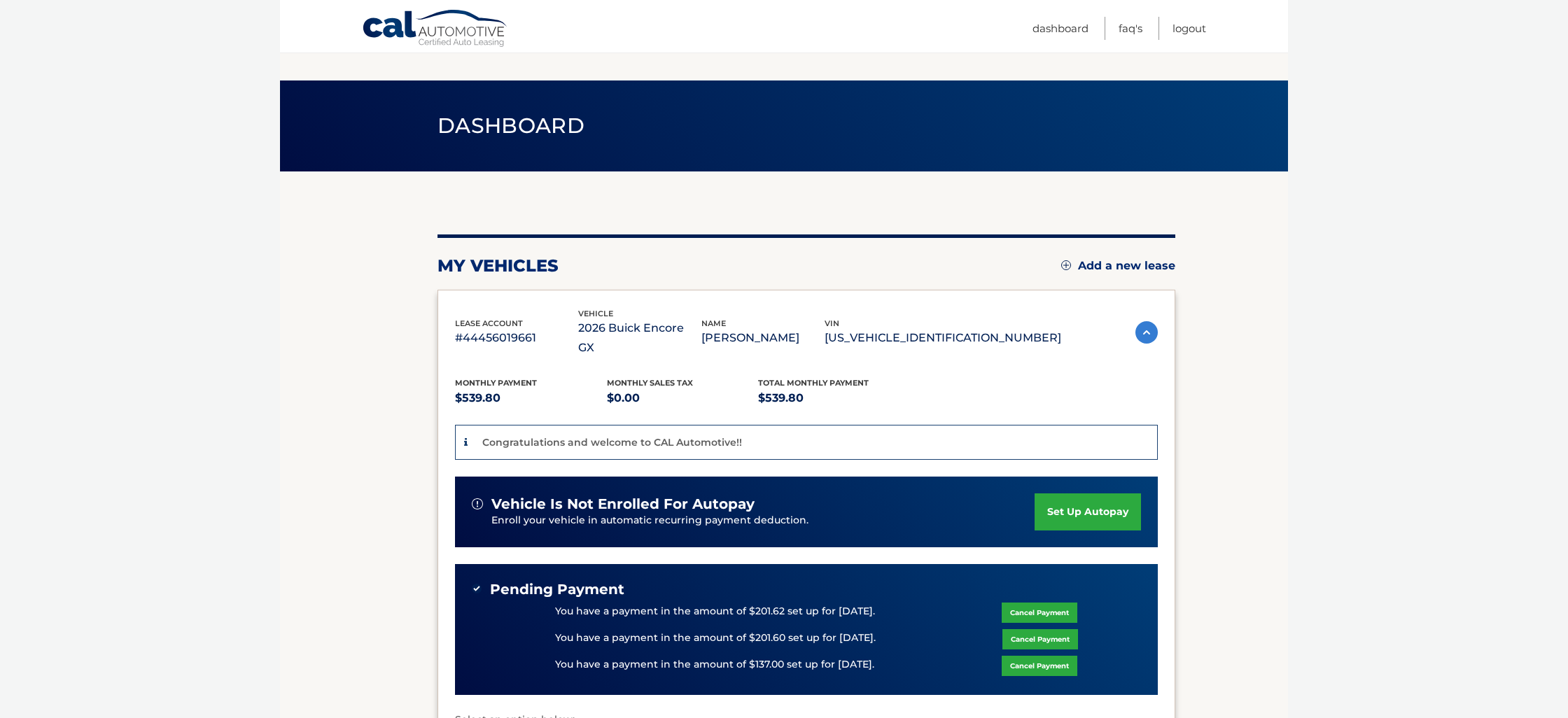
scroll to position [256, 0]
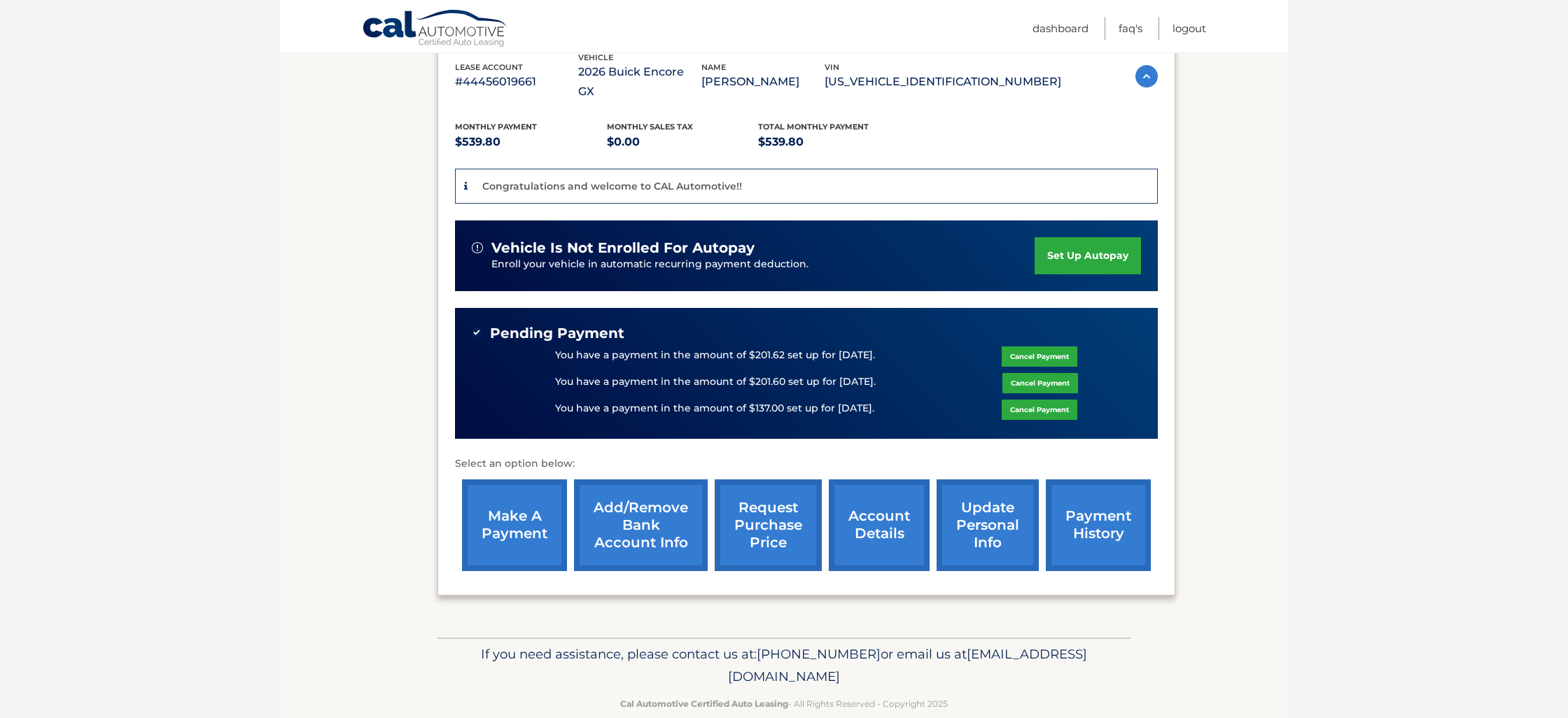
click at [1038, 399] on link "Cancel Payment" at bounding box center [1039, 409] width 75 height 21
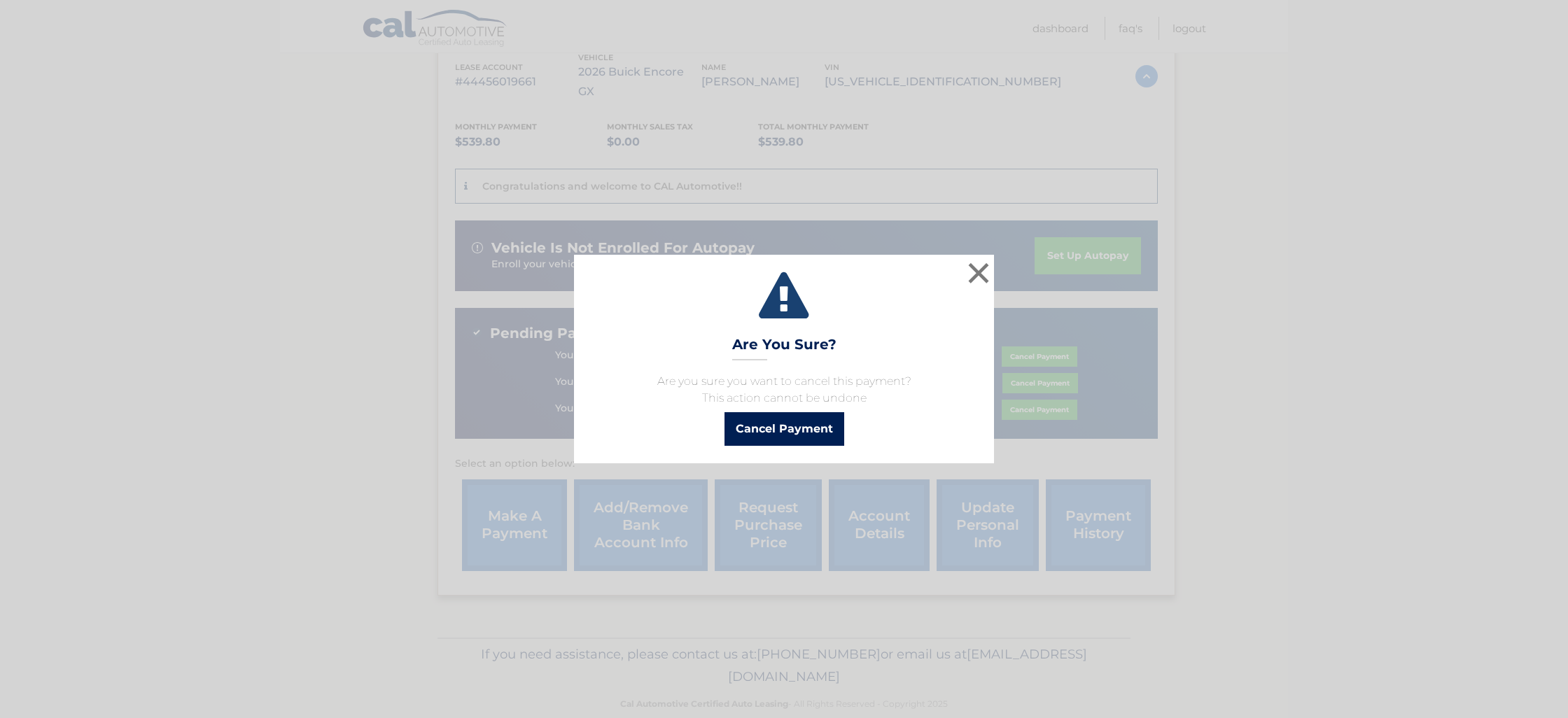
click at [777, 433] on button "Cancel Payment" at bounding box center [784, 429] width 120 height 34
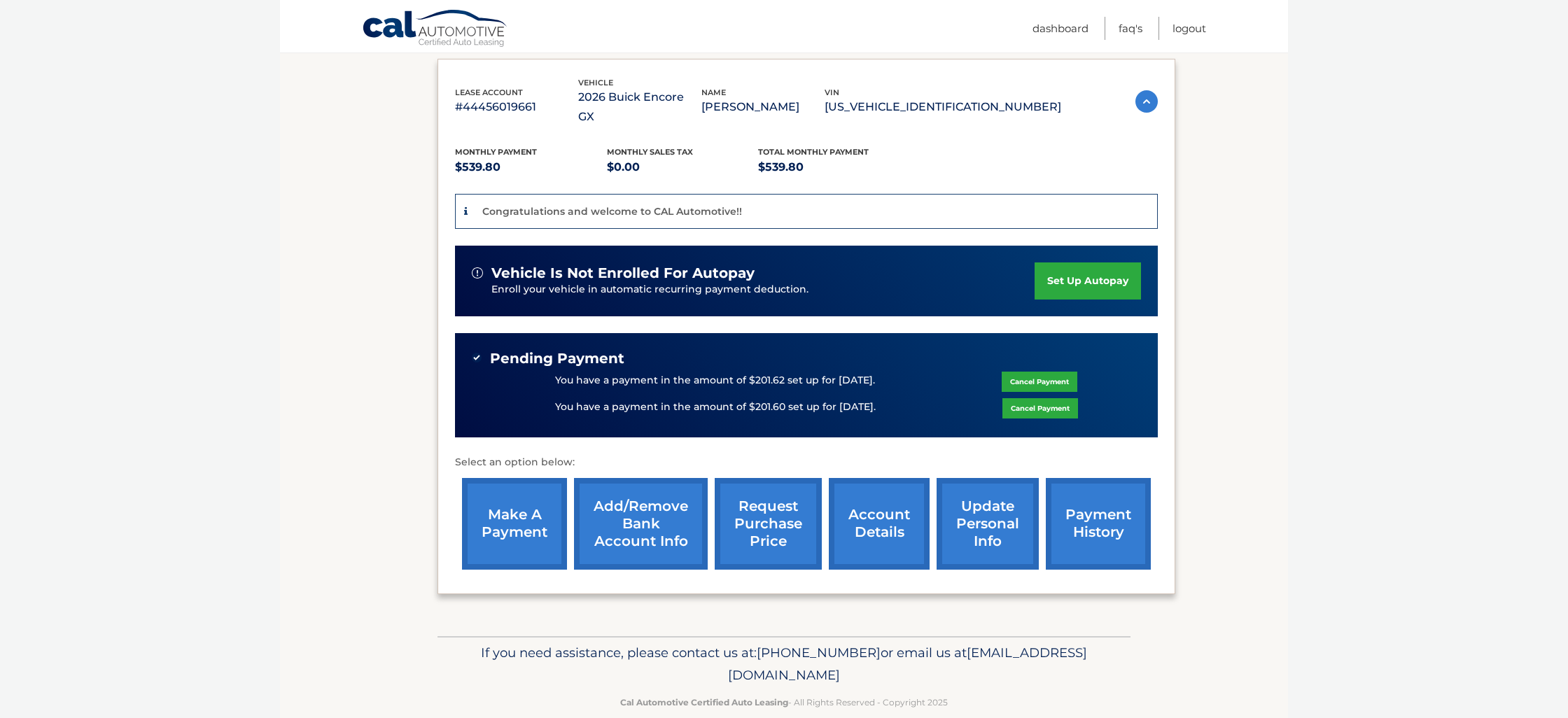
scroll to position [230, 0]
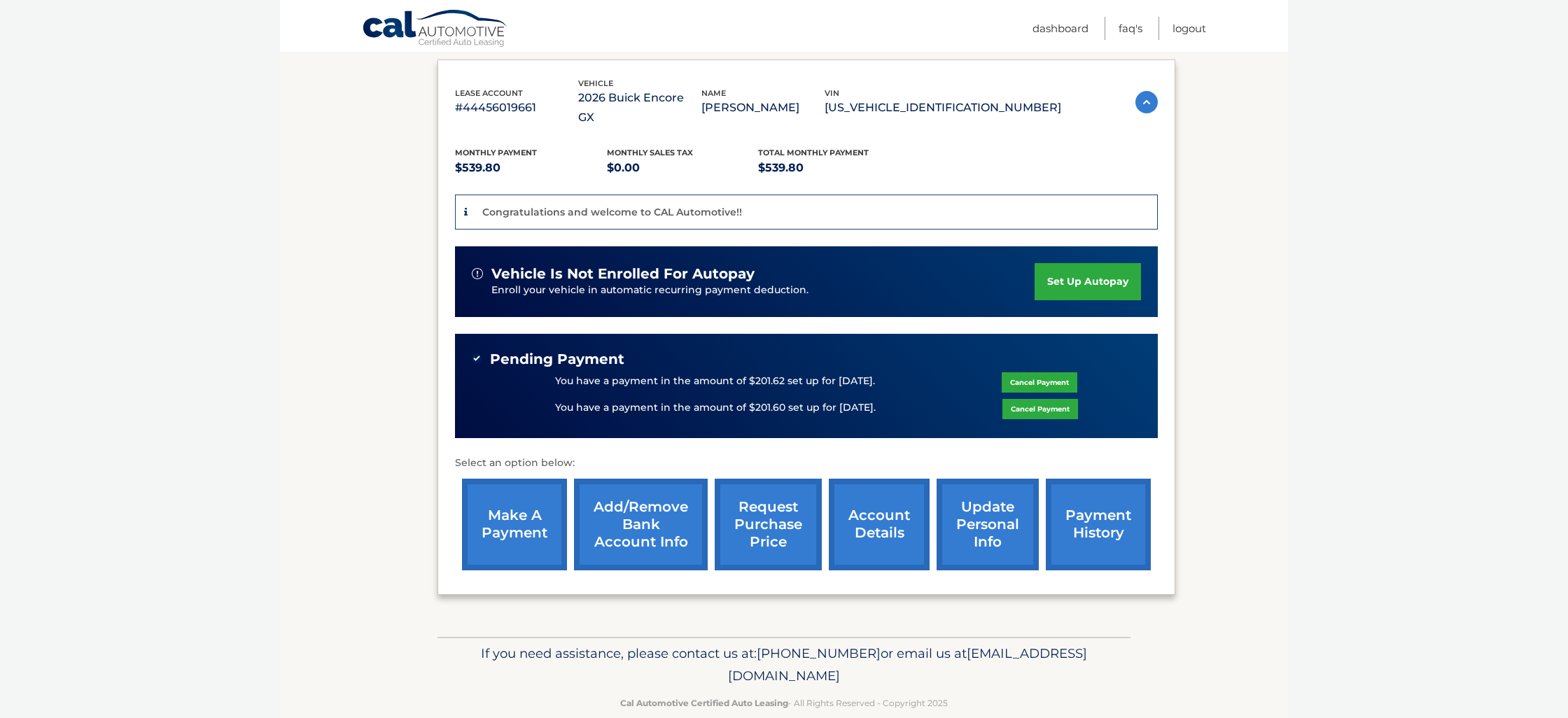
click at [522, 502] on link "make a payment" at bounding box center [515, 524] width 105 height 91
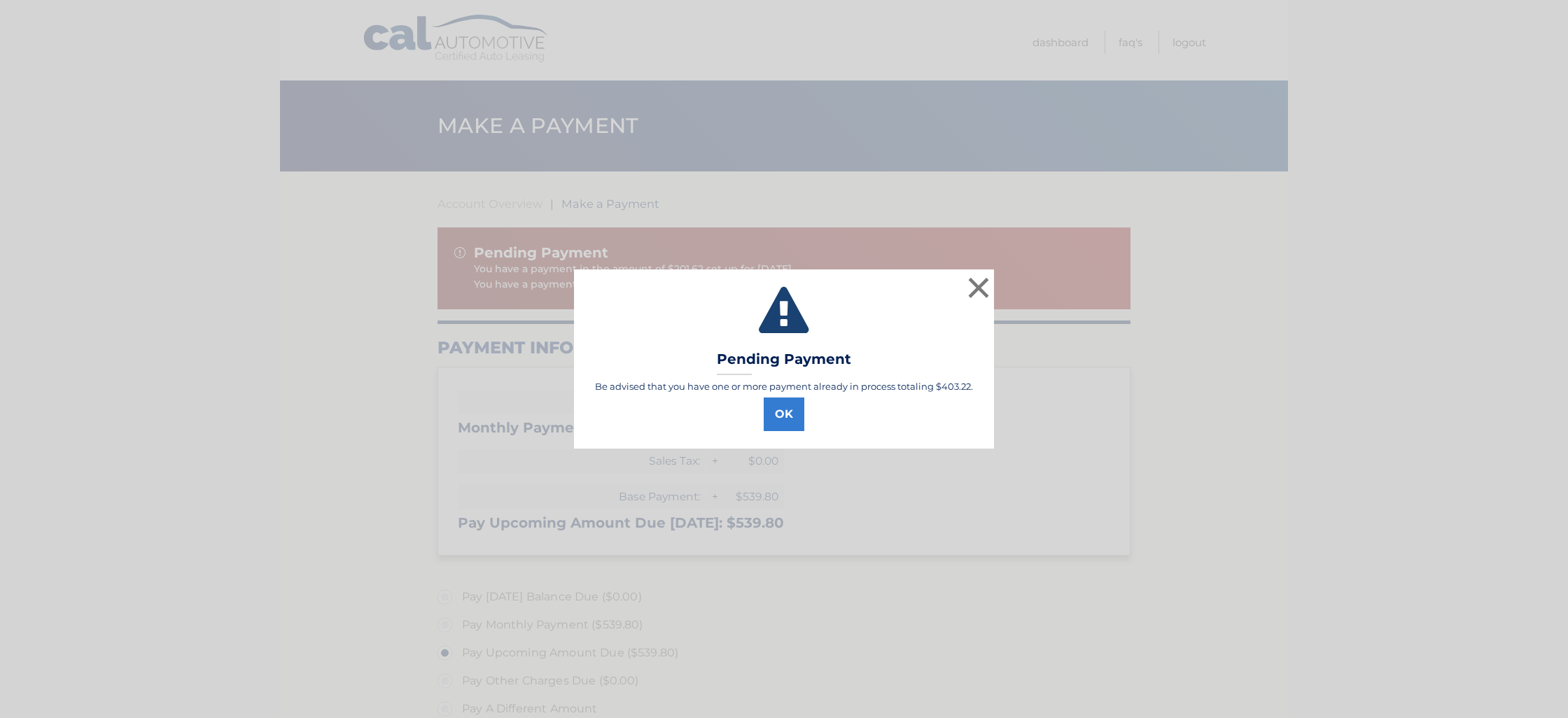
select select "ODk1ZWI1MDItYzFmNy00YTA4LTkyODAtNzc4ZWE3MWQ4NGY0"
click at [772, 415] on button "OK" at bounding box center [784, 415] width 40 height 34
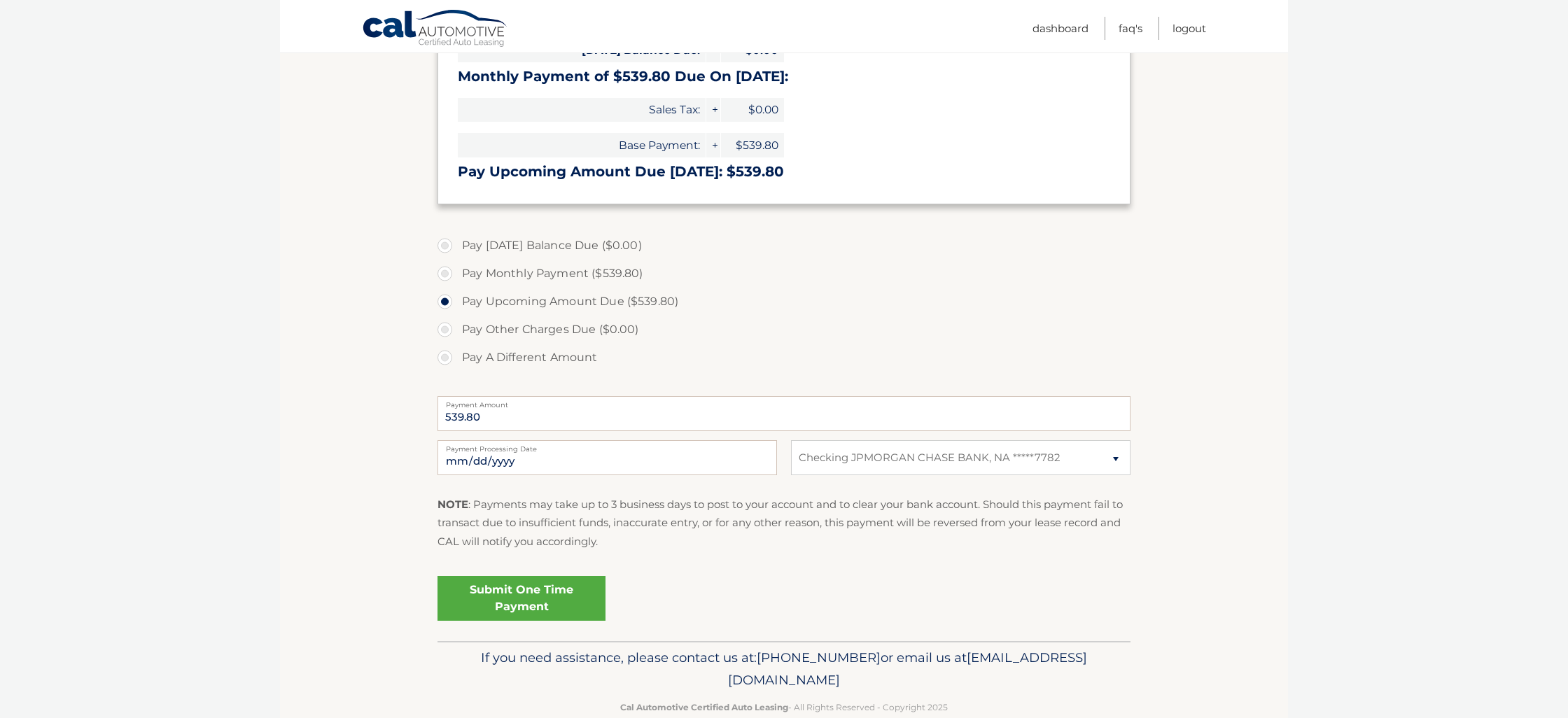
scroll to position [350, 0]
click at [517, 418] on input "539.80" at bounding box center [784, 415] width 693 height 35
click at [531, 415] on input "539.80" at bounding box center [784, 415] width 693 height 35
click at [506, 420] on input "539.80" at bounding box center [784, 415] width 693 height 35
click at [467, 423] on input "539.80" at bounding box center [784, 415] width 693 height 35
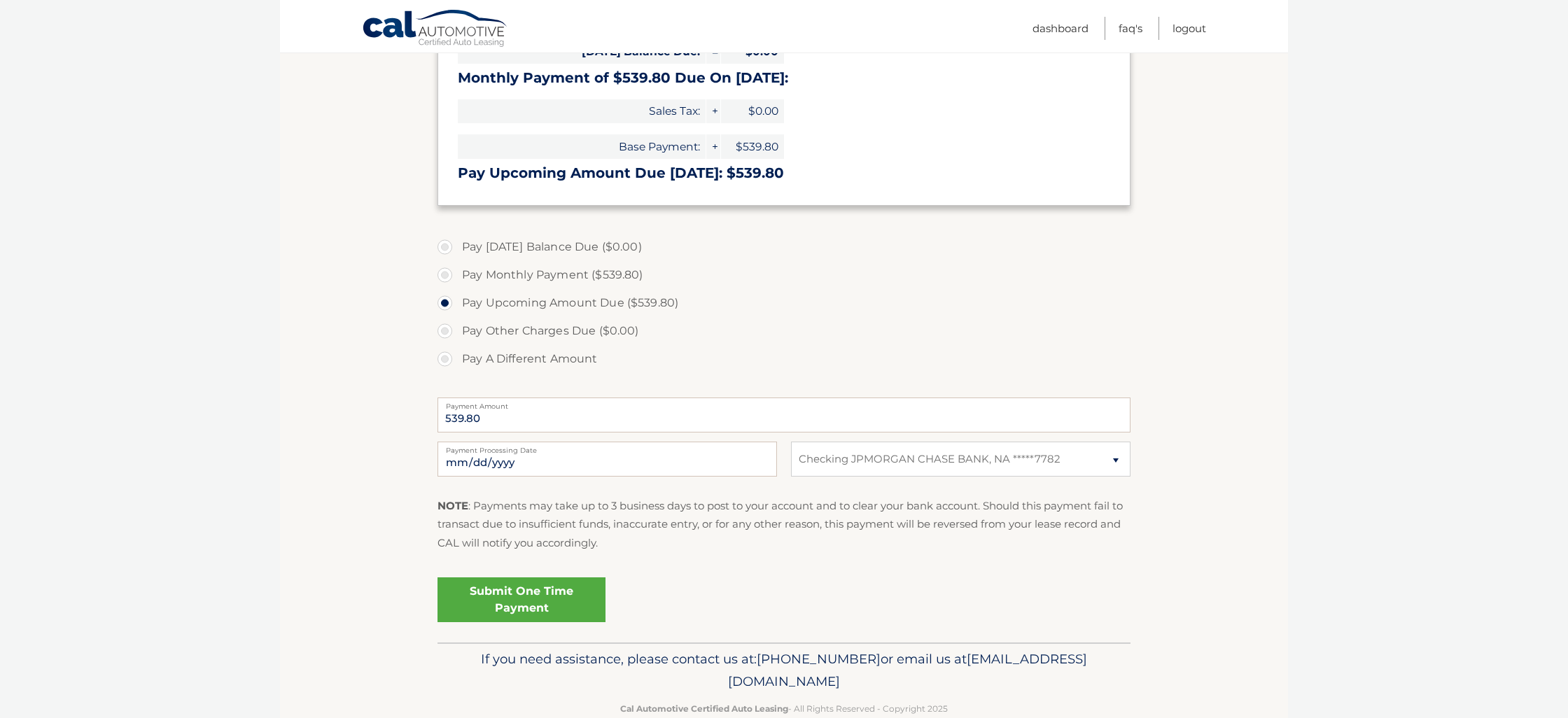
click at [450, 357] on label "Pay A Different Amount" at bounding box center [784, 359] width 693 height 28
click at [450, 357] on input "Pay A Different Amount" at bounding box center [450, 356] width 14 height 22
radio input "true"
click at [501, 425] on input "Payment Amount" at bounding box center [784, 415] width 693 height 35
type input "137"
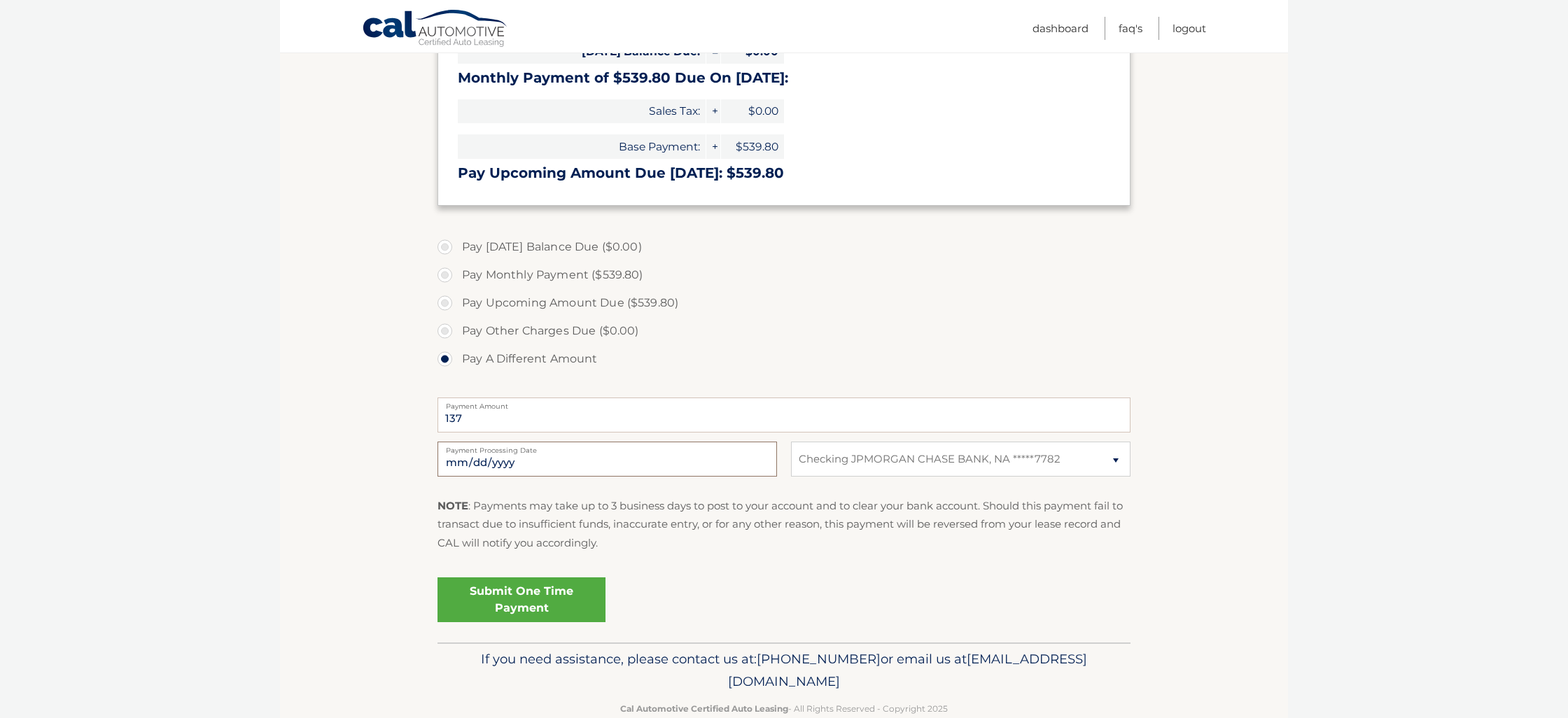
click at [471, 463] on input "2025-10-09" at bounding box center [607, 460] width 339 height 35
type input "2025-10-10"
click at [631, 474] on div "2025-10-10 Payment Processing Date This payment is scheduled after your grace p…" at bounding box center [784, 467] width 693 height 50
click at [624, 466] on input "2025-10-10" at bounding box center [607, 460] width 339 height 35
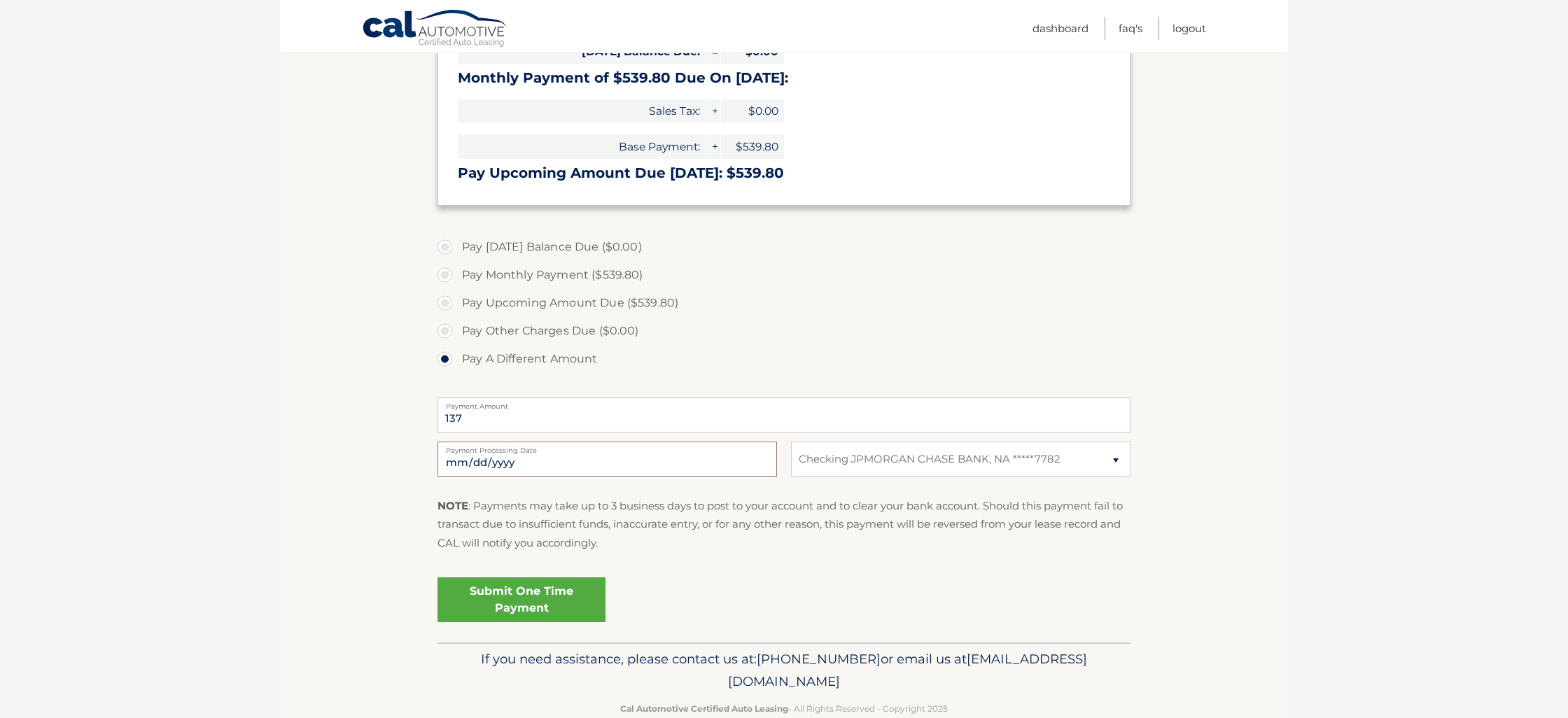
click at [613, 460] on input "2025-10-10" at bounding box center [607, 460] width 339 height 35
click at [615, 414] on input "137" at bounding box center [784, 415] width 693 height 35
click at [521, 598] on link "Submit One Time Payment" at bounding box center [521, 600] width 168 height 45
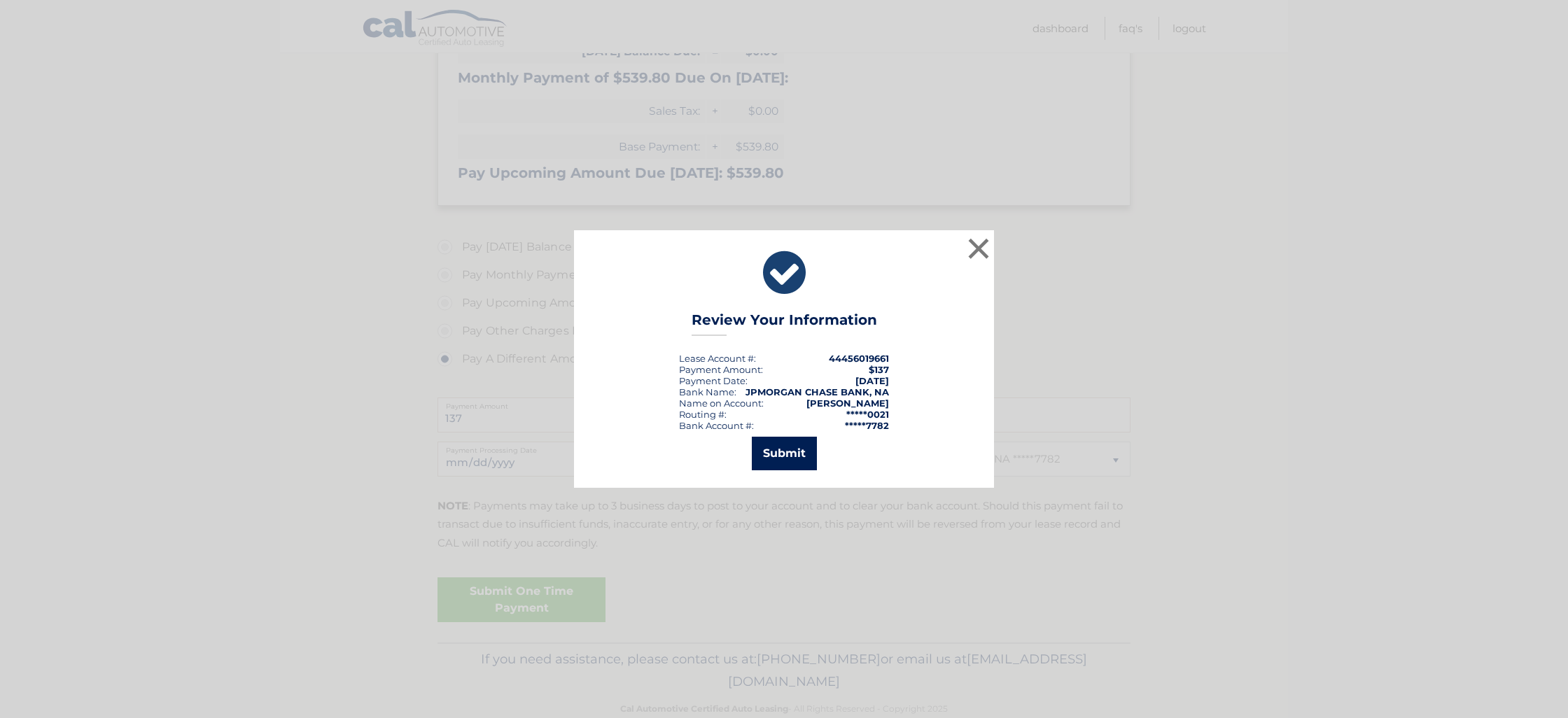
click at [795, 457] on button "Submit" at bounding box center [784, 454] width 65 height 34
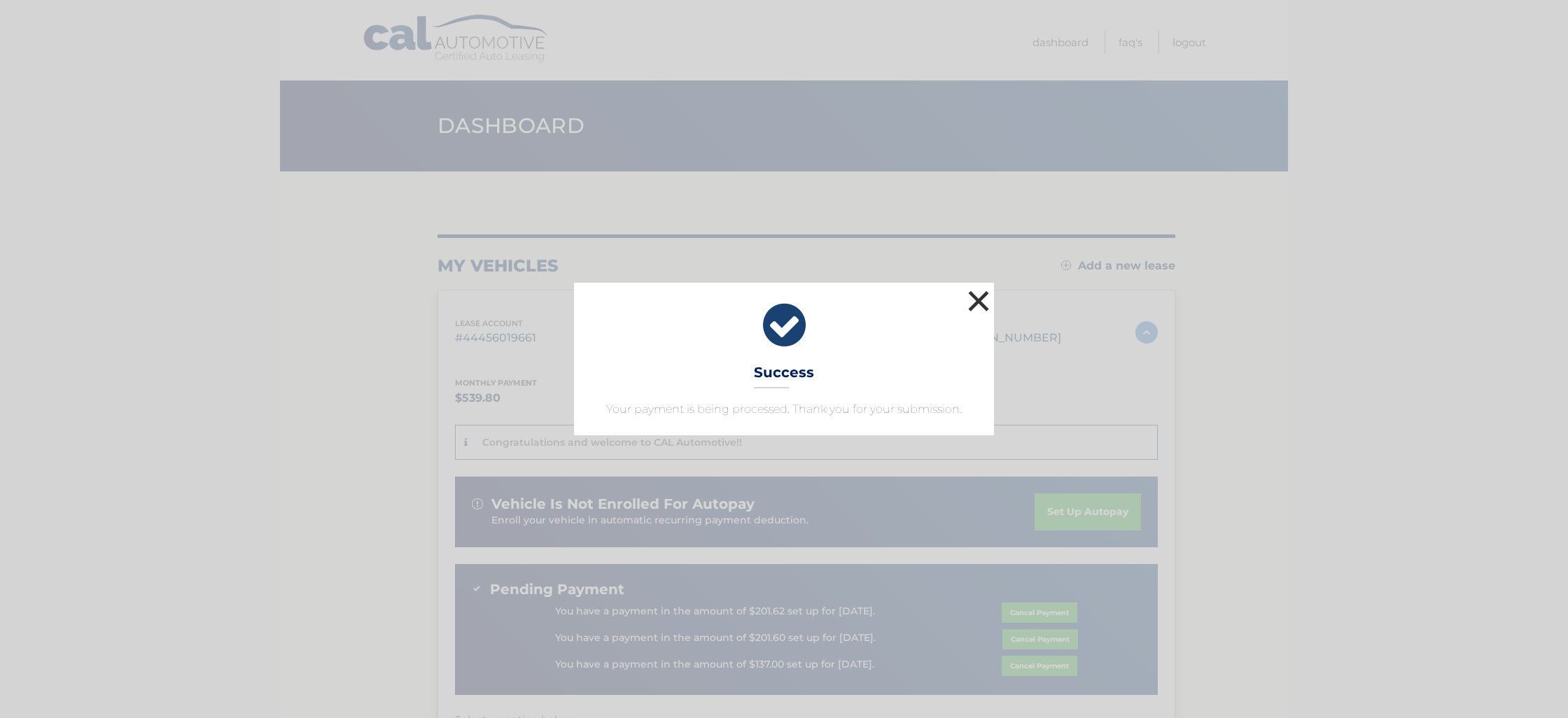
click at [978, 303] on button "×" at bounding box center [979, 301] width 28 height 28
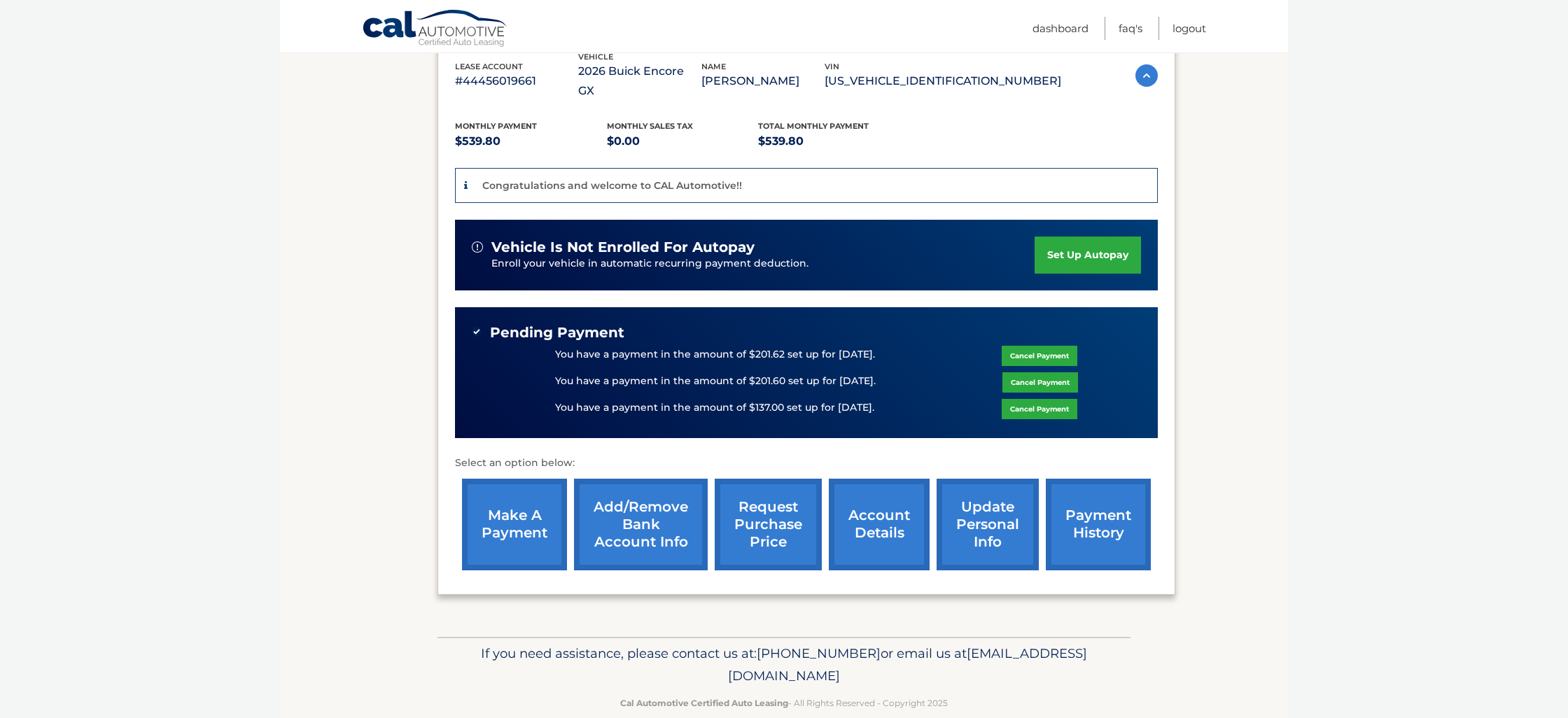
scroll to position [256, 0]
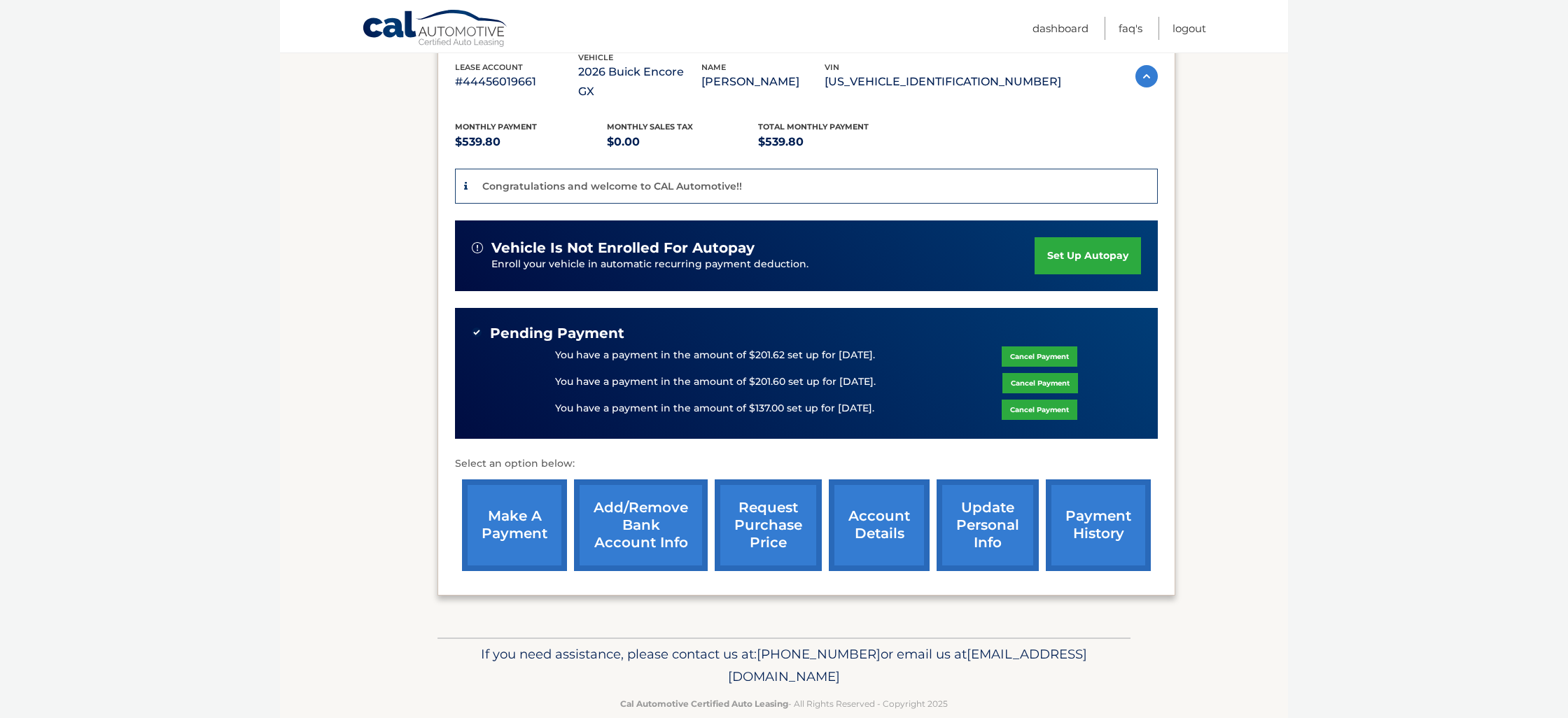
click at [1136, 511] on link "payment history" at bounding box center [1098, 525] width 105 height 91
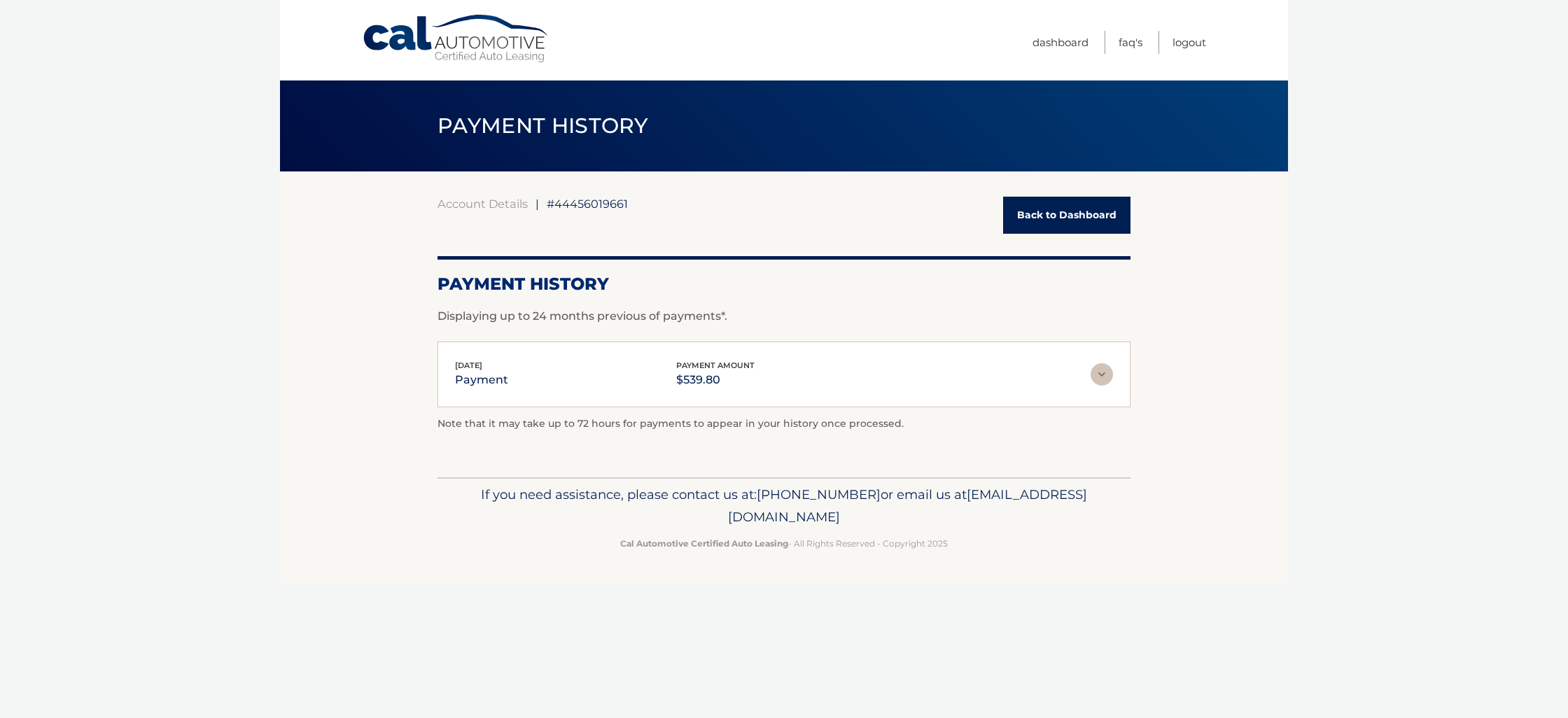
click at [1042, 226] on link "Back to Dashboard" at bounding box center [1066, 215] width 127 height 37
